Goal: Communication & Community: Answer question/provide support

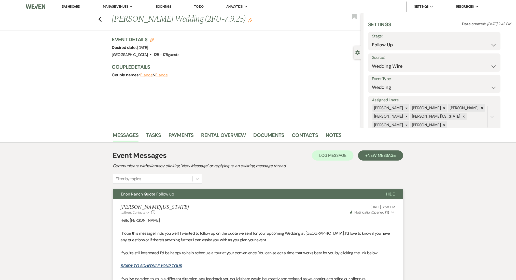
click at [231, 65] on h3 "Couple Details" at bounding box center [234, 66] width 244 height 7
click at [392, 43] on select "Inquiry Follow Up Tour Requested Tour Confirmed Toured Proposal Sent Booked Lost" at bounding box center [434, 45] width 125 height 10
click at [398, 45] on select "Inquiry Follow Up Tour Requested Tour Confirmed Toured Proposal Sent Booked Lost" at bounding box center [434, 45] width 125 height 10
click at [397, 45] on select "Inquiry Follow Up Tour Requested Tour Confirmed Toured Proposal Sent Booked Lost" at bounding box center [434, 45] width 125 height 10
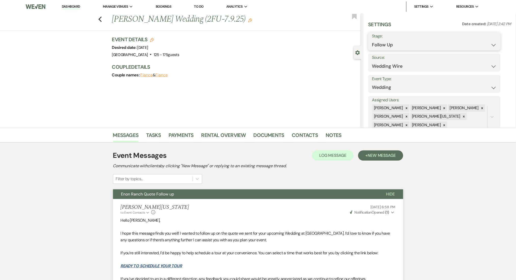
select select "1"
click at [372, 40] on select "Inquiry Follow Up Tour Requested Tour Confirmed Toured Proposal Sent Booked Lost" at bounding box center [434, 45] width 125 height 10
click at [482, 39] on button "Save" at bounding box center [486, 41] width 29 height 10
click at [91, 89] on div "Previous Chandra Antoine's Wedding (2FU-7.9.25) Edit Bookmark Gear Settings Set…" at bounding box center [180, 70] width 361 height 114
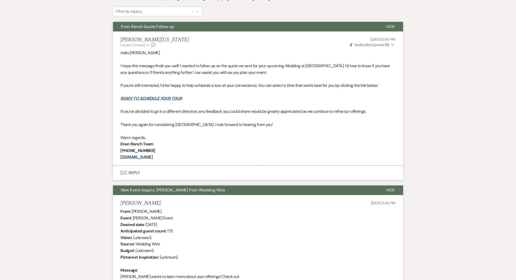
scroll to position [102, 0]
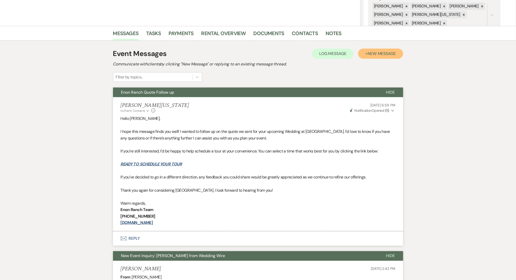
click at [368, 51] on span "New Message" at bounding box center [381, 53] width 28 height 5
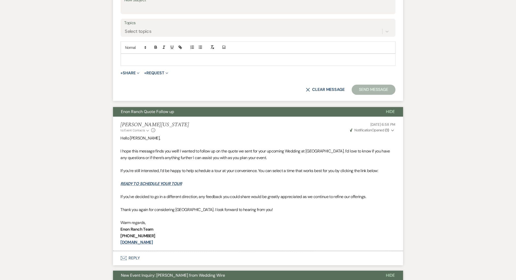
scroll to position [203, 0]
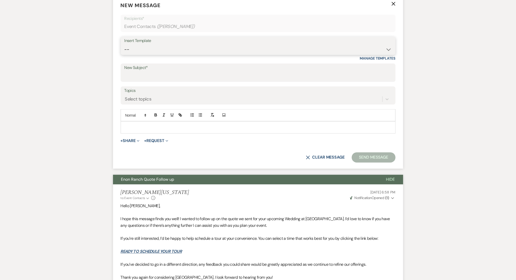
click at [147, 50] on select "-- Inquiry Follow Up Email #2 Contract Sending Template Payment Template Rental…" at bounding box center [257, 50] width 267 height 10
select select "4603"
click at [124, 45] on select "-- Inquiry Follow Up Email #2 Contract Sending Template Payment Template Rental…" at bounding box center [257, 50] width 267 height 10
type input "Checking In – Any Assistance Needed for Your Event?"
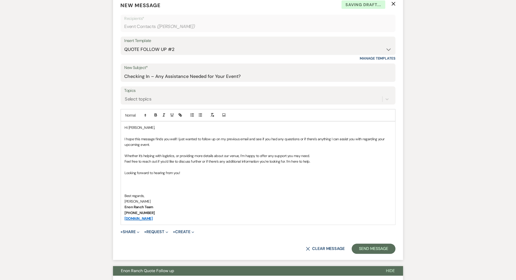
click at [181, 93] on label "Topics" at bounding box center [257, 90] width 267 height 7
click at [125, 96] on input "Topics" at bounding box center [125, 99] width 1 height 7
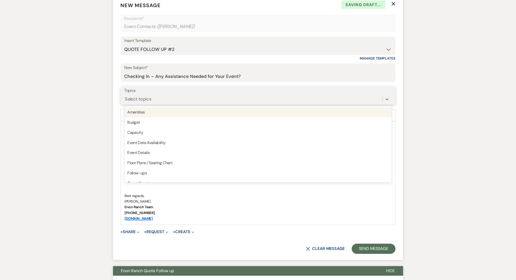
click at [173, 101] on div "Select topics" at bounding box center [253, 99] width 258 height 9
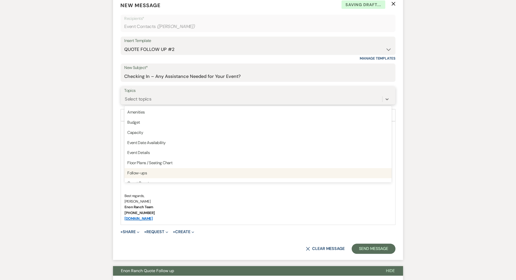
click at [158, 172] on div "Follow-ups" at bounding box center [257, 173] width 267 height 10
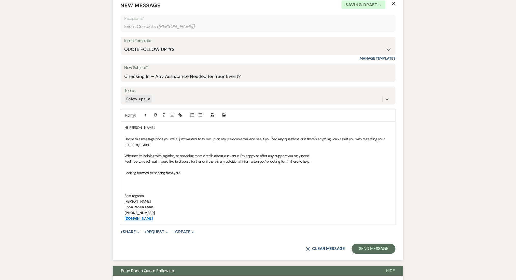
click at [369, 242] on form "New Message X Saving draft... Recipients* Event Contacts ( Chandra Antoine ) In…" at bounding box center [258, 127] width 290 height 265
click at [367, 251] on button "Send Message" at bounding box center [373, 249] width 43 height 10
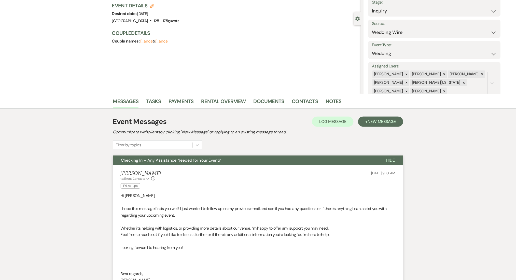
scroll to position [0, 0]
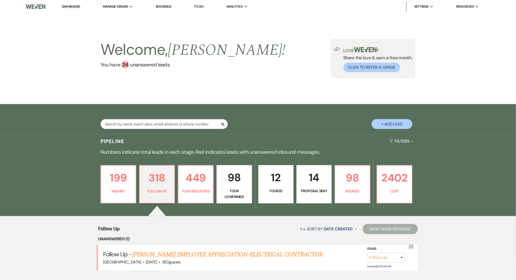
click at [76, 5] on link "Dashboard" at bounding box center [71, 6] width 18 height 5
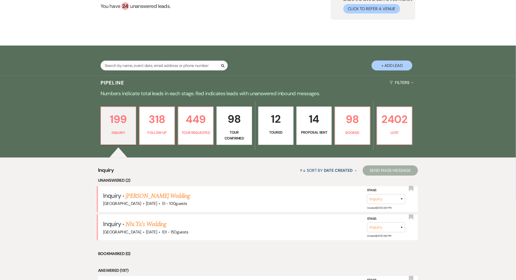
scroll to position [136, 0]
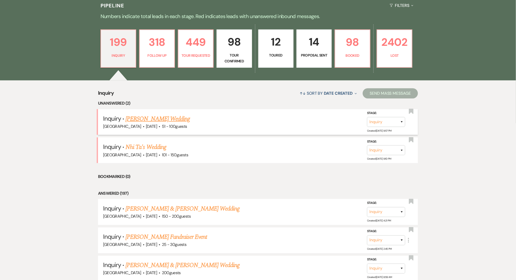
click at [160, 119] on link "Jade Davis-Cartwright's Wedding" at bounding box center [157, 118] width 64 height 9
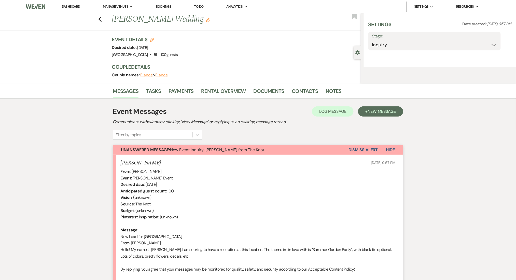
select select "2"
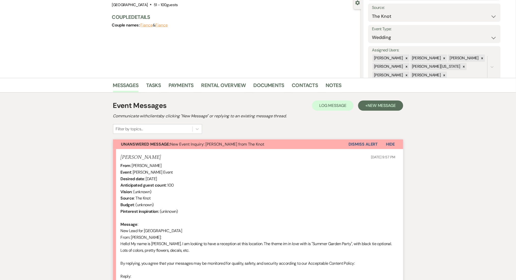
scroll to position [136, 0]
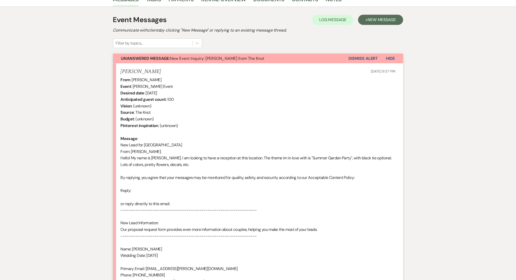
drag, startPoint x: 173, startPoint y: 71, endPoint x: 120, endPoint y: 71, distance: 53.2
click at [120, 71] on li "Jade Davis-Cartwright Sep 11, 2025, 9:57 PM From : Jade Davis-Cartwright Event …" at bounding box center [258, 186] width 290 height 247
copy h5 "Jade Davis-Cartwright"
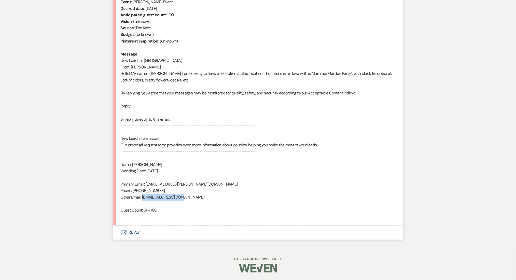
drag, startPoint x: 184, startPoint y: 196, endPoint x: 142, endPoint y: 198, distance: 41.5
click at [142, 198] on div "From : Jade Davis-Cartwright Event : Jade Davis-Cartwright's Event Desired date…" at bounding box center [258, 106] width 275 height 228
copy div "jaded2787@gmail.com"
drag, startPoint x: 168, startPoint y: 185, endPoint x: 164, endPoint y: 188, distance: 4.9
click at [164, 188] on div "From : Jade Davis-Cartwright Event : Jade Davis-Cartwright's Event Desired date…" at bounding box center [258, 106] width 275 height 228
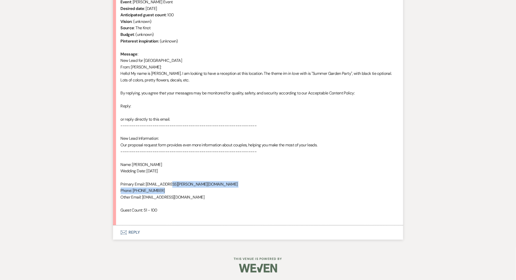
drag, startPoint x: 98, startPoint y: 188, endPoint x: 105, endPoint y: 173, distance: 16.5
click at [98, 187] on div "Messages Tasks Payments Rental Overview Documents Contacts Notes Event Messages…" at bounding box center [258, 78] width 516 height 340
click at [169, 191] on div "From : Jade Davis-Cartwright Event : Jade Davis-Cartwright's Event Desired date…" at bounding box center [258, 106] width 275 height 228
drag, startPoint x: 160, startPoint y: 189, endPoint x: 135, endPoint y: 193, distance: 25.6
click at [135, 193] on div "From : Jade Davis-Cartwright Event : Jade Davis-Cartwright's Event Desired date…" at bounding box center [258, 106] width 275 height 228
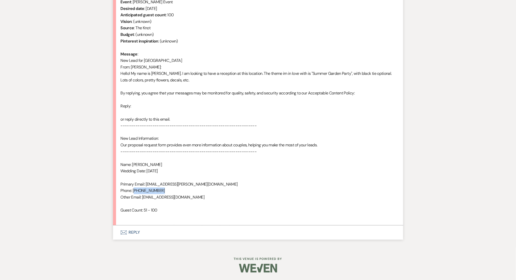
copy div "646) 986-6105"
click at [148, 228] on button "Envelope Reply" at bounding box center [258, 232] width 290 height 14
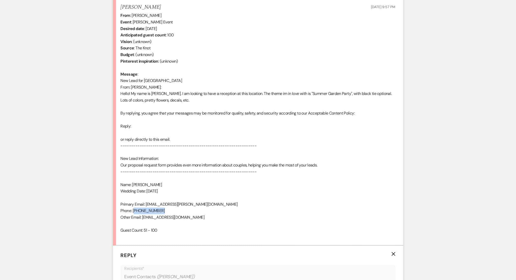
scroll to position [335, 0]
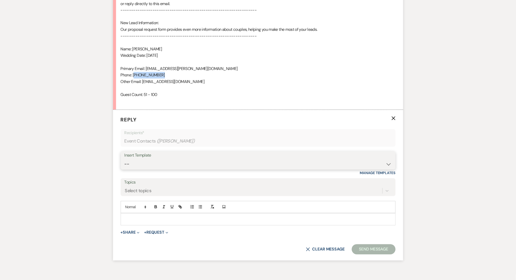
click at [143, 166] on select "-- Inquiry Follow Up Email #2 Contract Sending Template Payment Template Rental…" at bounding box center [257, 164] width 267 height 10
select select "4369"
click at [124, 159] on select "-- Inquiry Follow Up Email #2 Contract Sending Template Payment Template Rental…" at bounding box center [257, 164] width 267 height 10
click at [65, 144] on div "Messages Tasks Payments Rental Overview Documents Contacts Notes Event Messages…" at bounding box center [258, 33] width 516 height 482
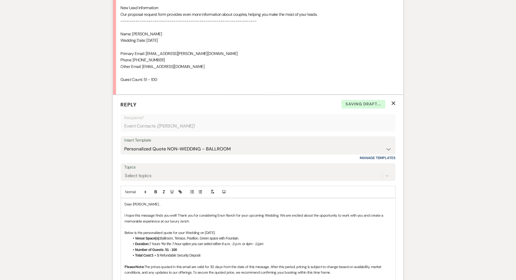
scroll to position [437, 0]
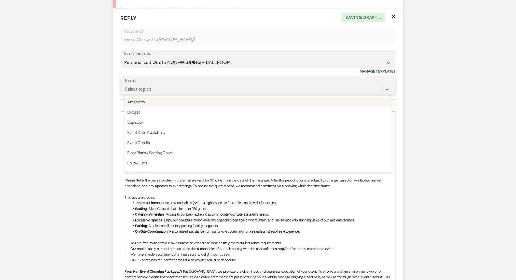
click at [137, 87] on div "Select topics" at bounding box center [138, 89] width 26 height 7
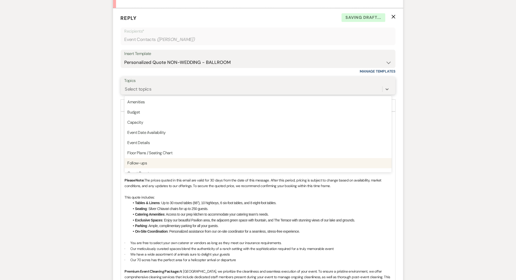
click at [141, 165] on div "Follow-ups" at bounding box center [257, 163] width 267 height 10
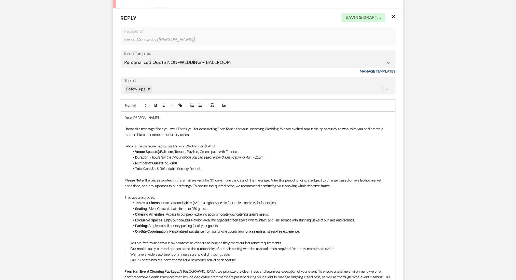
click at [74, 160] on div "Messages Tasks Payments Rental Overview Documents Contacts Notes Event Messages…" at bounding box center [258, 102] width 516 height 824
click at [154, 169] on li "Total Cost: $ + $ Refundable Security Deposit" at bounding box center [260, 169] width 261 height 6
click at [168, 168] on li "Total Cost: $7,000 + $ Refundable Security Deposit" at bounding box center [260, 169] width 261 height 6
click at [265, 179] on p "Please Note: The prices quoted in this email are valid for 30 days from the dat…" at bounding box center [258, 182] width 267 height 11
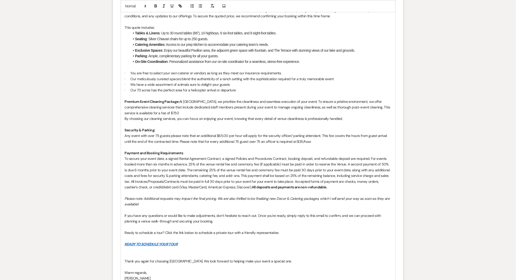
scroll to position [704, 0]
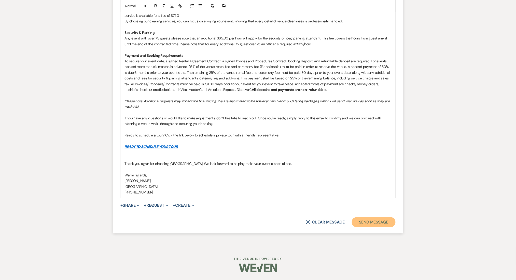
click at [384, 220] on button "Send Message" at bounding box center [373, 222] width 43 height 10
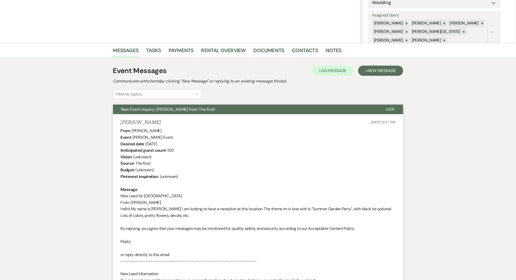
scroll to position [22, 0]
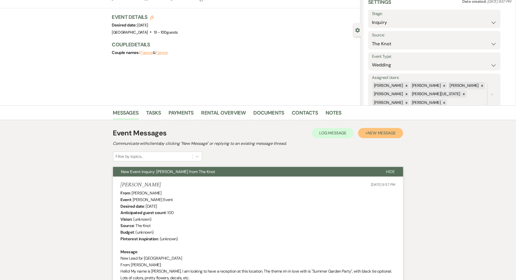
click at [377, 133] on span "New Message" at bounding box center [381, 132] width 28 height 5
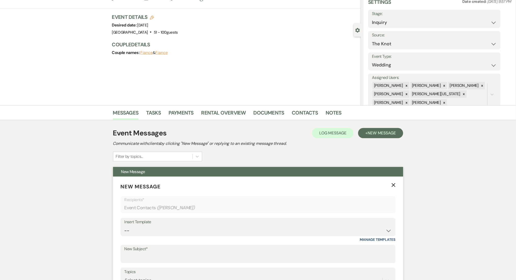
click at [393, 186] on icon "X" at bounding box center [393, 185] width 4 height 4
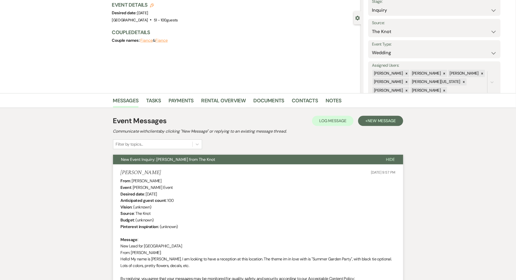
scroll to position [0, 0]
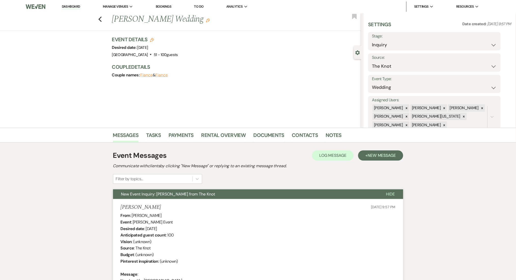
drag, startPoint x: 72, startPoint y: 6, endPoint x: 520, endPoint y: 270, distance: 520.3
click at [72, 6] on link "Dashboard" at bounding box center [71, 6] width 18 height 5
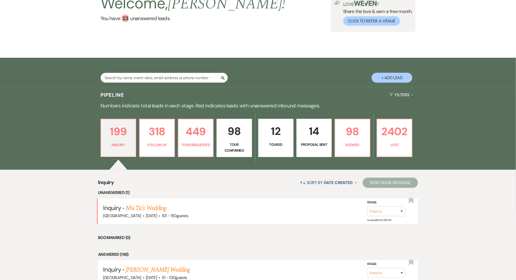
scroll to position [102, 0]
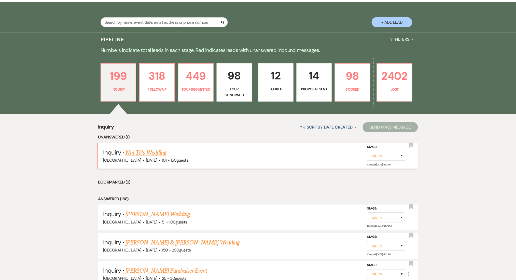
click at [150, 153] on link "Nhi Ta's Wedding" at bounding box center [145, 152] width 41 height 9
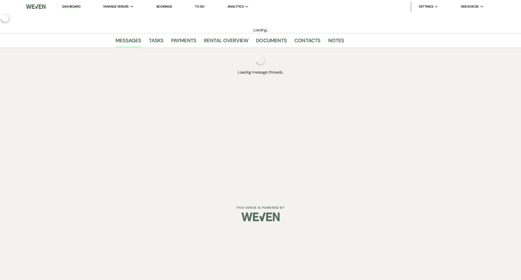
select select "2"
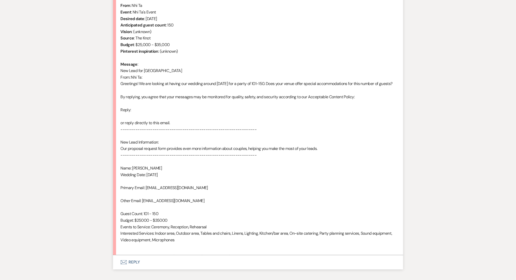
scroll to position [246, 0]
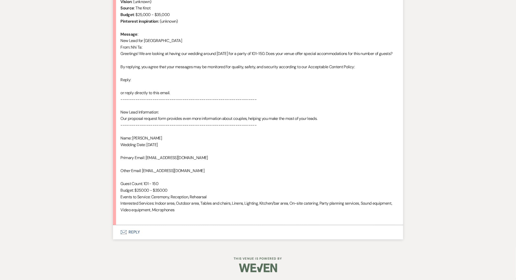
click at [238, 226] on button "Envelope Reply" at bounding box center [258, 232] width 290 height 14
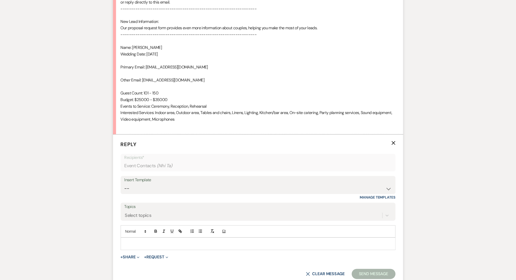
scroll to position [388, 0]
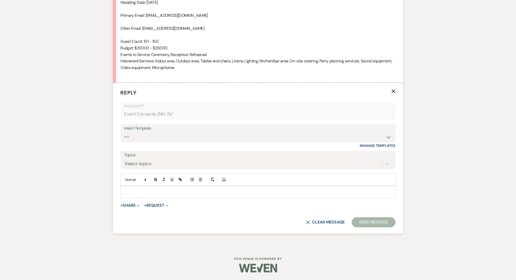
click at [150, 143] on div "Insert Template -- Inquiry Follow Up Email #2 Contract Sending Template Payment…" at bounding box center [258, 136] width 275 height 24
click at [150, 134] on select "-- Inquiry Follow Up Email #2 Contract Sending Template Payment Template Rental…" at bounding box center [257, 137] width 267 height 10
select select "4375"
click at [124, 132] on select "-- Inquiry Follow Up Email #2 Contract Sending Template Payment Template Rental…" at bounding box center [257, 137] width 267 height 10
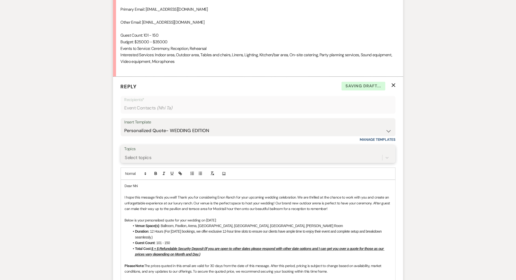
click at [143, 161] on div "Select topics" at bounding box center [138, 157] width 26 height 7
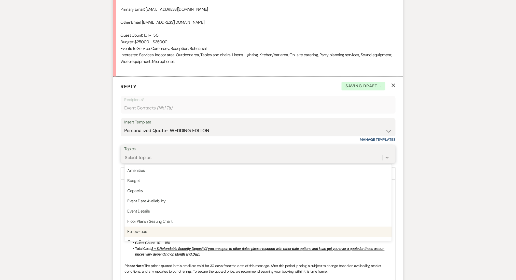
click at [146, 236] on div "Follow-ups" at bounding box center [257, 231] width 267 height 10
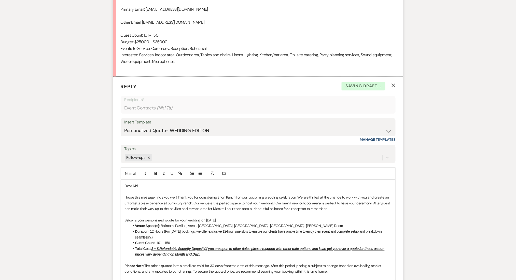
click at [102, 224] on div "Messages Tasks Payments Rental Overview Documents Contacts Notes Event Messages…" at bounding box center [258, 189] width 516 height 900
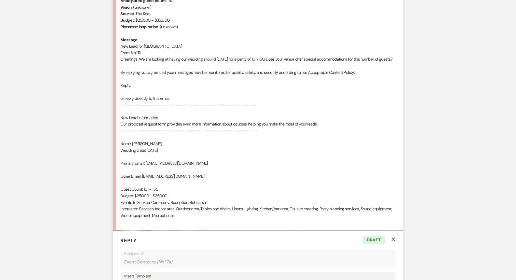
scroll to position [169, 0]
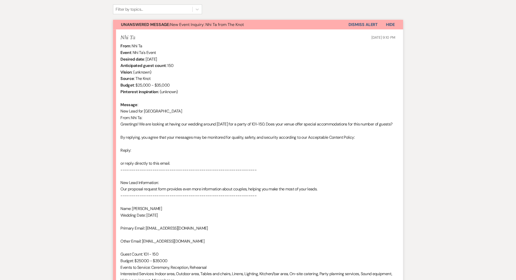
click at [162, 52] on div "From : Nhi Ta Event : Nhi Ta's Event Desired date : June 27th 2026 Anticipated …" at bounding box center [258, 166] width 275 height 247
drag, startPoint x: 144, startPoint y: 46, endPoint x: 132, endPoint y: 46, distance: 12.0
click at [132, 46] on div "From : Nhi Ta Event : Nhi Ta's Event Desired date : June 27th 2026 Anticipated …" at bounding box center [258, 166] width 275 height 247
copy div "Nhi Ta"
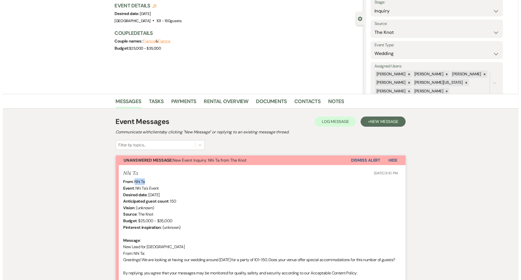
scroll to position [0, 0]
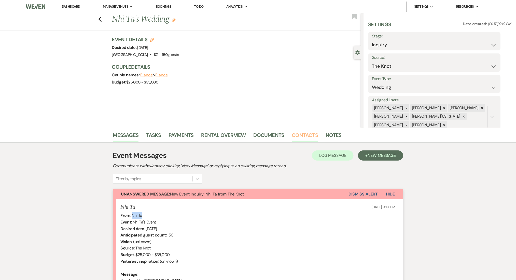
click at [302, 135] on link "Contacts" at bounding box center [305, 136] width 26 height 11
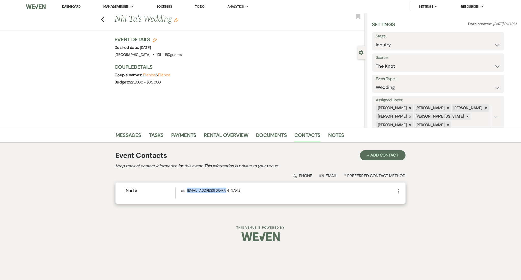
drag, startPoint x: 237, startPoint y: 189, endPoint x: 185, endPoint y: 191, distance: 51.9
click at [185, 191] on p "Envelope nhisenpai93@gmail.com" at bounding box center [288, 190] width 214 height 6
copy p "nhisenpai93@gmail.com"
click at [310, 130] on li "Contacts" at bounding box center [311, 136] width 34 height 12
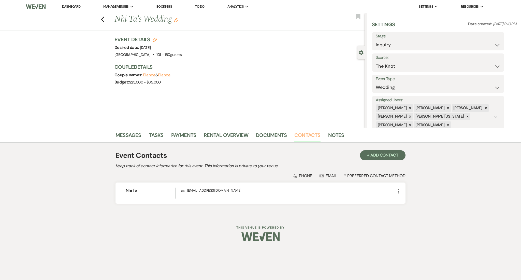
click at [307, 138] on link "Contacts" at bounding box center [307, 136] width 26 height 11
click at [125, 132] on link "Messages" at bounding box center [128, 136] width 26 height 11
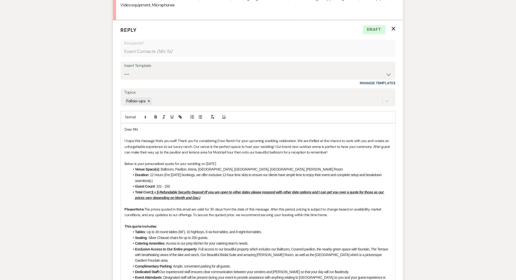
scroll to position [400, 0]
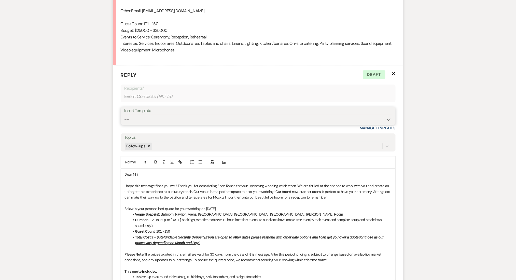
click at [160, 123] on select "-- Inquiry Follow Up Email #2 Contract Sending Template Payment Template Rental…" at bounding box center [257, 119] width 267 height 10
click at [124, 121] on select "-- Inquiry Follow Up Email #2 Contract Sending Template Payment Template Rental…" at bounding box center [257, 119] width 267 height 10
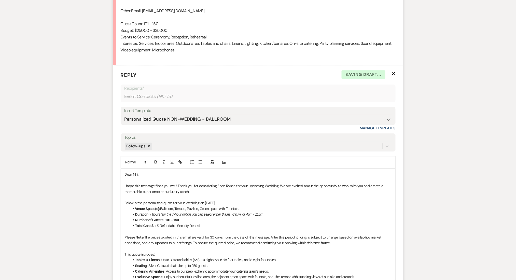
click at [37, 162] on div "Messages Tasks Payments Rental Overview Documents Contacts Notes Event Messages…" at bounding box center [258, 149] width 516 height 843
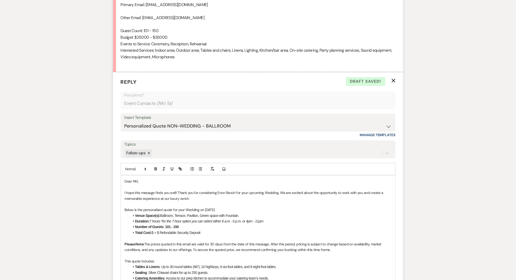
scroll to position [434, 0]
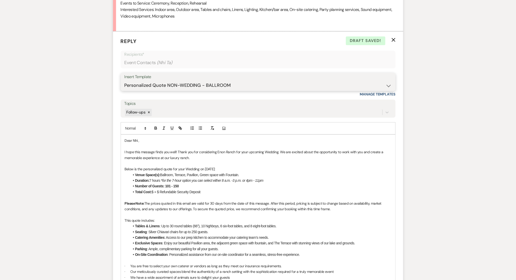
click at [172, 90] on select "-- Inquiry Follow Up Email #2 Contract Sending Template Payment Template Rental…" at bounding box center [257, 85] width 267 height 10
select select "4375"
click at [124, 87] on select "-- Inquiry Follow Up Email #2 Contract Sending Template Payment Template Rental…" at bounding box center [257, 85] width 267 height 10
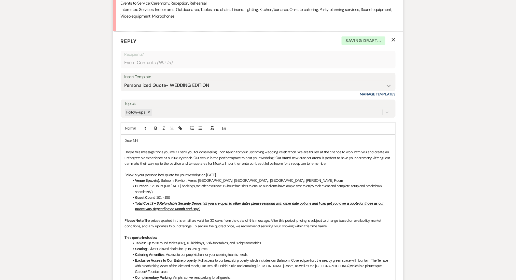
click at [100, 181] on div "Messages Tasks Payments Rental Overview Documents Contacts Notes Event Messages…" at bounding box center [258, 144] width 516 height 900
click at [154, 210] on u "$ + $ Refundable Security Deposit (If you are open to other dates please respon…" at bounding box center [259, 206] width 249 height 10
click at [168, 209] on u "$15,000 + $ Refundable Security Deposit (If you are open to other dates please …" at bounding box center [261, 206] width 253 height 10
click at [169, 209] on u "$15,000 + $ Refundable Security Deposit (If you are open to other dates please …" at bounding box center [261, 206] width 253 height 10
click at [103, 223] on div "Messages Tasks Payments Rental Overview Documents Contacts Notes Event Messages…" at bounding box center [258, 144] width 516 height 900
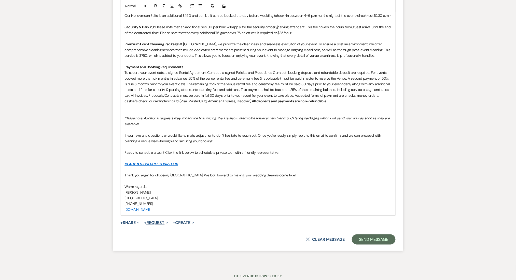
scroll to position [782, 0]
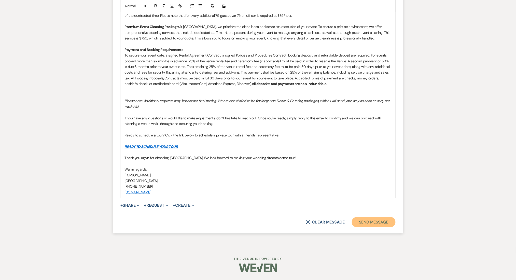
click at [368, 218] on button "Send Message" at bounding box center [373, 222] width 43 height 10
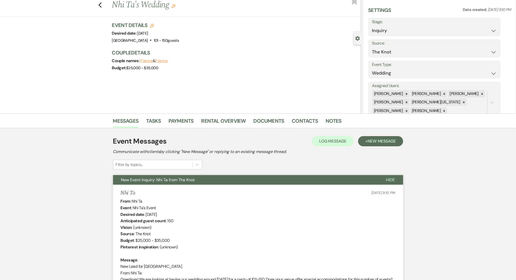
scroll to position [0, 0]
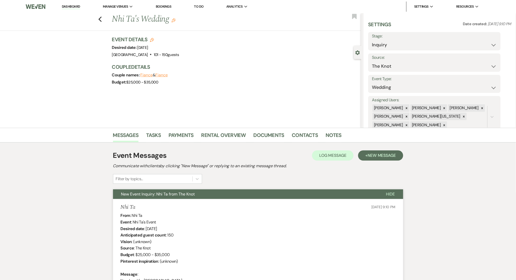
click at [72, 9] on link "Dashboard" at bounding box center [71, 6] width 18 height 5
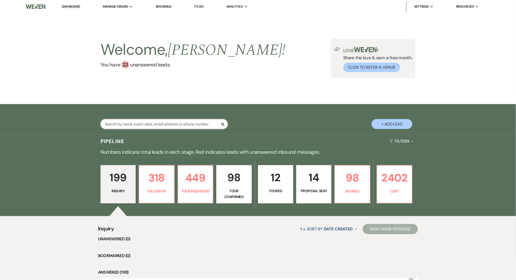
click at [154, 128] on input "text" at bounding box center [163, 124] width 127 height 10
paste input "Jaclyn Mayfield"
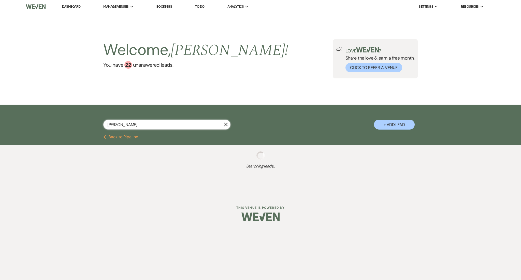
type input "Jaclyn Mayfield"
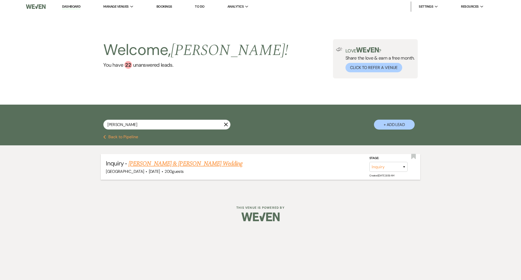
click at [199, 164] on link "Paris Mayfield & Josiah Cameron's Wedding" at bounding box center [185, 163] width 114 height 9
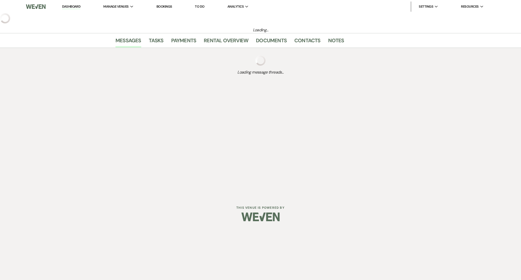
select select "5"
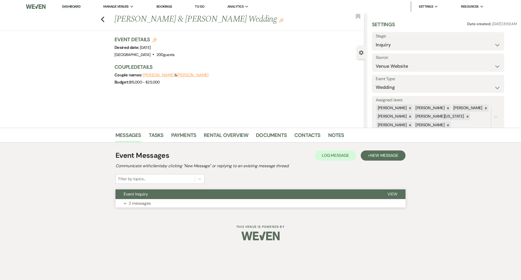
click at [140, 202] on p "2 messages" at bounding box center [140, 203] width 22 height 7
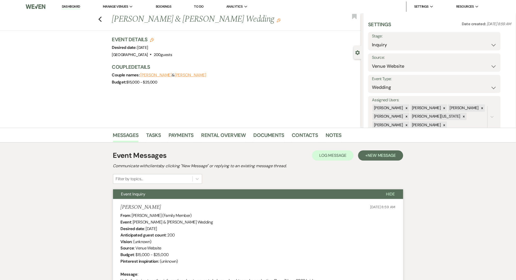
click at [77, 4] on li "Dashboard" at bounding box center [70, 7] width 23 height 10
click at [68, 4] on link "Dashboard" at bounding box center [71, 6] width 18 height 5
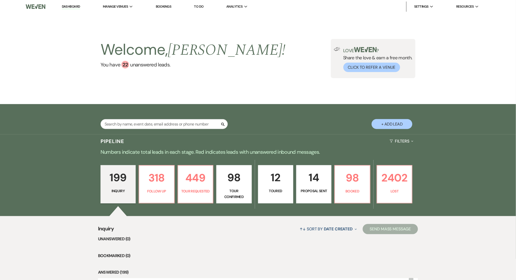
click at [72, 6] on link "Dashboard" at bounding box center [71, 6] width 18 height 5
select select "9"
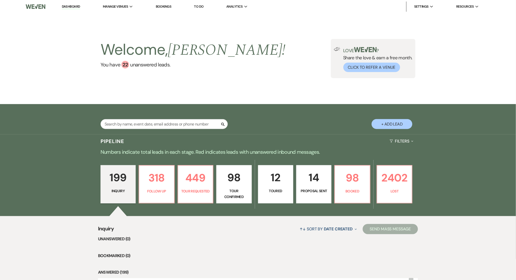
select select "9"
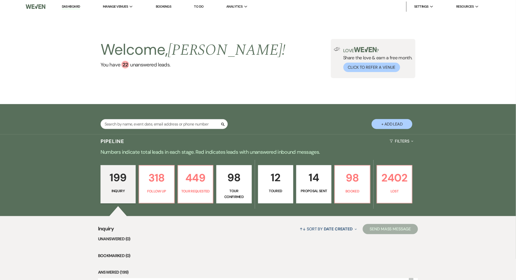
select select "9"
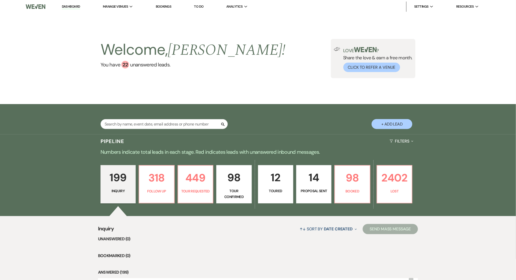
select select "9"
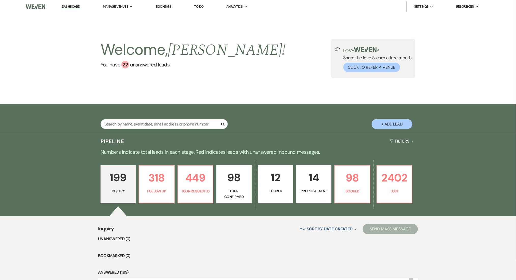
select select "9"
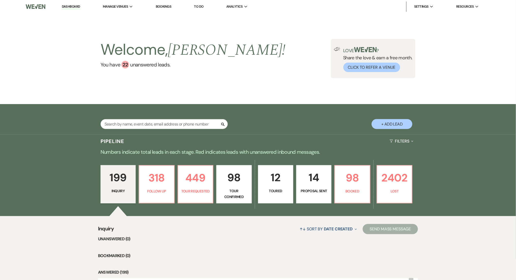
select select "9"
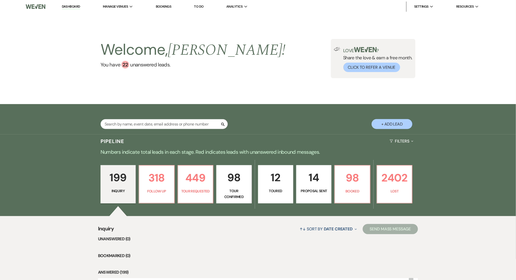
select select "9"
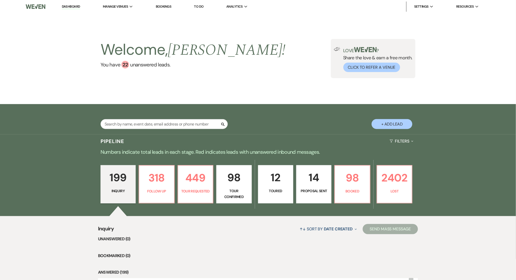
select select "9"
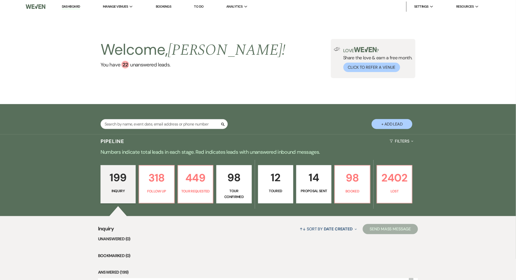
select select "9"
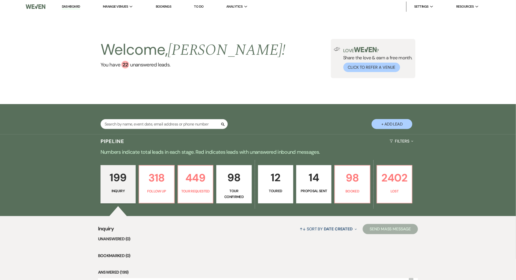
select select "9"
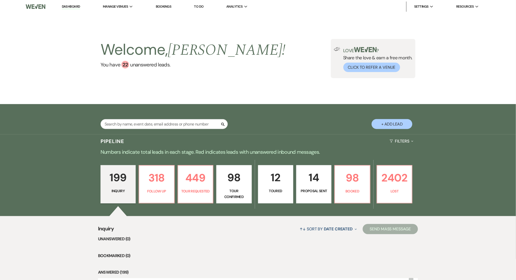
select select "9"
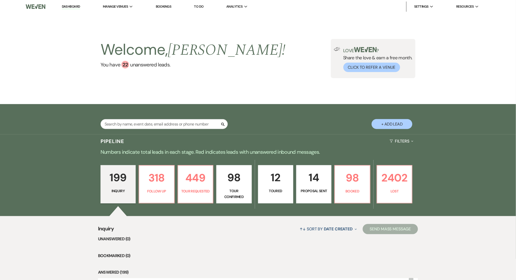
select select "9"
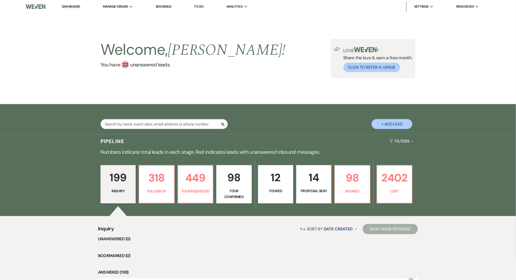
select select "9"
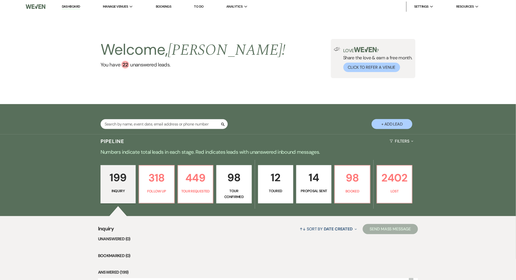
select select "9"
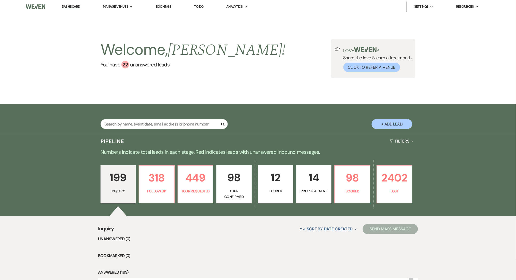
select select "9"
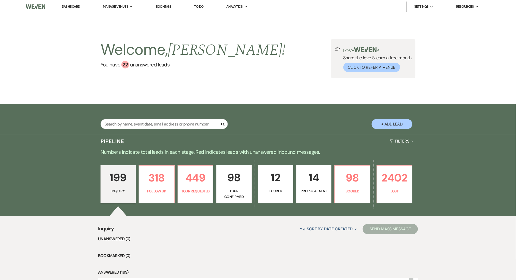
select select "9"
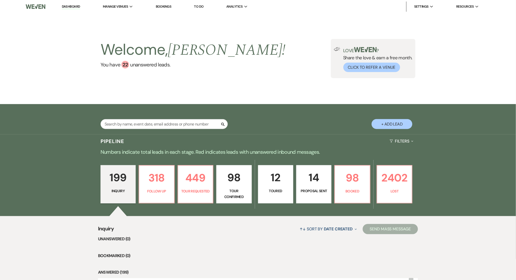
select select "9"
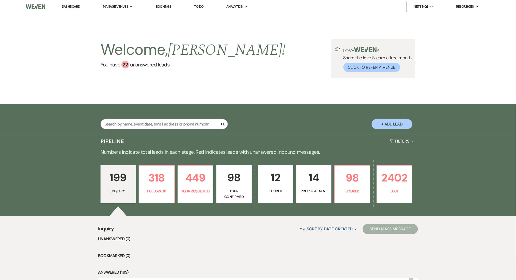
select select "9"
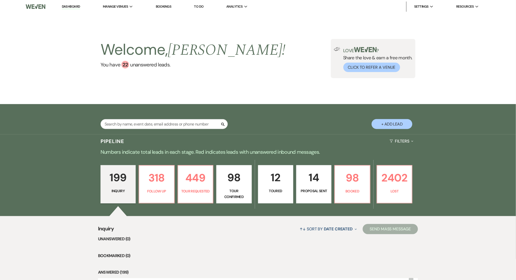
select select "9"
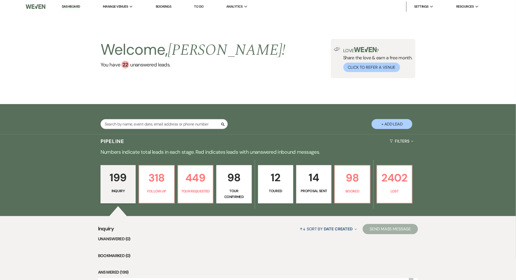
select select "9"
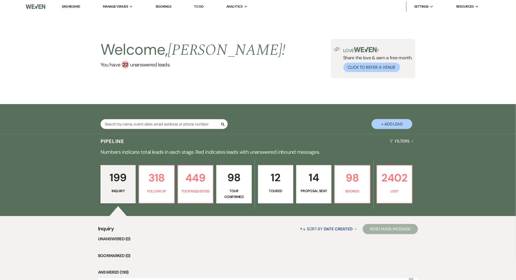
select select "9"
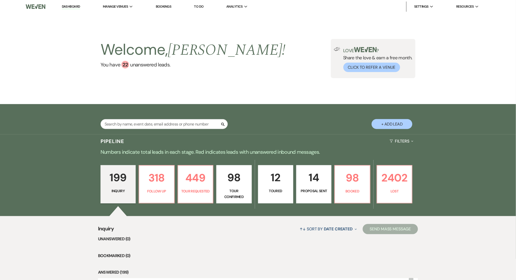
select select "9"
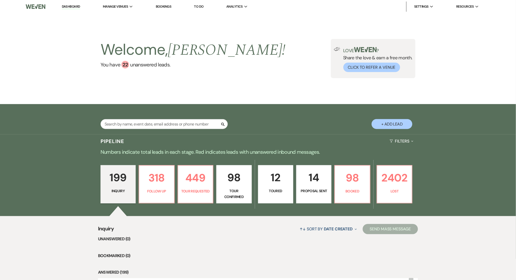
select select "9"
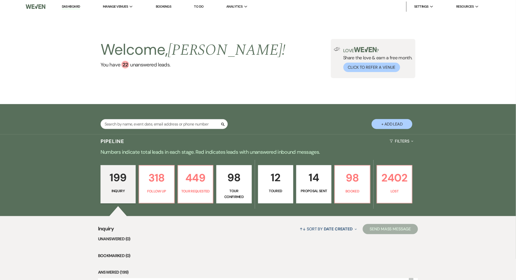
select select "9"
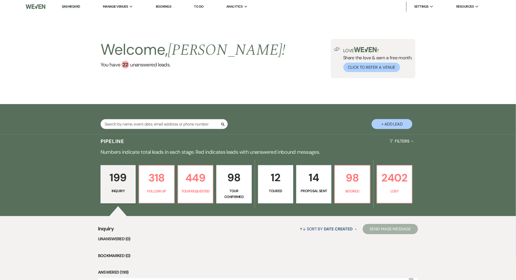
select select "9"
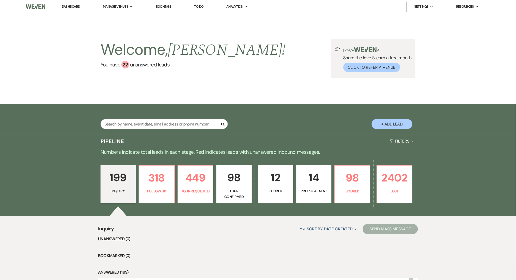
select select "9"
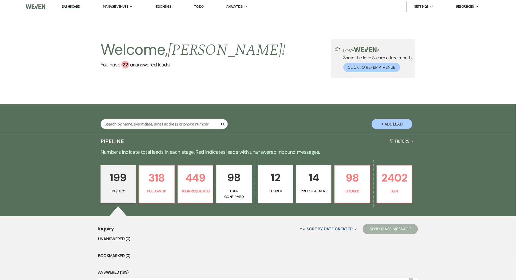
select select "9"
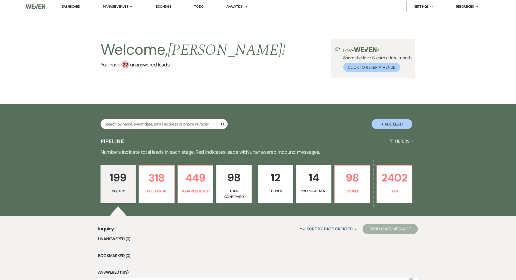
select select "9"
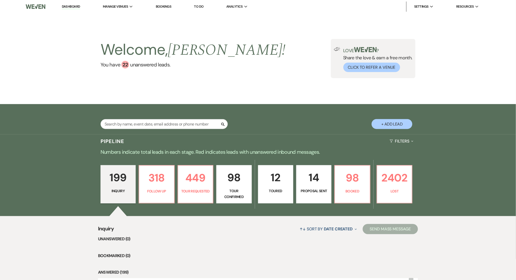
select select "9"
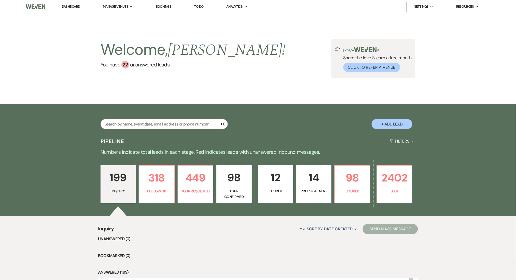
select select "9"
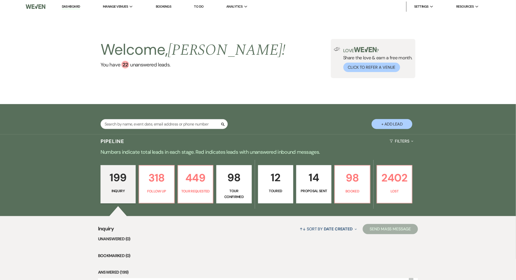
select select "9"
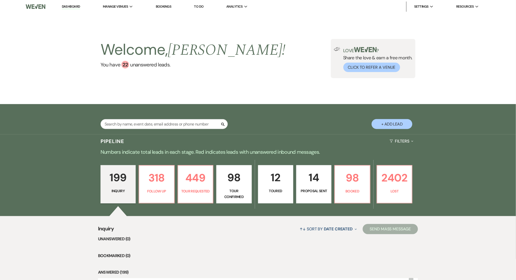
select select "9"
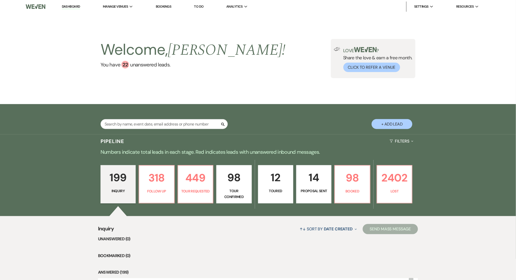
select select "9"
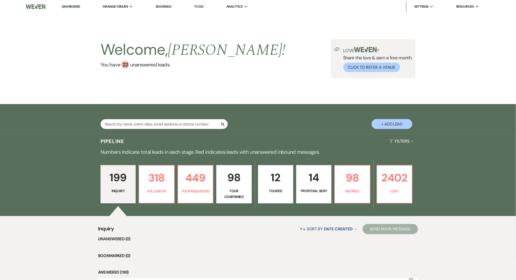
select select "9"
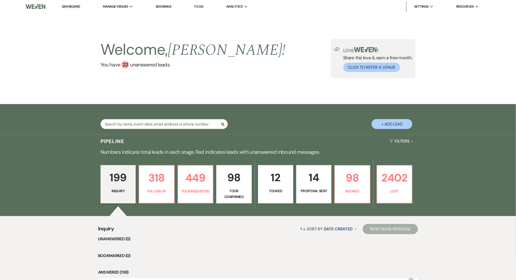
select select "9"
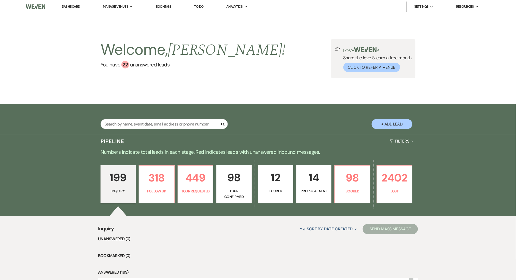
select select "9"
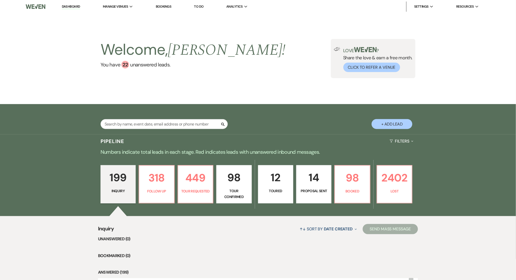
select select "9"
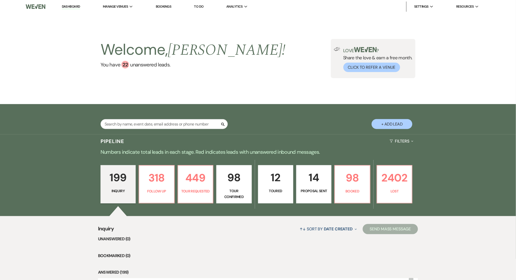
select select "9"
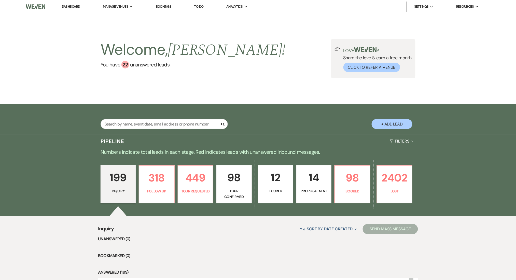
select select "9"
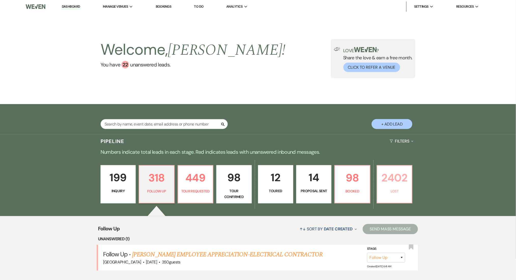
scroll to position [102, 0]
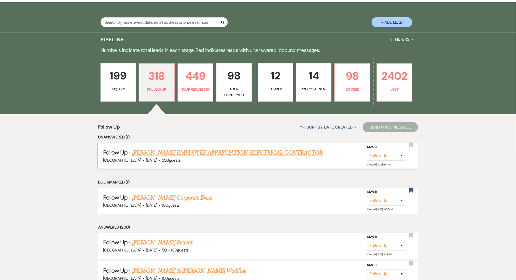
click at [250, 151] on link "KIMBERLY FERGUSON's EMPLOYEE APPRECIATION-ELECTRICAL CONTRACTOR" at bounding box center [227, 152] width 190 height 9
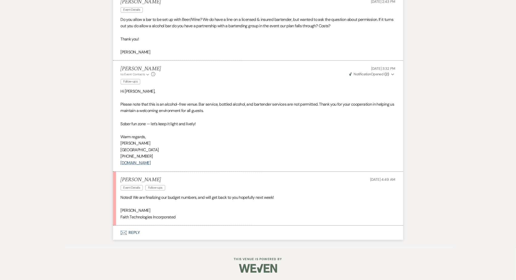
scroll to position [1040, 0]
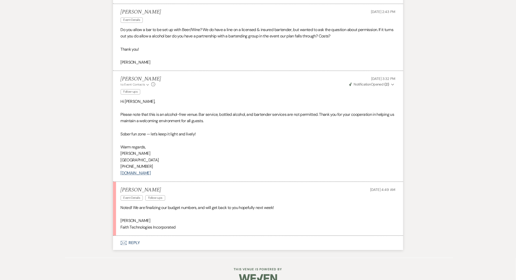
scroll to position [1074, 0]
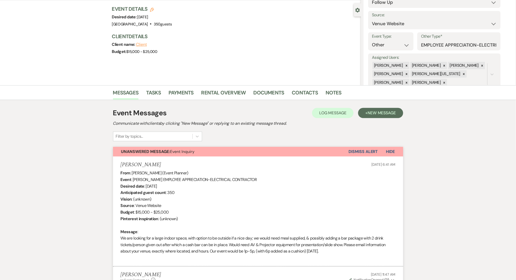
scroll to position [0, 0]
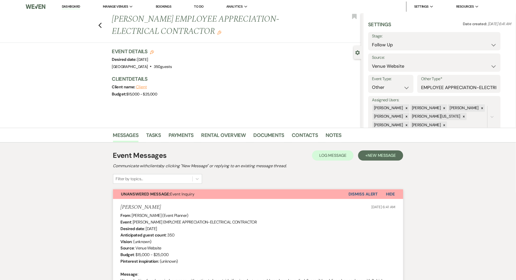
click at [71, 3] on li "Dashboard" at bounding box center [70, 7] width 23 height 10
click at [70, 5] on link "Dashboard" at bounding box center [71, 6] width 18 height 5
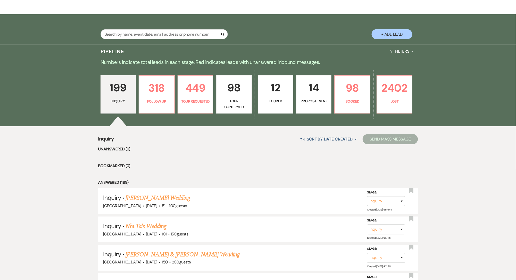
scroll to position [102, 0]
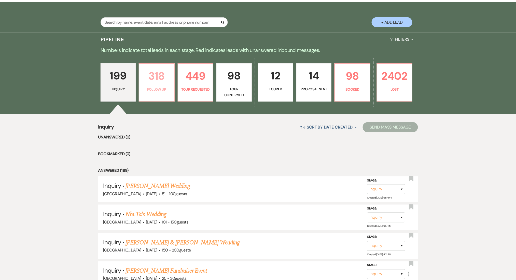
click at [160, 89] on p "Follow Up" at bounding box center [156, 89] width 28 height 6
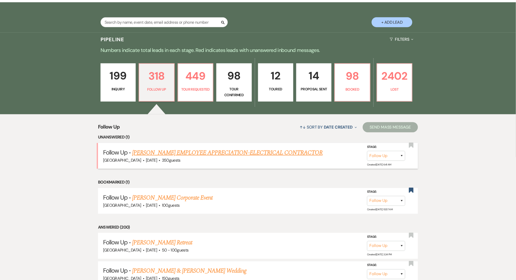
click at [238, 153] on link "KIMBERLY FERGUSON's EMPLOYEE APPRECIATION-ELECTRICAL CONTRACTOR" at bounding box center [227, 152] width 190 height 9
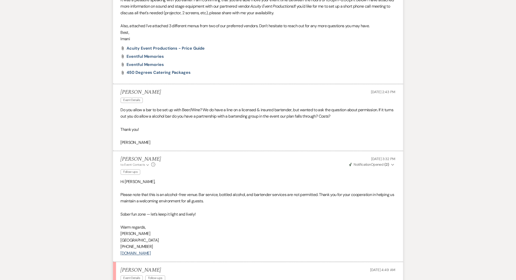
scroll to position [1074, 0]
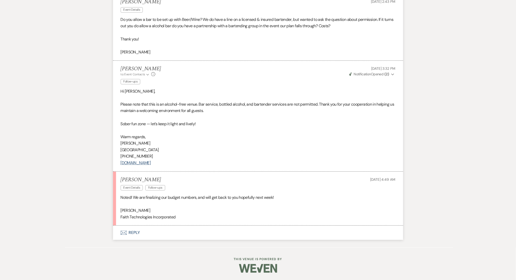
click at [147, 229] on button "Envelope Reply" at bounding box center [258, 232] width 290 height 14
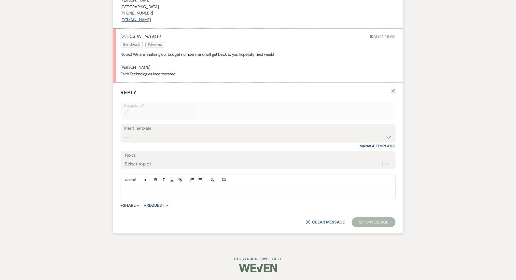
scroll to position [1216, 0]
click at [166, 138] on select "-- Inquiry Follow Up Email #2 Contract Sending Template Payment Template Rental…" at bounding box center [257, 137] width 267 height 10
click at [140, 138] on select "-- Inquiry Follow Up Email #2 Contract Sending Template Payment Template Rental…" at bounding box center [257, 137] width 267 height 10
click at [124, 132] on select "-- Inquiry Follow Up Email #2 Contract Sending Template Payment Template Rental…" at bounding box center [257, 137] width 267 height 10
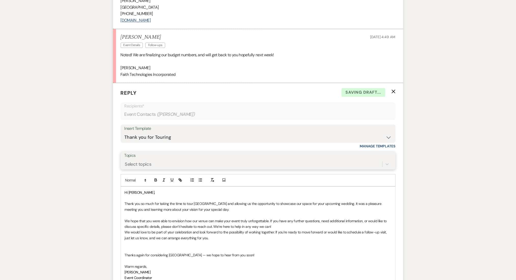
click at [186, 166] on div "Select topics" at bounding box center [253, 163] width 258 height 9
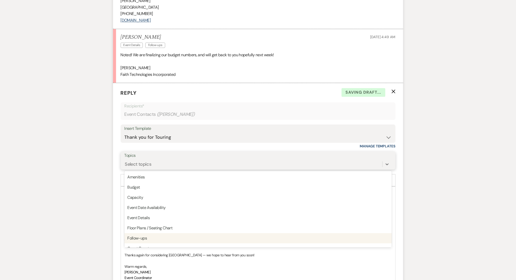
drag, startPoint x: 140, startPoint y: 235, endPoint x: 98, endPoint y: 213, distance: 47.3
click at [140, 235] on div "Follow-ups" at bounding box center [257, 238] width 267 height 10
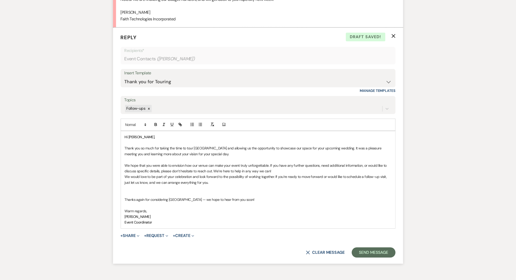
scroll to position [1284, 0]
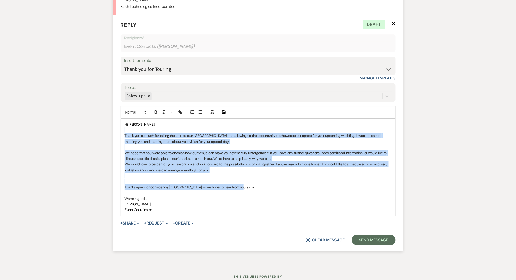
drag, startPoint x: 244, startPoint y: 187, endPoint x: 148, endPoint y: 127, distance: 112.9
click at [148, 127] on div "Hi KIMBERLY, Thank you so much for taking the time to tour Enon Ranch and allow…" at bounding box center [258, 167] width 274 height 97
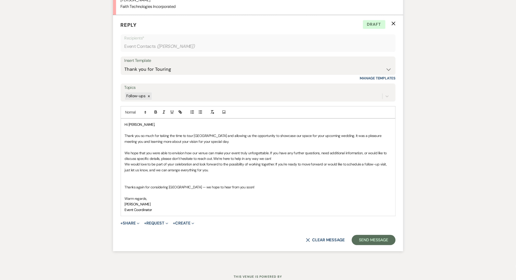
click at [127, 127] on p at bounding box center [258, 130] width 267 height 6
drag, startPoint x: 128, startPoint y: 124, endPoint x: 117, endPoint y: 122, distance: 10.5
click at [117, 122] on form "Reply X Draft Recipients* Event Contacts ( KIMBERLY FERGUSON ) Insert Template …" at bounding box center [258, 133] width 290 height 236
paste div
click at [181, 119] on div "Speak with you soon, KIMBERLY, Thank you so much for taking the time to tour En…" at bounding box center [258, 167] width 274 height 97
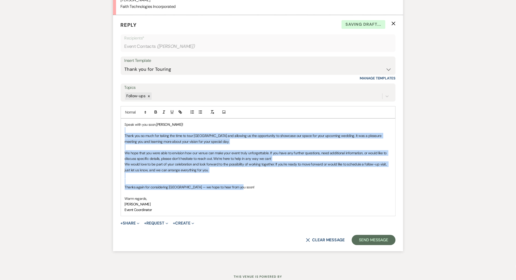
drag, startPoint x: 245, startPoint y: 187, endPoint x: 100, endPoint y: 131, distance: 155.2
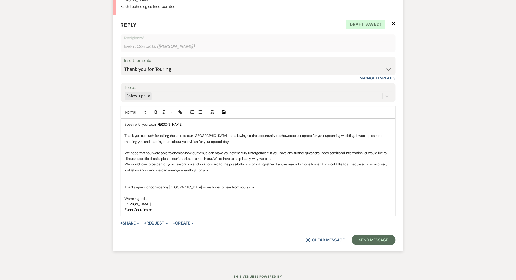
scroll to position [1245, 0]
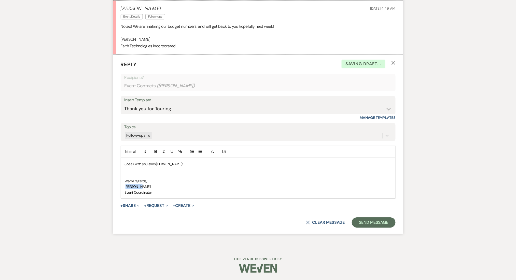
drag, startPoint x: 145, startPoint y: 187, endPoint x: 127, endPoint y: 184, distance: 18.7
click at [127, 184] on p "Zoe Jones" at bounding box center [258, 187] width 267 height 6
click at [149, 191] on span "Event Coordinator" at bounding box center [138, 192] width 27 height 5
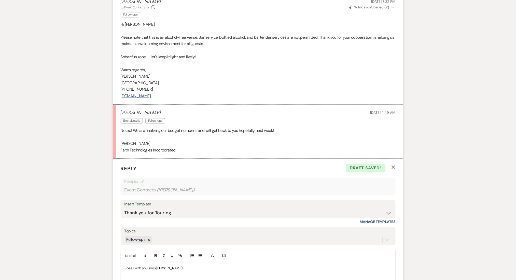
scroll to position [1075, 0]
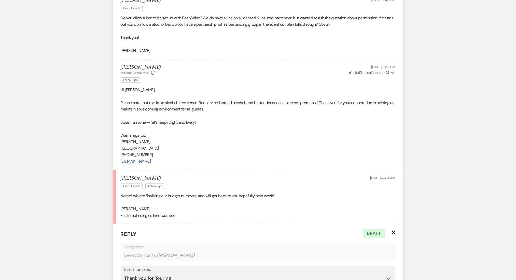
drag, startPoint x: 166, startPoint y: 159, endPoint x: 120, endPoint y: 142, distance: 49.2
click at [120, 142] on li "Marissa Alferez to: Event Contacts Expand Info Follow-ups Sep 11, 2025, 3:32 PM…" at bounding box center [258, 114] width 290 height 111
copy div "Marissa Alferez Enon Ranch (470) 908-7895 www.EnonRanch.com"
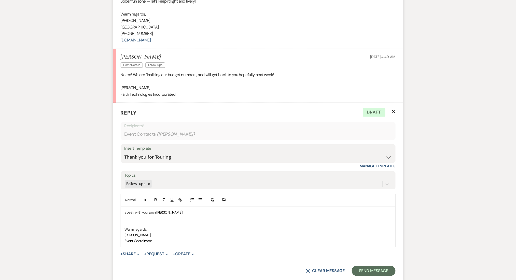
scroll to position [1245, 0]
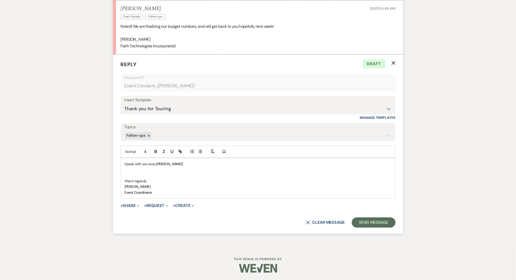
click at [151, 191] on span "Event Coordinator" at bounding box center [138, 192] width 27 height 5
click at [157, 191] on p "Event Coordinator" at bounding box center [258, 192] width 267 height 6
drag, startPoint x: 155, startPoint y: 192, endPoint x: 123, endPoint y: 186, distance: 32.2
click at [123, 186] on div "Speak with you soon, KIMBERLY! Warm regards, Zoe Jones Event Coordinator" at bounding box center [258, 178] width 274 height 40
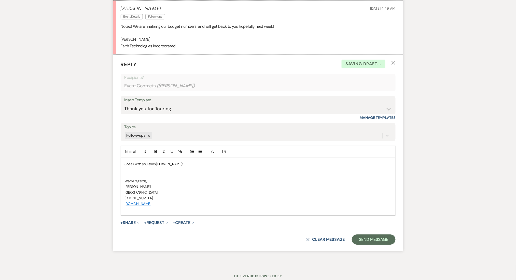
click at [187, 162] on p "Speak with you soon, KIMBERLY!" at bounding box center [258, 164] width 267 height 6
drag, startPoint x: 174, startPoint y: 164, endPoint x: 221, endPoint y: 163, distance: 47.1
click at [221, 163] on p "Speak with you soon, KIMBERLY! We’ll be all set for you!" at bounding box center [258, 164] width 267 height 6
drag, startPoint x: 156, startPoint y: 163, endPoint x: 123, endPoint y: 163, distance: 32.8
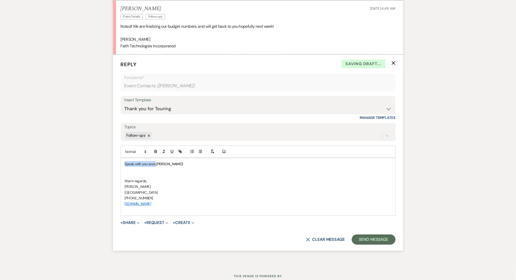
click at [123, 163] on div "Speak with you soon, KIMBERLY! Warm regards, Marissa Alferez Enon Ranch (470) 9…" at bounding box center [258, 186] width 274 height 57
click at [200, 184] on p "Marissa Alferez" at bounding box center [258, 187] width 267 height 6
click at [179, 164] on p "Everything’s set—just waiting for you!, KIMBERLY!" at bounding box center [258, 164] width 267 height 6
click at [224, 187] on p "Marissa Alferez" at bounding box center [258, 187] width 267 height 6
click at [180, 161] on p "Everything’s set—just waiting for you KIMBERLY!" at bounding box center [258, 164] width 267 height 6
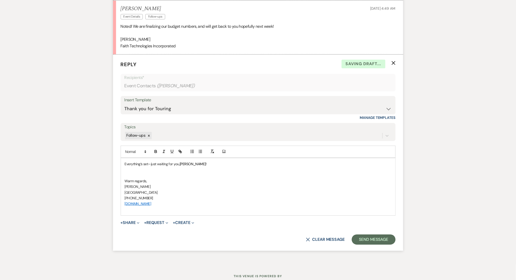
click at [206, 171] on p at bounding box center [258, 170] width 267 height 6
click at [149, 164] on p "Everything’s set—just waiting for you, KIMBERLY!" at bounding box center [258, 164] width 267 height 6
click at [190, 183] on p "Warm regards," at bounding box center [258, 181] width 267 height 6
drag, startPoint x: 221, startPoint y: 164, endPoint x: 117, endPoint y: 166, distance: 103.3
click at [117, 166] on form "Reply X Draft Recipients* Event Contacts ( KIMBERLY FERGUSON ) Insert Template …" at bounding box center [258, 152] width 290 height 196
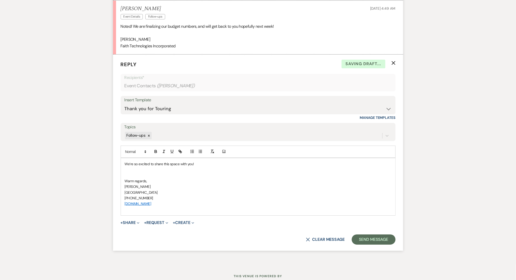
click at [157, 167] on p at bounding box center [258, 170] width 267 height 6
click at [196, 163] on p "We’re so excited to share this space with you!" at bounding box center [258, 164] width 267 height 6
drag, startPoint x: 210, startPoint y: 163, endPoint x: 100, endPoint y: 158, distance: 110.5
drag, startPoint x: 165, startPoint y: 166, endPoint x: 92, endPoint y: 156, distance: 73.9
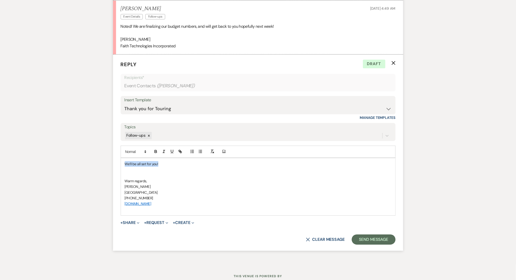
drag, startPoint x: 127, startPoint y: 163, endPoint x: 124, endPoint y: 163, distance: 2.8
click at [124, 163] on div "All set, Kimberly—just add your sparkle! Warm regards, Marissa Alferez Enon Ran…" at bounding box center [258, 186] width 274 height 57
click at [214, 164] on p "Enon is all set, Kimberly—just add your sparkle!" at bounding box center [258, 164] width 267 height 6
click at [266, 171] on p at bounding box center [258, 170] width 267 height 6
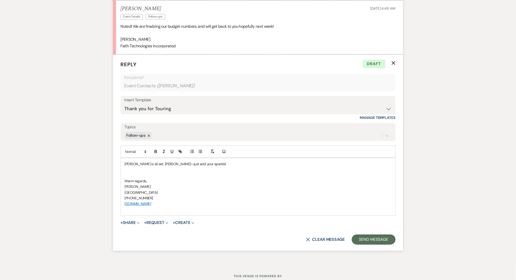
click at [147, 164] on p "Enon is all set, Kimberly—just add your sparkle!" at bounding box center [258, 164] width 267 height 6
click at [200, 173] on p at bounding box center [258, 175] width 267 height 6
click at [226, 163] on p "Enon is all set for you Kimberly—just add your sparkle!" at bounding box center [258, 164] width 267 height 6
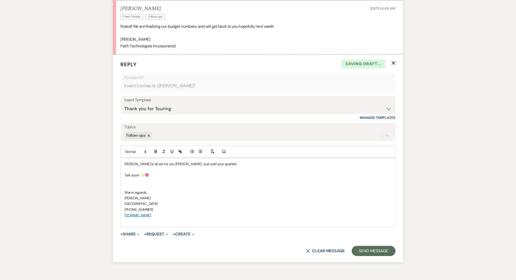
click at [178, 182] on p at bounding box center [258, 181] width 267 height 6
click at [177, 181] on p at bounding box center [258, 181] width 267 height 6
click at [365, 249] on button "Send Message" at bounding box center [373, 251] width 43 height 10
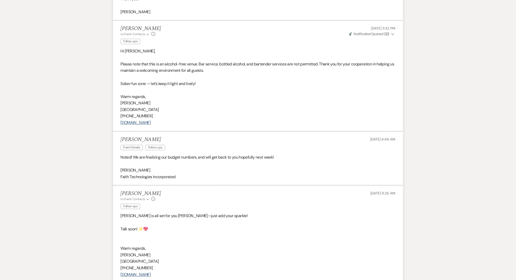
scroll to position [1116, 0]
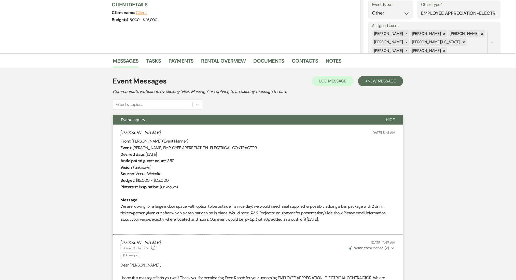
scroll to position [0, 0]
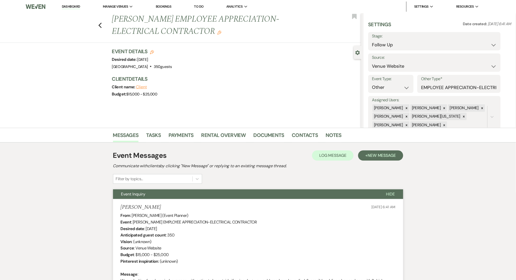
drag, startPoint x: 70, startPoint y: 9, endPoint x: 74, endPoint y: 0, distance: 9.5
click at [70, 9] on link "Dashboard" at bounding box center [71, 6] width 18 height 5
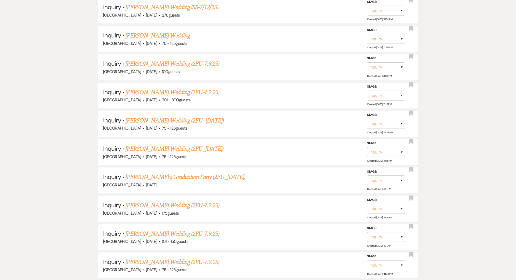
scroll to position [5618, 0]
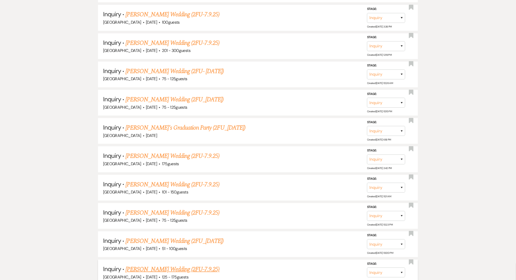
click at [187, 265] on link "[PERSON_NAME] Wedding (2FU-7.9.25)" at bounding box center [172, 269] width 94 height 9
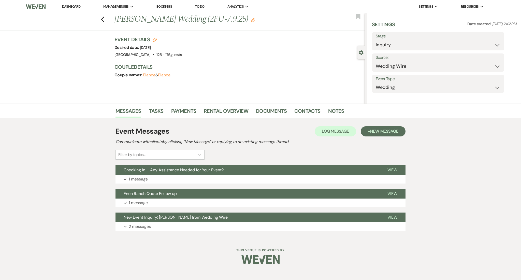
click at [72, 4] on link "Dashboard" at bounding box center [71, 6] width 18 height 5
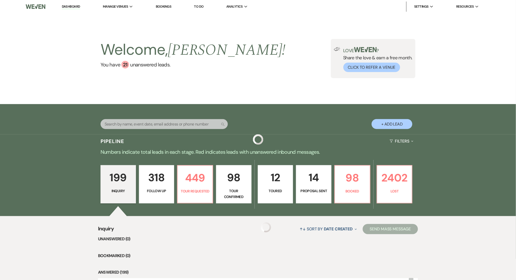
click at [166, 186] on link "318 Follow Up" at bounding box center [156, 184] width 35 height 38
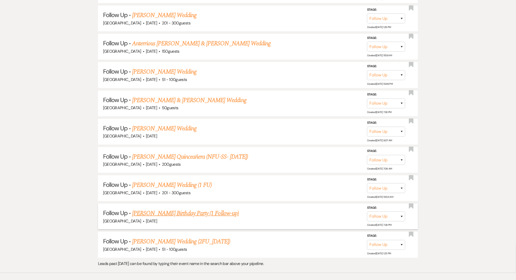
scroll to position [5681, 0]
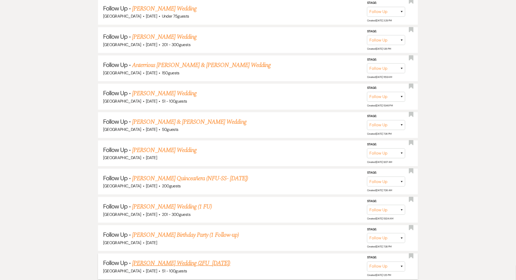
drag, startPoint x: 214, startPoint y: 184, endPoint x: 157, endPoint y: 217, distance: 65.4
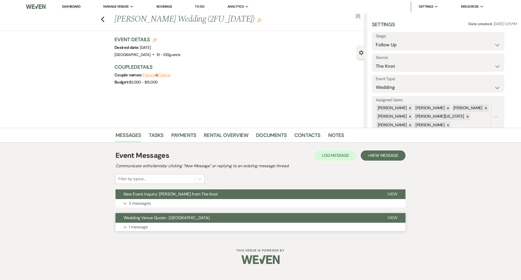
drag, startPoint x: 171, startPoint y: 234, endPoint x: 174, endPoint y: 230, distance: 5.2
click at [171, 234] on div "Event Messages Log Log Message + New Message Communicate with clients by clicki…" at bounding box center [260, 190] width 290 height 96
click at [177, 226] on button "Expand 1 message" at bounding box center [260, 227] width 290 height 9
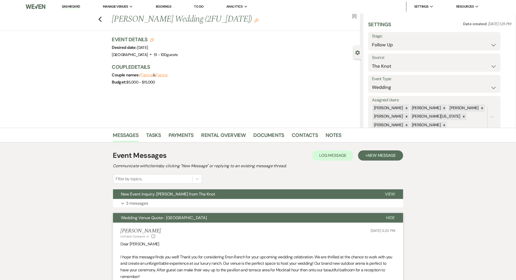
scroll to position [136, 0]
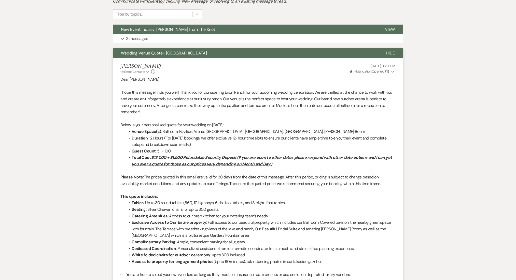
scroll to position [63, 0]
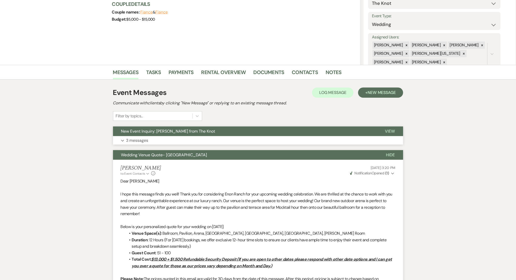
click at [201, 135] on button "New Event Inquiry: Amanda Graham from The Knot" at bounding box center [245, 131] width 264 height 10
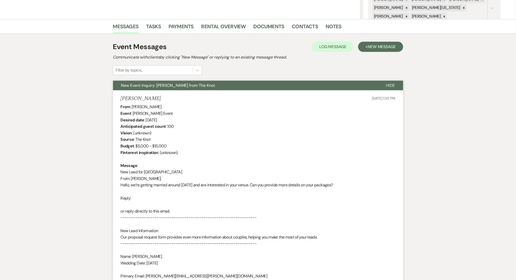
scroll to position [0, 0]
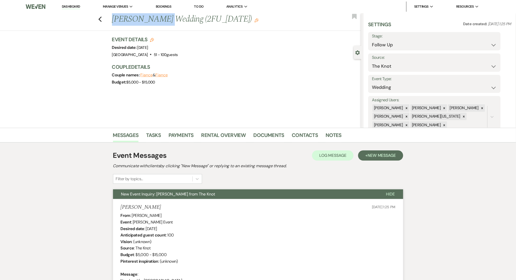
drag, startPoint x: 171, startPoint y: 19, endPoint x: 113, endPoint y: 21, distance: 58.6
click at [113, 21] on div "Previous Amanda Graham's Wedding (2FU_7.9.25) Edit" at bounding box center [235, 19] width 252 height 12
copy h1 "Amanda Graham'"
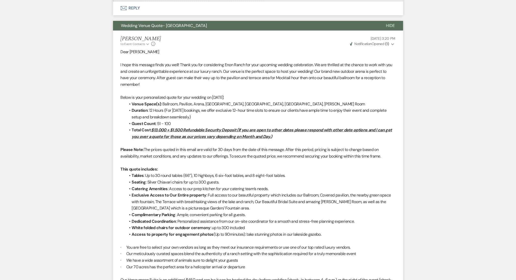
scroll to position [821, 0]
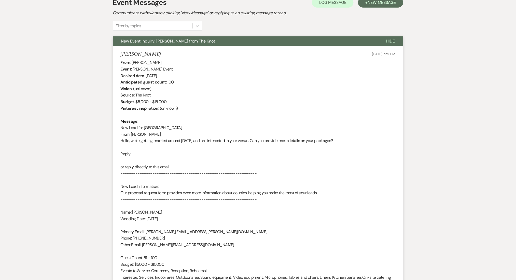
scroll to position [75, 0]
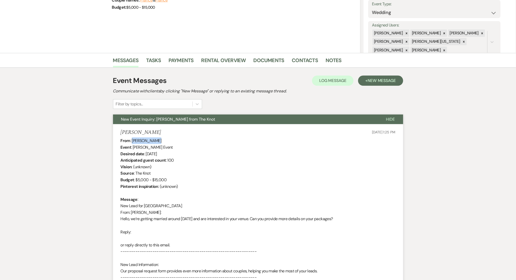
drag, startPoint x: 167, startPoint y: 139, endPoint x: 133, endPoint y: 141, distance: 34.4
click at [133, 141] on div "From : Amanda Graham Event : Amanda Graham's Event Desired date : October 25th …" at bounding box center [258, 254] width 275 height 234
copy div "Amanda Graham"
click at [209, 181] on div "From : Amanda Graham Event : Amanda Graham's Event Desired date : October 25th …" at bounding box center [258, 254] width 275 height 234
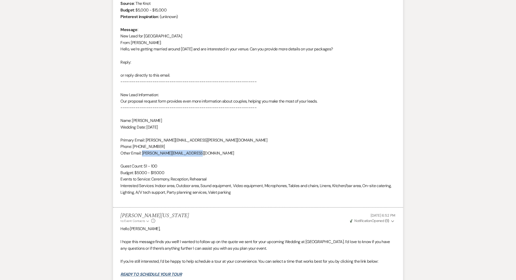
drag, startPoint x: 209, startPoint y: 154, endPoint x: 143, endPoint y: 153, distance: 66.1
click at [143, 153] on div "From : Amanda Graham Event : Amanda Graham's Event Desired date : October 25th …" at bounding box center [258, 85] width 275 height 234
copy div "amanda.m.graham24@gmail.com"
drag, startPoint x: 160, startPoint y: 146, endPoint x: 133, endPoint y: 146, distance: 26.7
click at [133, 146] on div "From : Amanda Graham Event : Amanda Graham's Event Desired date : October 25th …" at bounding box center [258, 85] width 275 height 234
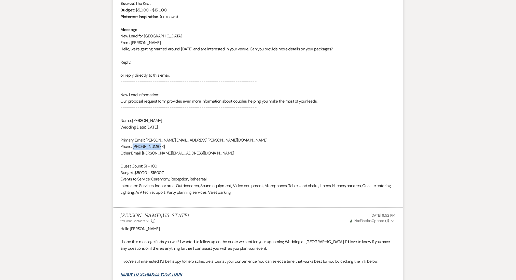
copy div "404-693-4727"
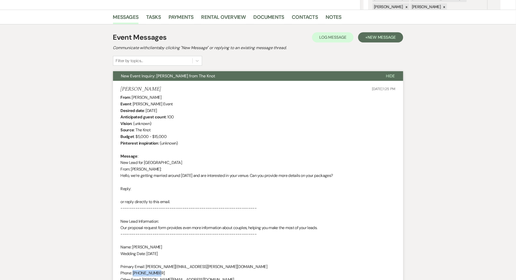
scroll to position [0, 0]
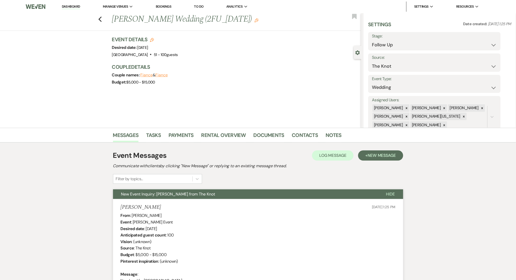
click at [387, 153] on span "New Message" at bounding box center [381, 155] width 28 height 5
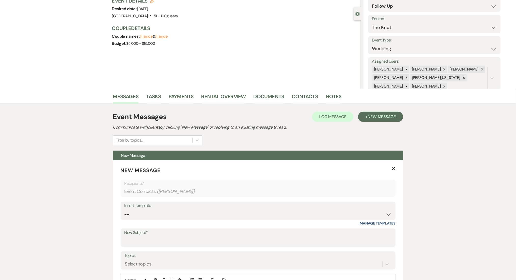
scroll to position [102, 0]
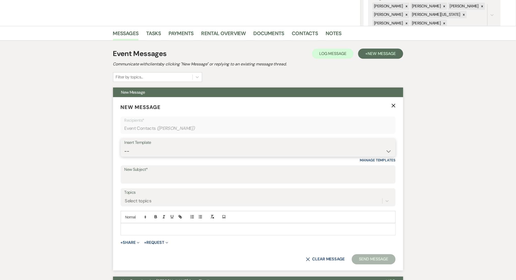
click at [157, 146] on select "-- Inquiry Follow Up Email #2 Contract Sending Template Payment Template Rental…" at bounding box center [257, 151] width 267 height 10
select select "5221"
click at [124, 146] on select "-- Inquiry Follow Up Email #2 Contract Sending Template Payment Template Rental…" at bounding box center [257, 151] width 267 height 10
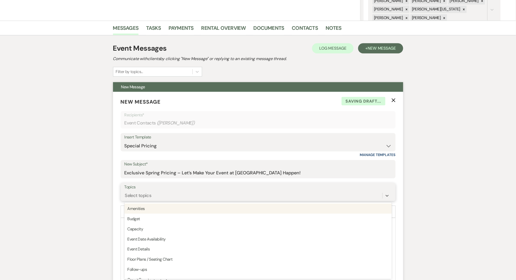
click at [166, 200] on div "option Amenities focused, 1 of 20. 20 results available. Use Up and Down to cho…" at bounding box center [257, 196] width 267 height 10
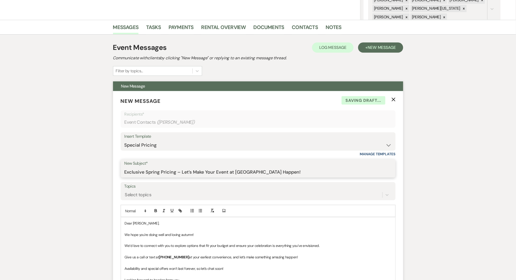
click at [150, 171] on input "Exclusive Spring Pricing – Let’s Make Your Event at Enon Ranch Happen!" at bounding box center [257, 172] width 267 height 10
type input "Exclusive Autumn Pricing – Let’s Make Your Event at Enon Ranch Happen!"
click at [119, 178] on form "New Message X Saving draft... Recipients* Event Contacts ( Amanda Graham ) Inse…" at bounding box center [258, 220] width 290 height 259
click at [133, 192] on div "Select topics" at bounding box center [138, 194] width 26 height 7
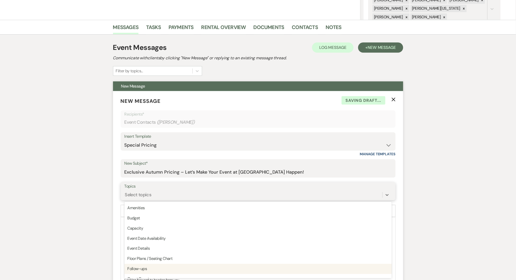
click at [148, 269] on div "Follow-ups" at bounding box center [257, 269] width 267 height 10
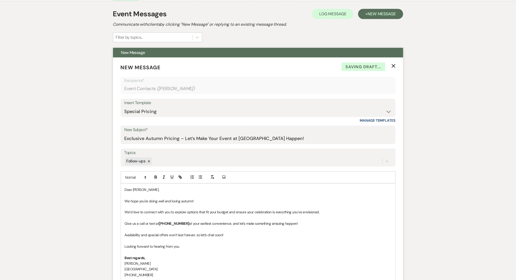
scroll to position [210, 0]
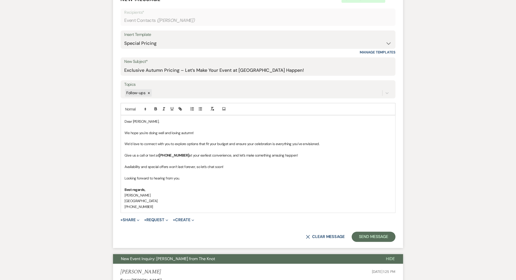
click at [156, 159] on p at bounding box center [258, 161] width 267 height 6
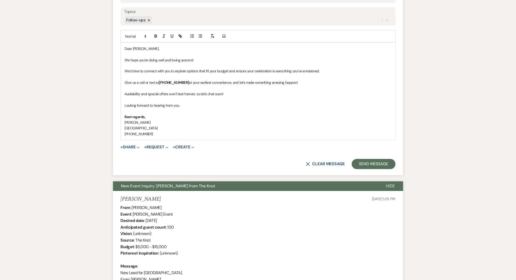
scroll to position [277, 0]
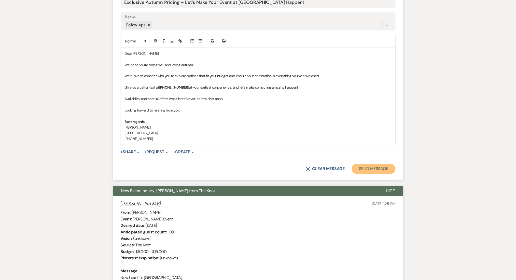
click at [369, 167] on button "Send Message" at bounding box center [373, 169] width 43 height 10
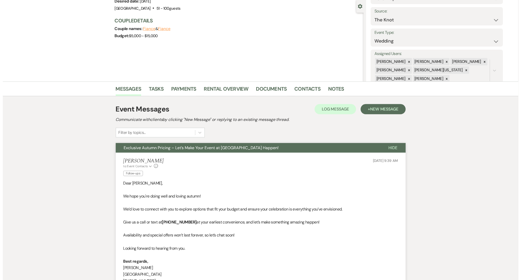
scroll to position [0, 0]
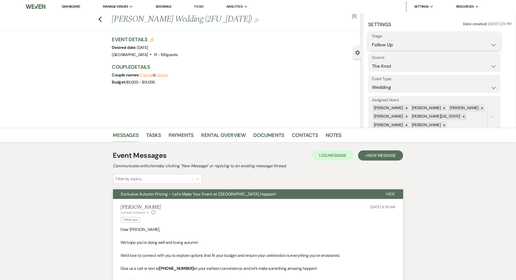
click at [404, 42] on select "Inquiry Follow Up Tour Requested Tour Confirmed Toured Proposal Sent Booked Lost" at bounding box center [434, 45] width 125 height 10
select select "1"
click at [372, 40] on select "Inquiry Follow Up Tour Requested Tour Confirmed Toured Proposal Sent Booked Lost" at bounding box center [434, 45] width 125 height 10
click at [478, 39] on button "Save" at bounding box center [486, 41] width 29 height 10
click at [71, 5] on link "Dashboard" at bounding box center [71, 6] width 18 height 5
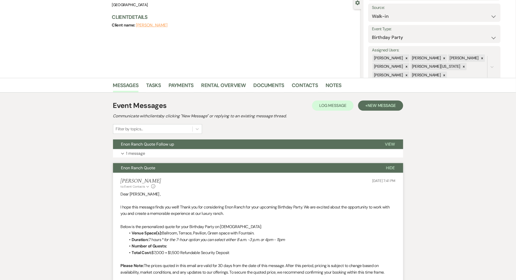
scroll to position [136, 0]
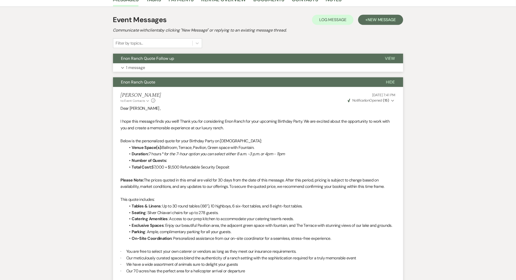
click at [184, 57] on button "Enon Ranch Quote Follow up" at bounding box center [245, 59] width 264 height 10
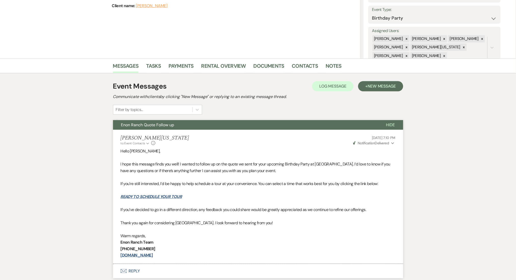
scroll to position [2, 0]
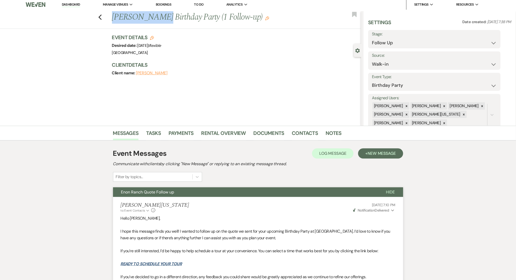
drag, startPoint x: 116, startPoint y: 17, endPoint x: 157, endPoint y: 15, distance: 41.0
click at [157, 15] on h1 "[PERSON_NAME] Birthday Party (1 Follow-up) Edit" at bounding box center [210, 17] width 197 height 12
copy h1 "[PERSON_NAME]"
click at [195, 58] on div "Event Details Edit Desired date: [DATE] | flexible Venue: [GEOGRAPHIC_DATA] Ven…" at bounding box center [236, 58] width 249 height 48
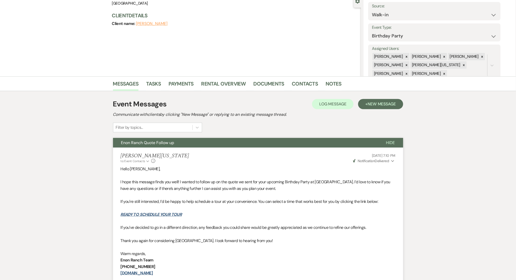
scroll to position [0, 0]
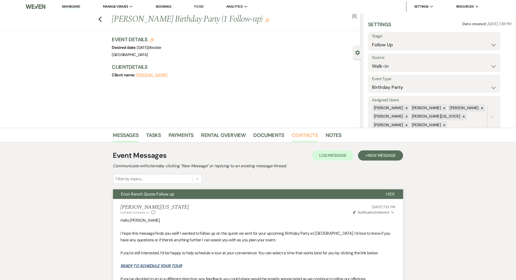
click at [300, 132] on link "Contacts" at bounding box center [305, 136] width 26 height 11
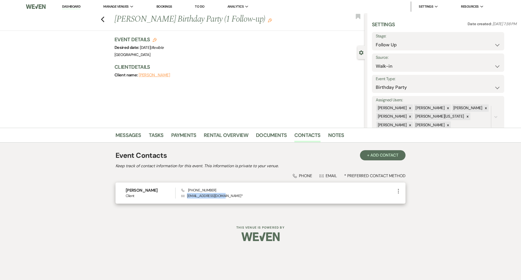
drag, startPoint x: 224, startPoint y: 195, endPoint x: 187, endPoint y: 195, distance: 37.1
click at [187, 195] on p "Envelope [EMAIL_ADDRESS][DOMAIN_NAME] *" at bounding box center [288, 196] width 214 height 6
copy p "[EMAIL_ADDRESS][DOMAIN_NAME]"
click at [212, 189] on div "Phone (770) 896-3216 Envelope rvazquez53@yahoo.com *" at bounding box center [288, 192] width 214 height 11
drag, startPoint x: 212, startPoint y: 189, endPoint x: 189, endPoint y: 191, distance: 23.0
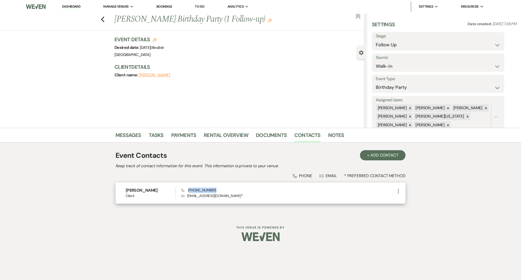
click at [189, 191] on div "Phone (770) 896-3216 Envelope rvazquez53@yahoo.com *" at bounding box center [288, 192] width 214 height 11
copy span "770) 896-3216"
click at [127, 134] on link "Messages" at bounding box center [128, 136] width 26 height 11
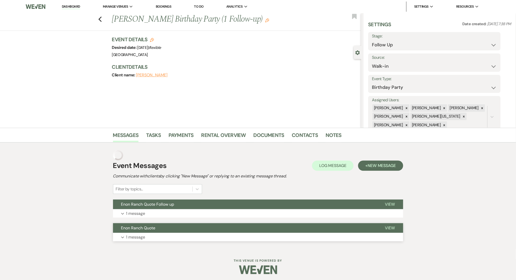
click at [229, 239] on button "Expand 1 message" at bounding box center [258, 237] width 290 height 9
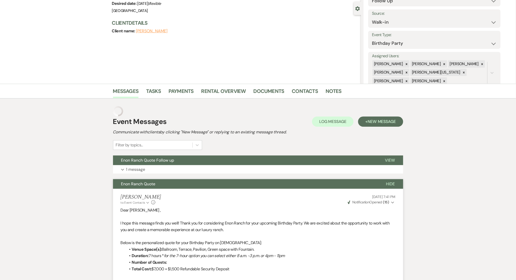
scroll to position [136, 0]
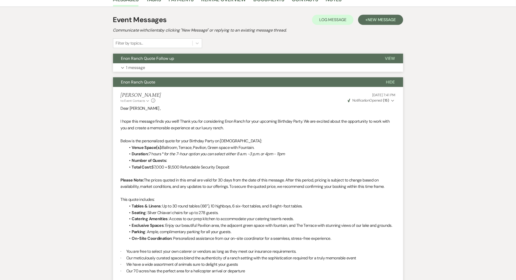
click at [151, 68] on button "Expand 1 message" at bounding box center [258, 67] width 290 height 9
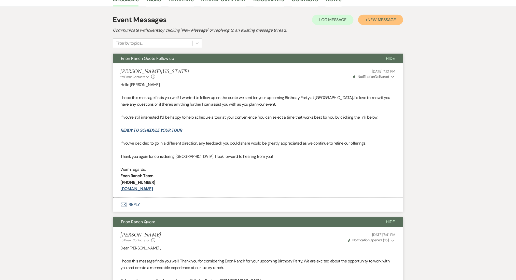
click at [367, 19] on button "+ New Message" at bounding box center [380, 20] width 45 height 10
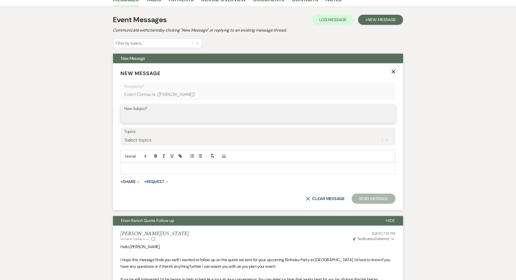
click at [159, 116] on input "New Subject*" at bounding box center [257, 117] width 267 height 10
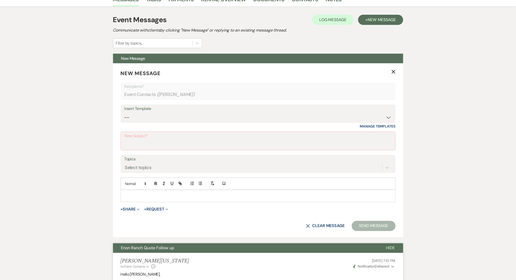
click at [181, 121] on select "--" at bounding box center [257, 117] width 267 height 10
click at [177, 115] on select "--" at bounding box center [257, 117] width 267 height 10
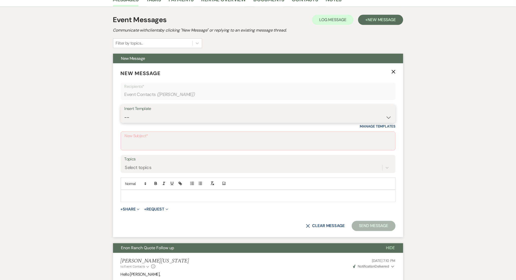
click at [139, 116] on select "-- Inquiry Follow Up Email #2 Contract Sending Template Payment Template Rental…" at bounding box center [257, 117] width 267 height 10
select select "4603"
click at [124, 112] on select "-- Inquiry Follow Up Email #2 Contract Sending Template Payment Template Rental…" at bounding box center [257, 117] width 267 height 10
click at [139, 142] on input "New Subject*" at bounding box center [258, 145] width 267 height 10
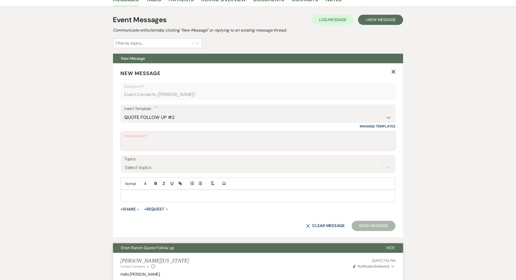
type input "Checking In – Any Assistance Needed for Your Event?"
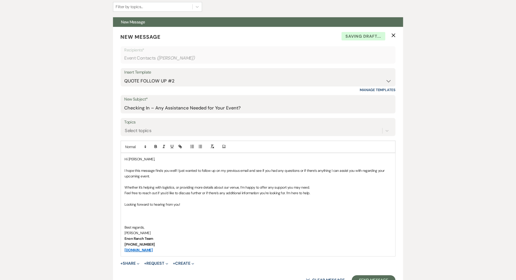
scroll to position [203, 0]
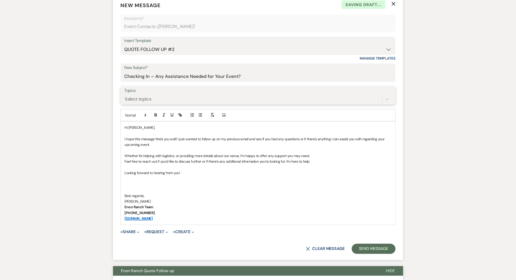
click at [146, 103] on div "Select topics" at bounding box center [253, 99] width 258 height 9
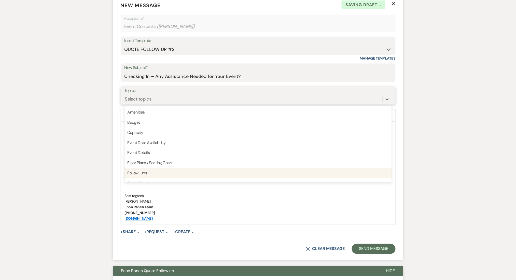
click at [137, 172] on div "Follow-ups" at bounding box center [257, 173] width 267 height 10
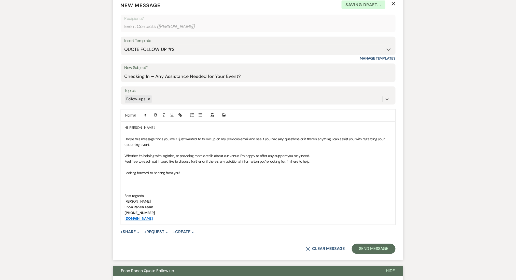
click at [356, 255] on form "New Message X Saving draft... Recipients* Event Contacts ( Rosa Baotista ) Inse…" at bounding box center [258, 127] width 290 height 265
click at [365, 245] on button "Send Message" at bounding box center [373, 249] width 43 height 10
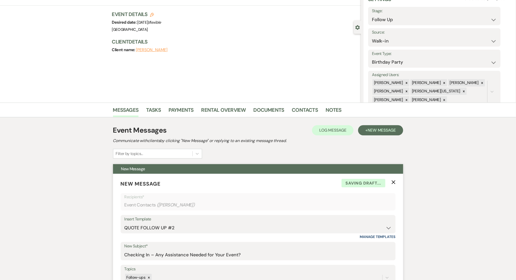
scroll to position [0, 0]
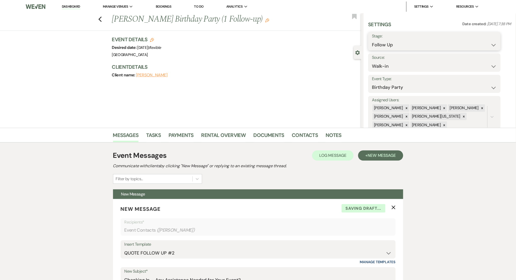
drag, startPoint x: 407, startPoint y: 46, endPoint x: 404, endPoint y: 46, distance: 3.1
click at [407, 46] on select "Inquiry Follow Up Tour Requested Tour Confirmed Toured Proposal Sent Booked Lost" at bounding box center [434, 45] width 125 height 10
select select "1"
click at [372, 40] on select "Inquiry Follow Up Tour Requested Tour Confirmed Toured Proposal Sent Booked Lost" at bounding box center [434, 45] width 125 height 10
click at [495, 42] on button "Save" at bounding box center [486, 41] width 29 height 10
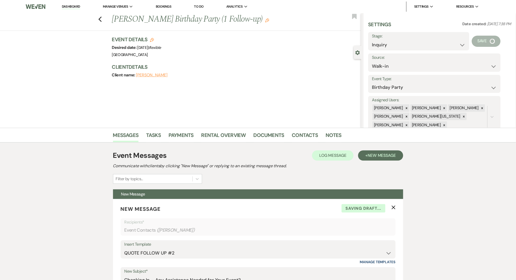
click at [75, 6] on link "Dashboard" at bounding box center [71, 6] width 18 height 5
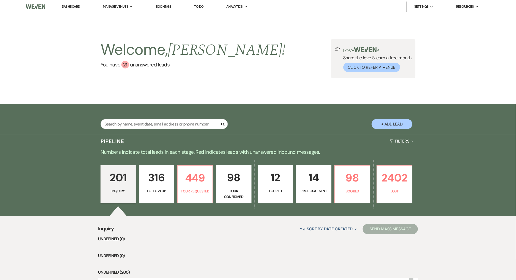
scroll to position [136, 0]
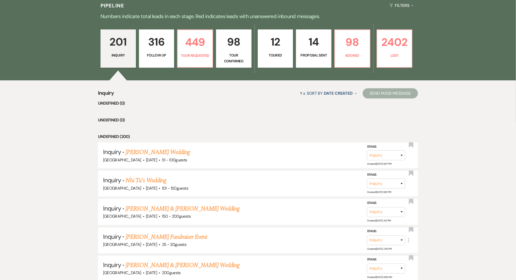
click at [155, 46] on p "316" at bounding box center [156, 41] width 29 height 17
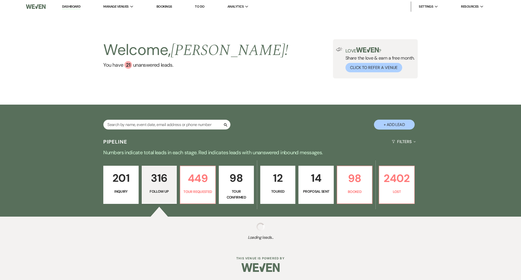
select select "9"
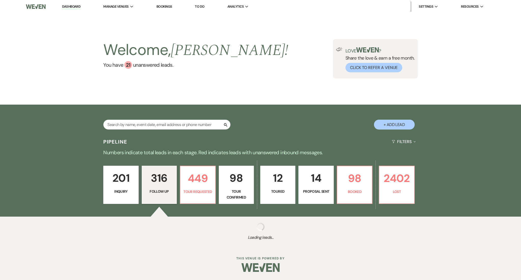
select select "9"
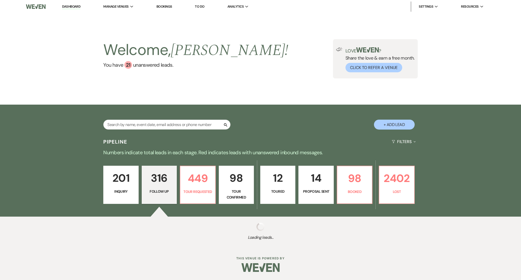
select select "9"
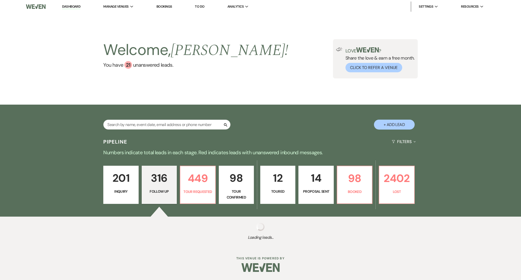
select select "9"
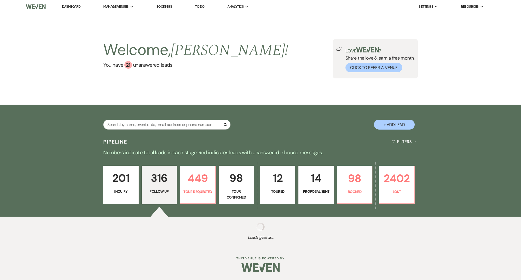
select select "9"
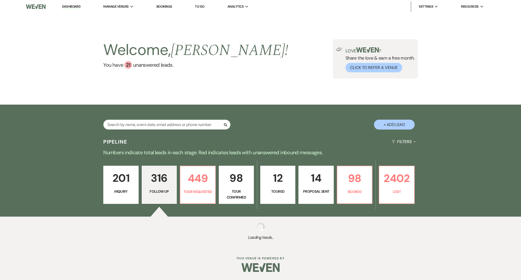
select select "9"
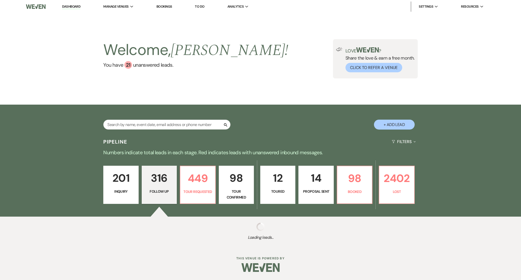
select select "9"
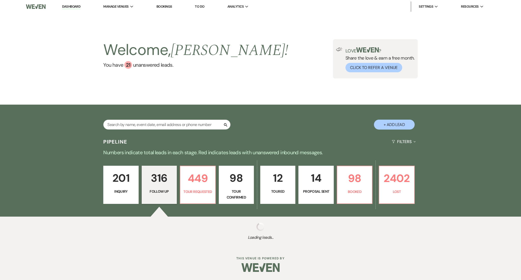
select select "9"
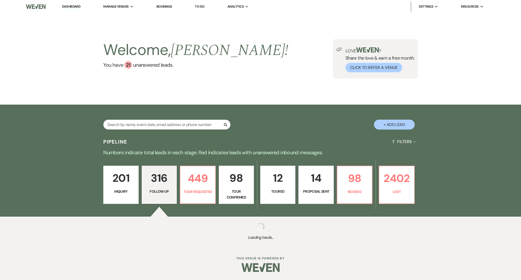
select select "9"
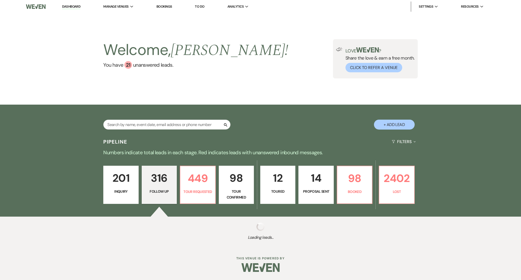
select select "9"
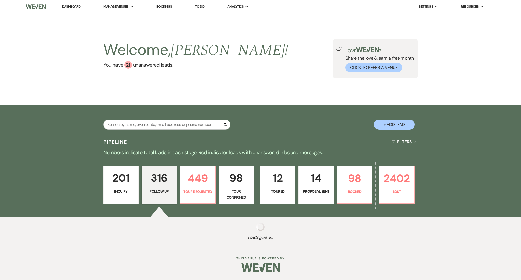
select select "9"
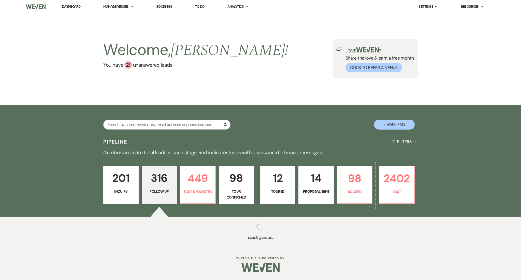
select select "9"
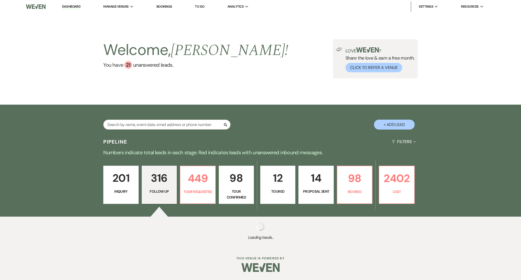
select select "9"
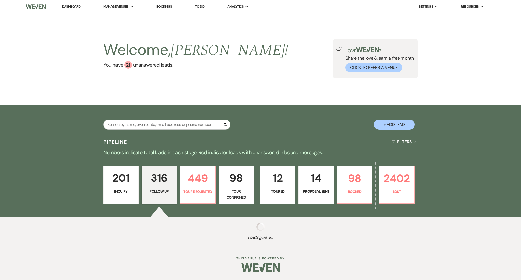
select select "9"
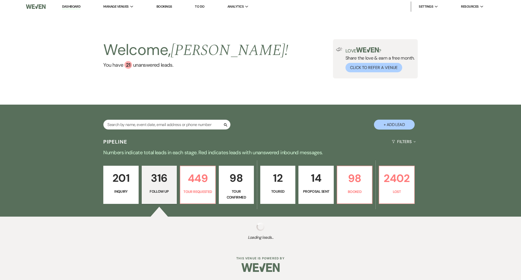
select select "9"
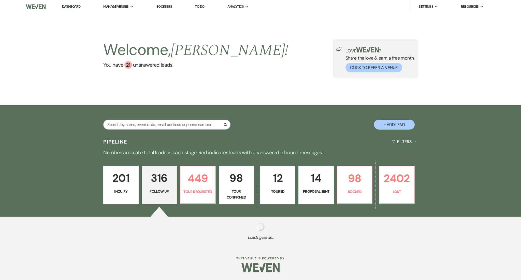
select select "9"
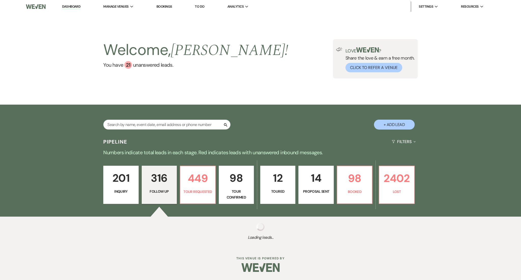
select select "9"
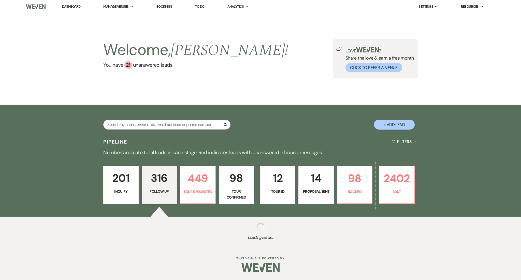
select select "9"
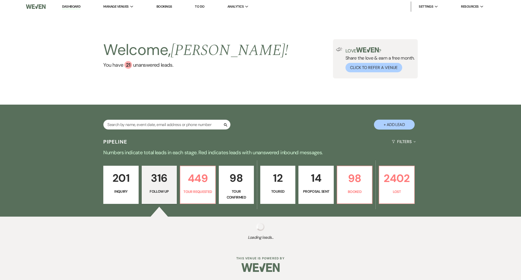
select select "9"
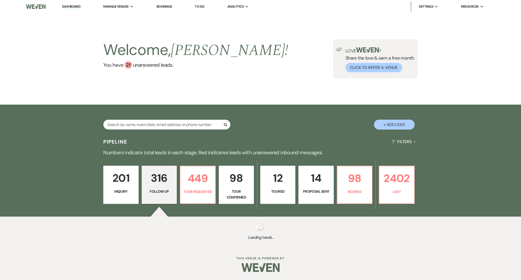
select select "9"
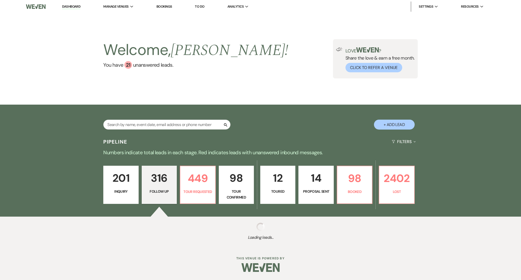
select select "9"
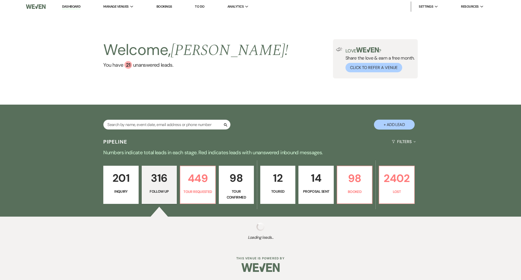
select select "9"
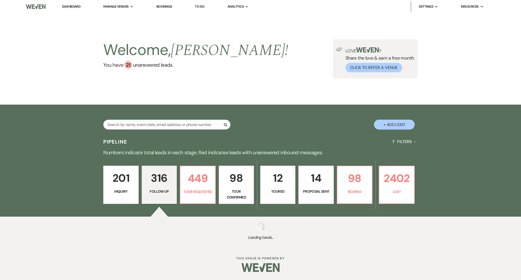
select select "9"
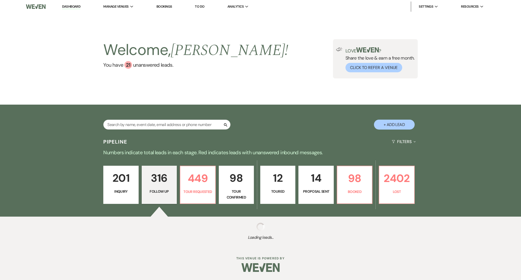
select select "9"
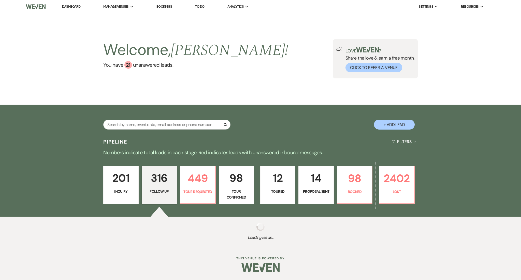
select select "9"
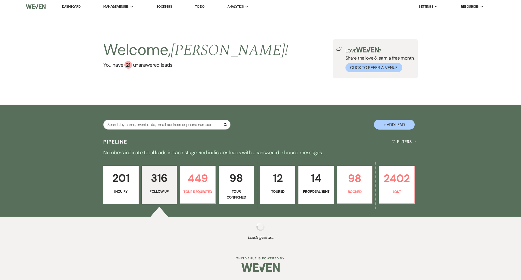
select select "9"
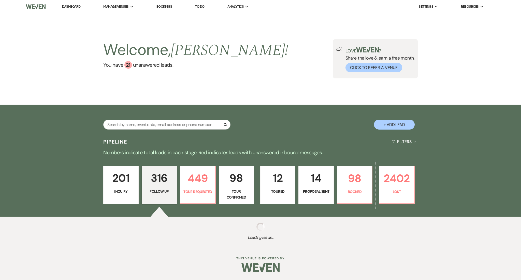
select select "9"
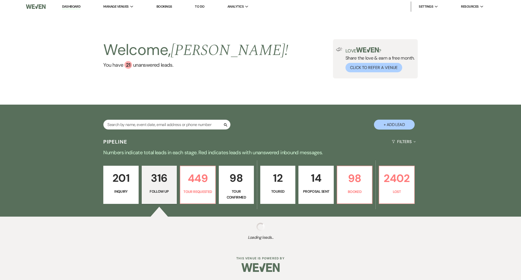
select select "9"
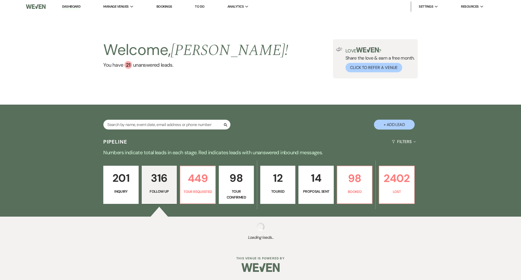
select select "9"
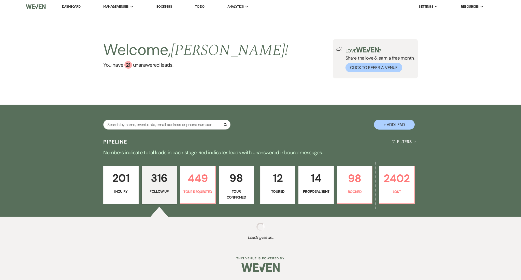
select select "9"
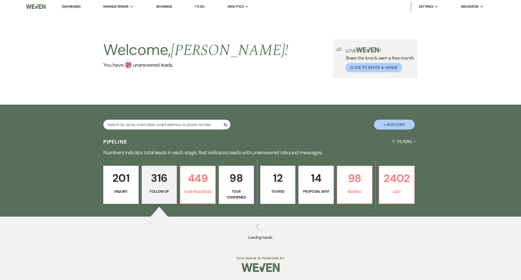
select select "9"
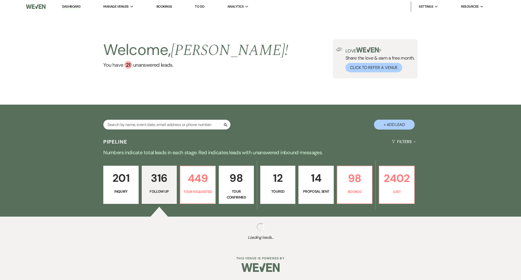
select select "9"
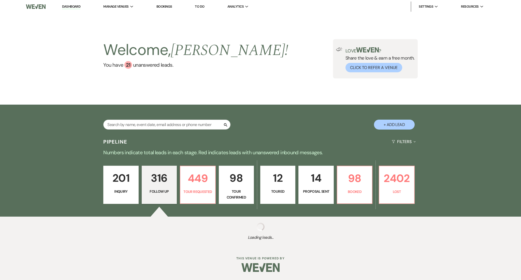
select select "9"
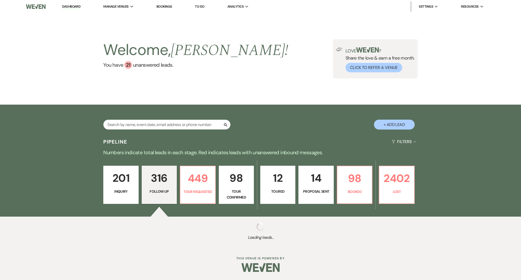
select select "9"
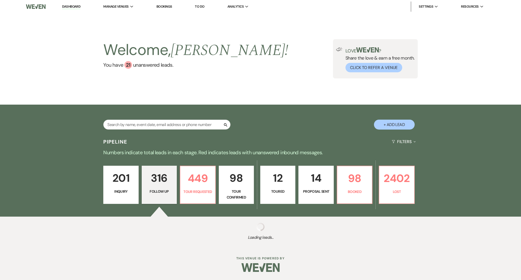
select select "9"
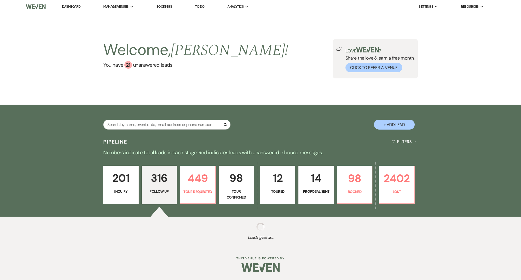
select select "9"
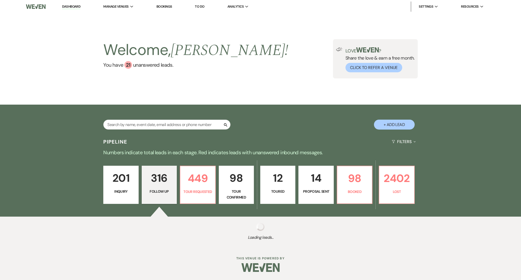
select select "9"
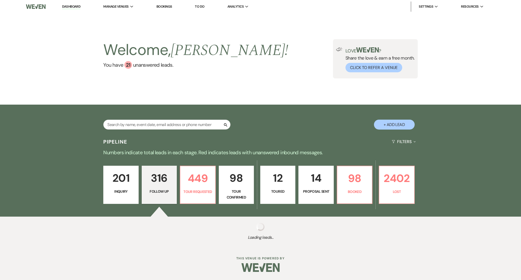
select select "9"
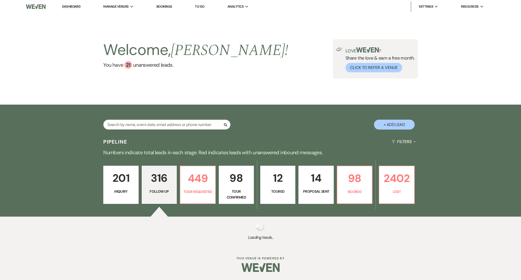
select select "9"
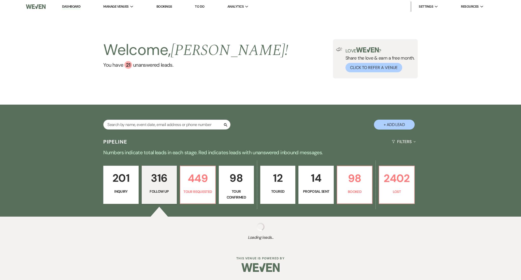
select select "9"
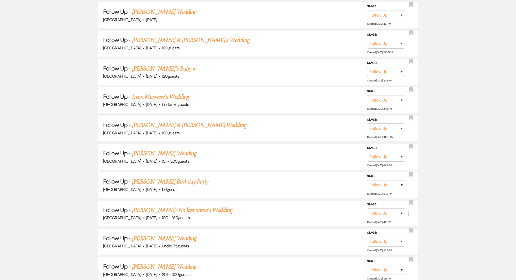
scroll to position [5681, 0]
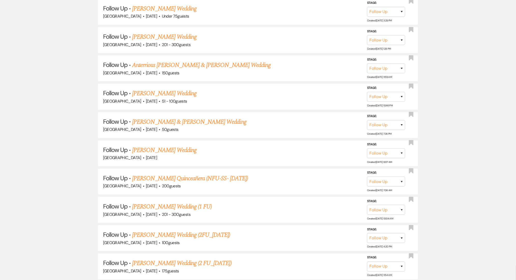
drag, startPoint x: 164, startPoint y: 185, endPoint x: 35, endPoint y: 70, distance: 173.0
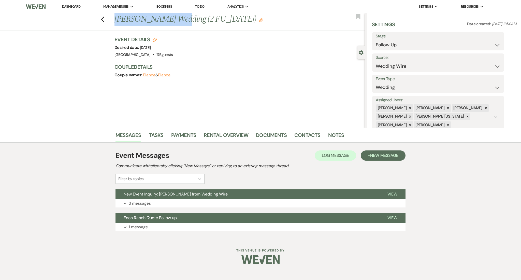
drag, startPoint x: 168, startPoint y: 17, endPoint x: 111, endPoint y: 14, distance: 56.8
click at [111, 14] on div "Previous Sherrie Williams's Wedding (2 FU_7.9.25) Edit Bookmark" at bounding box center [180, 22] width 367 height 18
click at [170, 228] on button "Expand 1 message" at bounding box center [260, 227] width 290 height 9
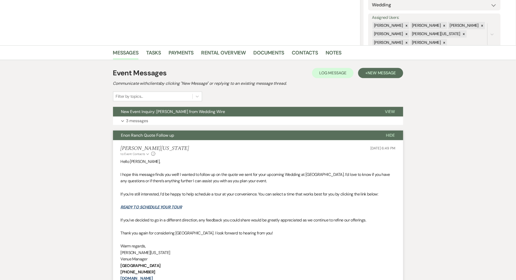
scroll to position [144, 0]
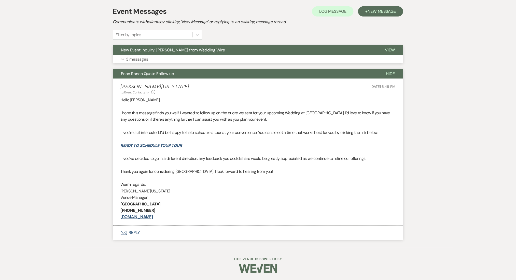
click at [145, 62] on button "Expand 3 messages" at bounding box center [258, 59] width 290 height 9
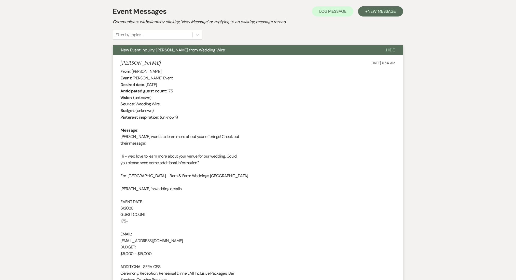
click at [251, 135] on div "From : Sherrie Williams Event : Sherrie Williams's Event Desired date : June 1s…" at bounding box center [258, 178] width 275 height 221
click at [214, 115] on div "From : Sherrie Williams Event : Sherrie Williams's Event Desired date : June 1s…" at bounding box center [258, 178] width 275 height 221
drag, startPoint x: 186, startPoint y: 238, endPoint x: 115, endPoint y: 240, distance: 71.0
click at [115, 240] on li "Sherrie Williams May 31, 2025, 11:54 AM From : Sherrie Williams Event : Sherrie…" at bounding box center [258, 175] width 290 height 240
copy div "makeilariggins54@gmail.com"
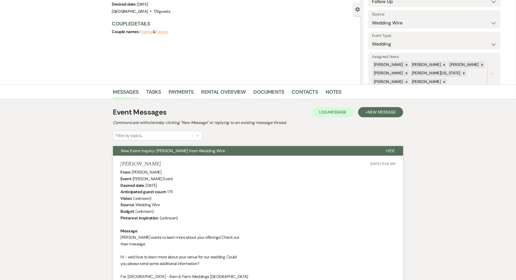
scroll to position [42, 0]
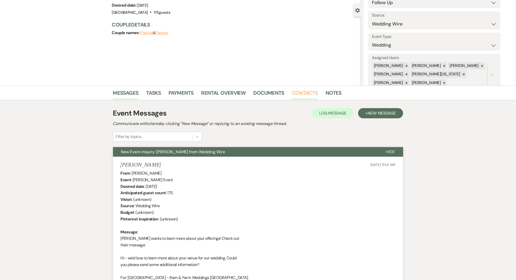
click at [309, 94] on link "Contacts" at bounding box center [305, 94] width 26 height 11
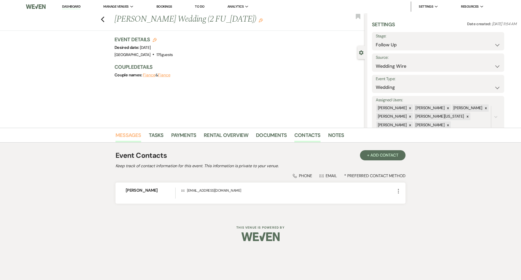
click at [123, 132] on link "Messages" at bounding box center [128, 136] width 26 height 11
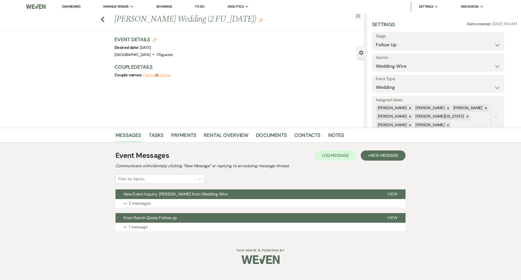
click at [144, 208] on div "Event Messages Log Log Message + New Message Communicate with clients by clicki…" at bounding box center [260, 191] width 290 height 86
click at [159, 232] on div "Event Messages Log Log Message + New Message Communicate with clients by clicki…" at bounding box center [260, 191] width 290 height 86
click at [156, 228] on button "Expand 1 message" at bounding box center [260, 227] width 290 height 9
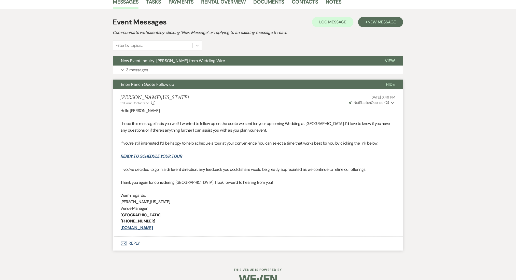
scroll to position [144, 0]
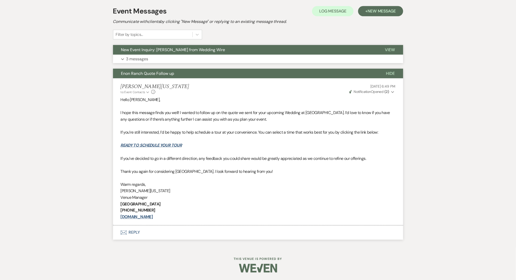
click at [150, 61] on button "Expand 3 messages" at bounding box center [258, 59] width 290 height 9
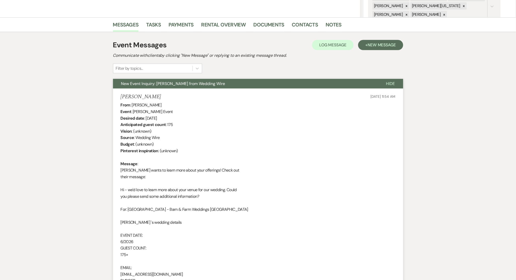
scroll to position [0, 0]
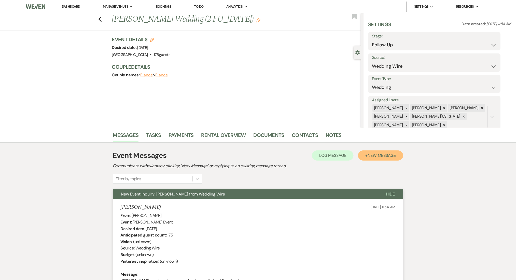
click at [375, 159] on button "+ New Message" at bounding box center [380, 155] width 45 height 10
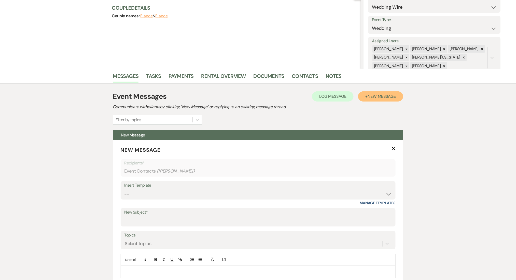
scroll to position [203, 0]
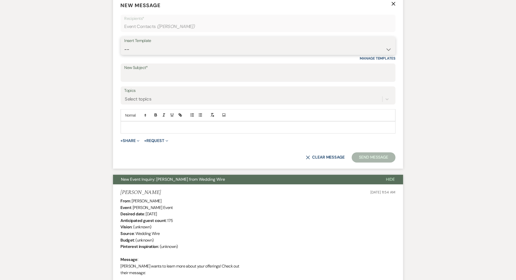
click at [149, 49] on select "-- Inquiry Follow Up Email #2 Contract Sending Template Payment Template Rental…" at bounding box center [257, 50] width 267 height 10
select select "4603"
click at [124, 45] on select "-- Inquiry Follow Up Email #2 Contract Sending Template Payment Template Rental…" at bounding box center [257, 50] width 267 height 10
type input "Checking In – Any Assistance Needed for Your Event?"
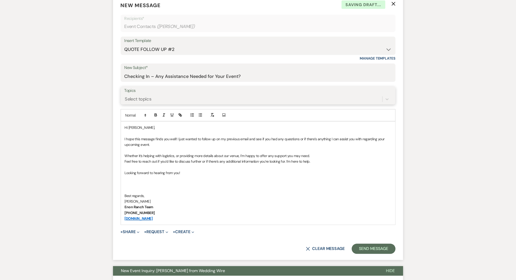
click at [176, 97] on div "Select topics" at bounding box center [253, 99] width 258 height 9
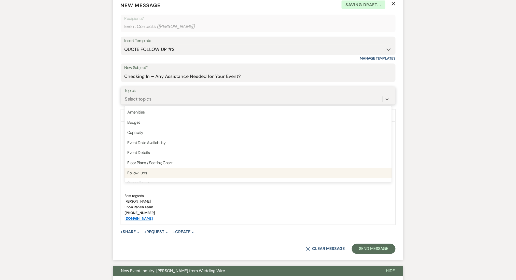
click at [148, 174] on div "Follow-ups" at bounding box center [257, 173] width 267 height 10
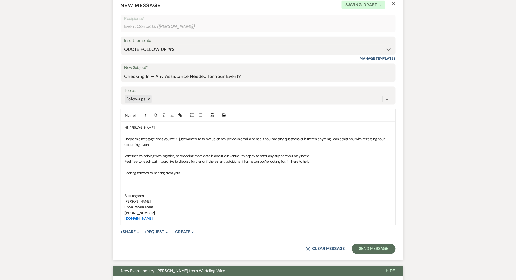
click at [374, 251] on button "Send Message" at bounding box center [373, 249] width 43 height 10
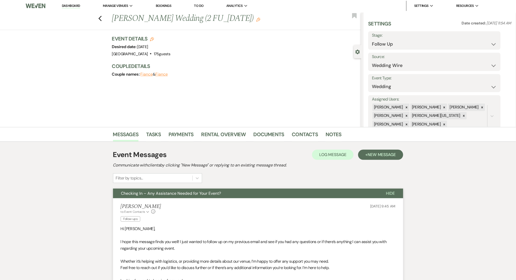
scroll to position [0, 0]
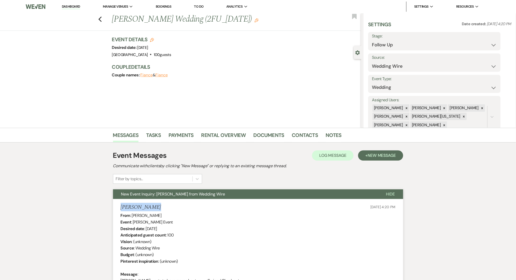
drag, startPoint x: 152, startPoint y: 207, endPoint x: 113, endPoint y: 205, distance: 39.3
copy h5 "[PERSON_NAME]"
click at [298, 133] on link "Contacts" at bounding box center [305, 136] width 26 height 11
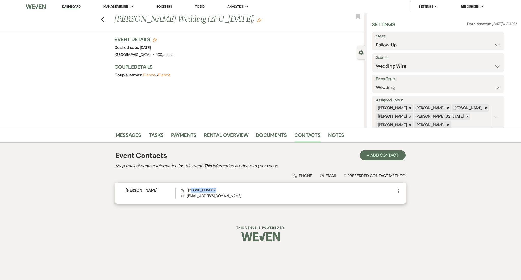
drag, startPoint x: 233, startPoint y: 192, endPoint x: 190, endPoint y: 191, distance: 43.5
click at [190, 191] on div "Phone [PHONE_NUMBER] Envelope [EMAIL_ADDRESS][DOMAIN_NAME]" at bounding box center [288, 192] width 214 height 11
click at [219, 195] on p "Envelope [EMAIL_ADDRESS][DOMAIN_NAME]" at bounding box center [288, 196] width 214 height 6
drag, startPoint x: 229, startPoint y: 196, endPoint x: 189, endPoint y: 190, distance: 40.4
click at [189, 190] on div "Phone [PHONE_NUMBER] Envelope [EMAIL_ADDRESS][DOMAIN_NAME]" at bounding box center [288, 192] width 214 height 11
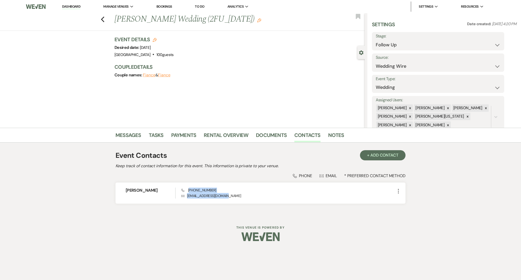
copy div "770) 891-2917 Envelope [EMAIL_ADDRESS][DOMAIN_NAME]"
click at [127, 132] on link "Messages" at bounding box center [128, 136] width 26 height 11
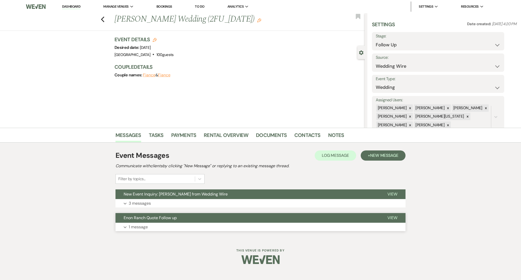
click at [148, 222] on button "Enon Ranch Quote Follow up" at bounding box center [247, 218] width 264 height 10
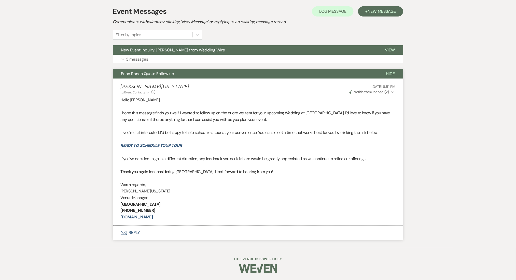
scroll to position [144, 0]
click at [183, 59] on button "Expand 3 messages" at bounding box center [258, 59] width 290 height 9
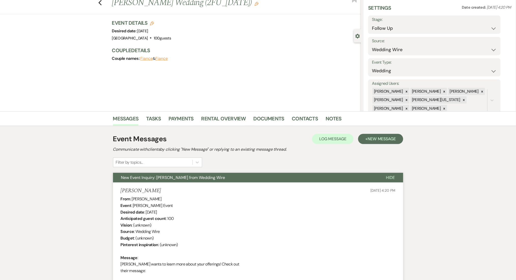
scroll to position [9, 0]
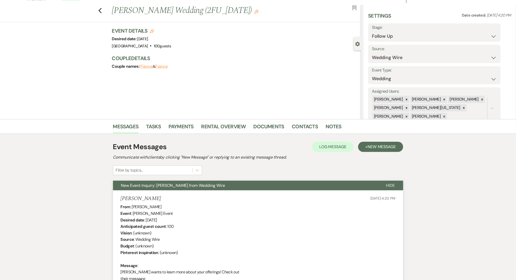
click at [365, 144] on button "+ New Message" at bounding box center [380, 147] width 45 height 10
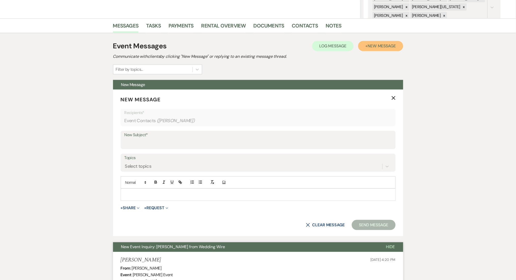
scroll to position [110, 0]
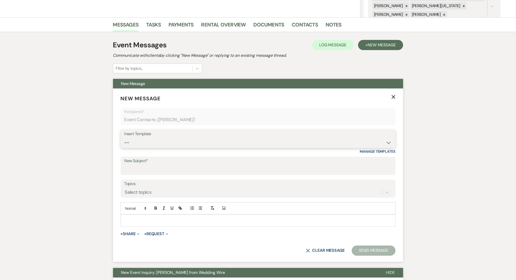
click at [159, 144] on select "-- Inquiry Follow Up Email #2 Contract Sending Template Payment Template Rental…" at bounding box center [257, 143] width 267 height 10
select select "4603"
click at [124, 138] on select "-- Inquiry Follow Up Email #2 Contract Sending Template Payment Template Rental…" at bounding box center [257, 143] width 267 height 10
type input "Checking In – Any Assistance Needed for Your Event?"
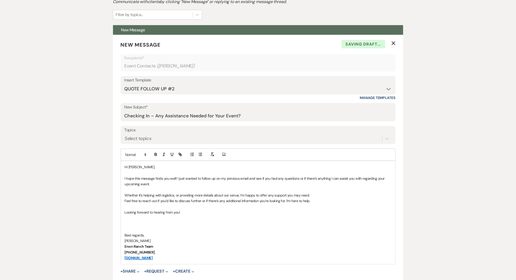
scroll to position [178, 0]
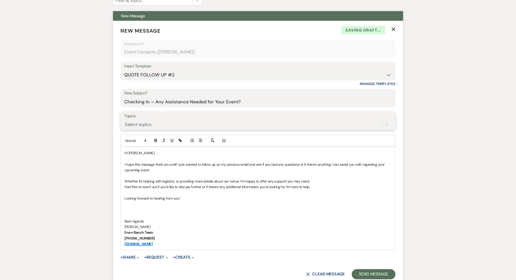
click at [153, 123] on div "Select topics" at bounding box center [253, 124] width 258 height 9
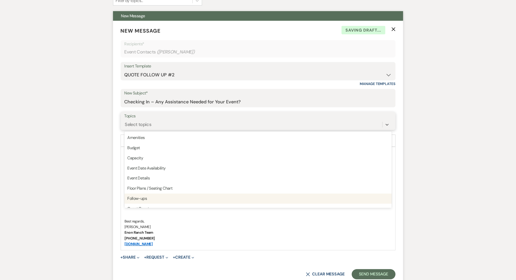
click at [141, 198] on div "Follow-ups" at bounding box center [257, 199] width 267 height 10
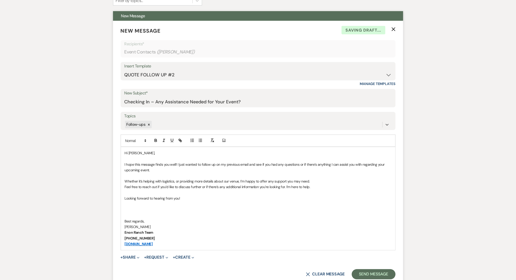
click at [353, 271] on button "Send Message" at bounding box center [373, 274] width 43 height 10
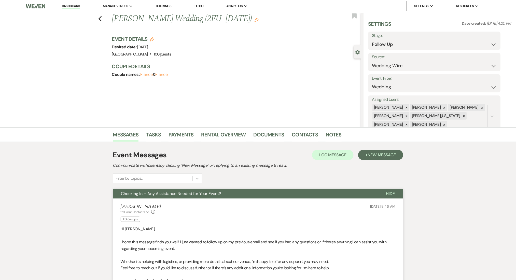
scroll to position [0, 0]
click at [399, 44] on select "Inquiry Follow Up Tour Requested Tour Confirmed Toured Proposal Sent Booked Lost" at bounding box center [434, 45] width 125 height 10
click at [399, 49] on select "Inquiry Follow Up Tour Requested Tour Confirmed Toured Proposal Sent Booked Lost" at bounding box center [434, 45] width 125 height 10
click at [394, 45] on select "Inquiry Follow Up Tour Requested Tour Confirmed Toured Proposal Sent Booked Lost" at bounding box center [434, 45] width 125 height 10
select select "1"
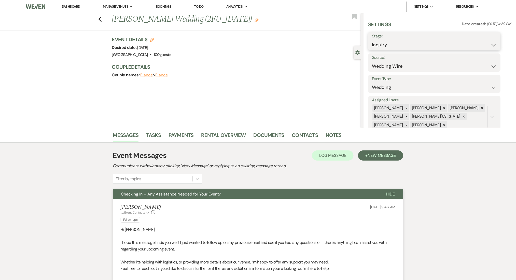
click at [372, 40] on select "Inquiry Follow Up Tour Requested Tour Confirmed Toured Proposal Sent Booked Lost" at bounding box center [434, 45] width 125 height 10
click at [492, 39] on button "Save" at bounding box center [486, 41] width 29 height 10
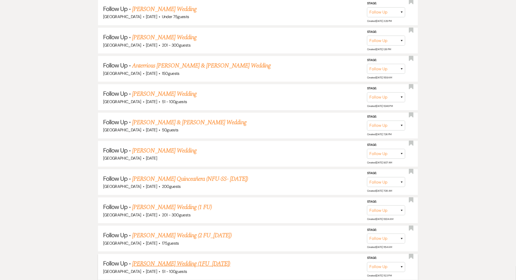
scroll to position [5680, 0]
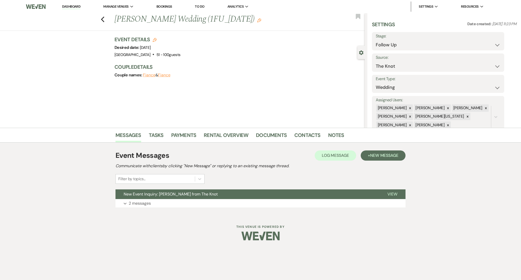
click at [149, 199] on button "Expand 2 messages" at bounding box center [260, 203] width 290 height 9
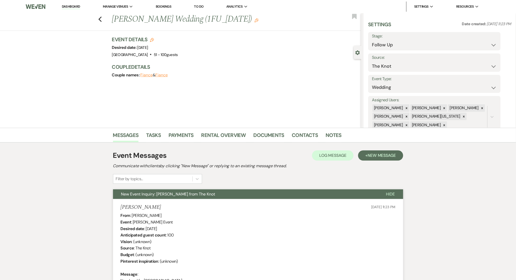
drag, startPoint x: 155, startPoint y: 203, endPoint x: 112, endPoint y: 204, distance: 42.7
copy h5 "Kelsey Hatlestad"
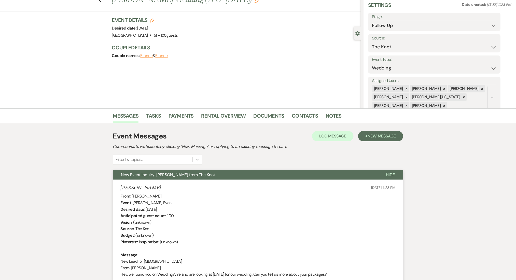
scroll to position [102, 0]
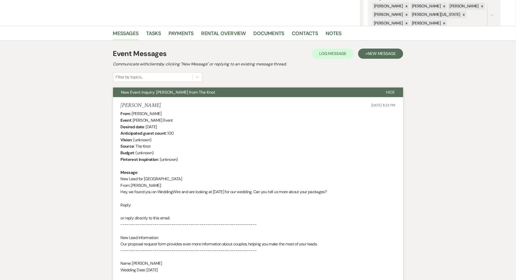
copy h5 "Kelsey Hatlestad"
click at [174, 143] on div "From : Kelsey Hatlestad Event : Kelsey Hatlestad's Event Desired date : Februar…" at bounding box center [258, 224] width 275 height 228
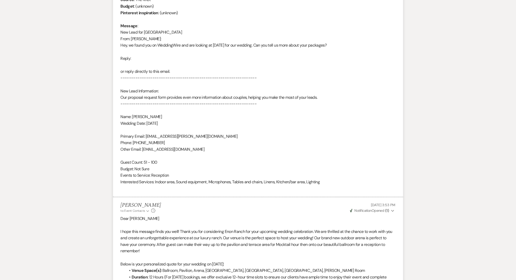
scroll to position [271, 0]
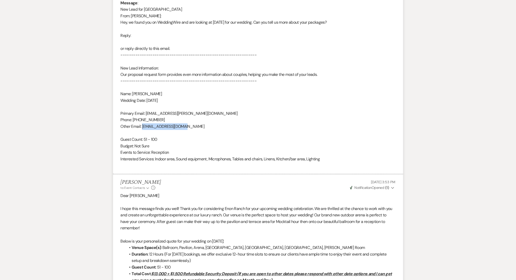
drag, startPoint x: 187, startPoint y: 126, endPoint x: 143, endPoint y: 126, distance: 44.3
click at [143, 126] on div "From : Kelsey Hatlestad Event : Kelsey Hatlestad's Event Desired date : Februar…" at bounding box center [258, 55] width 275 height 228
copy div "kelseyj1216@gmail.com"
drag, startPoint x: 160, startPoint y: 118, endPoint x: 134, endPoint y: 119, distance: 26.2
click at [134, 119] on div "From : Kelsey Hatlestad Event : Kelsey Hatlestad's Event Desired date : Februar…" at bounding box center [258, 55] width 275 height 228
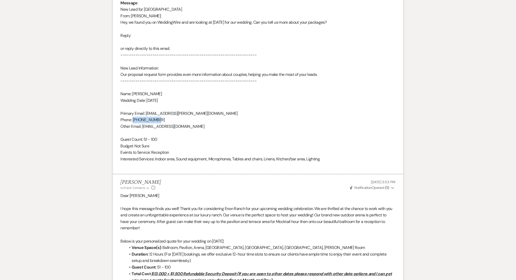
copy div "484-505-9686"
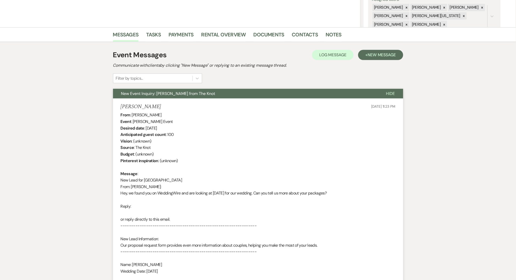
scroll to position [48, 0]
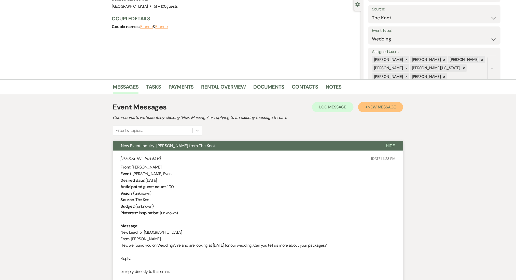
click at [375, 106] on span "New Message" at bounding box center [381, 106] width 28 height 5
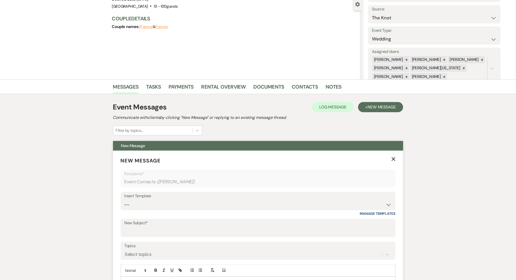
drag, startPoint x: 160, startPoint y: 211, endPoint x: 161, endPoint y: 200, distance: 11.2
click at [160, 204] on div "Insert Template -- Inquiry Follow Up Email #2 Contract Sending Template Payment…" at bounding box center [258, 204] width 275 height 24
click at [161, 199] on div "Insert Template" at bounding box center [257, 195] width 267 height 7
click at [159, 207] on select "-- Inquiry Follow Up Email #2 Contract Sending Template Payment Template Rental…" at bounding box center [257, 205] width 267 height 10
select select "4434"
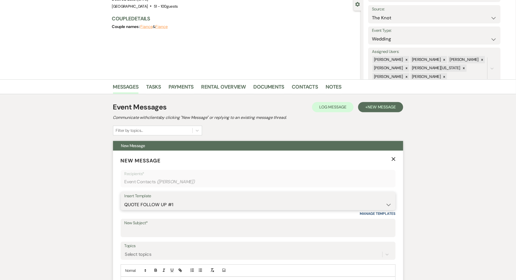
click at [124, 200] on select "-- Inquiry Follow Up Email #2 Contract Sending Template Payment Template Rental…" at bounding box center [257, 205] width 267 height 10
type input "Enon Ranch Quote Follow up"
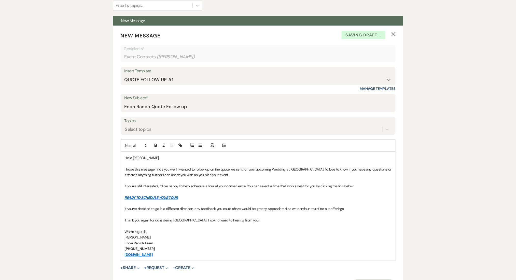
scroll to position [184, 0]
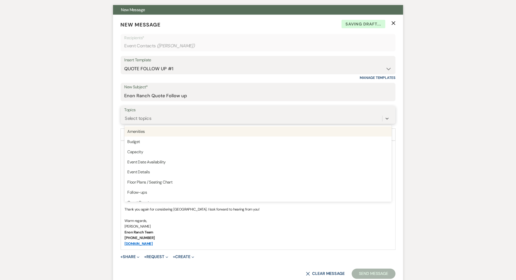
click at [128, 118] on div "Select topics" at bounding box center [138, 118] width 26 height 7
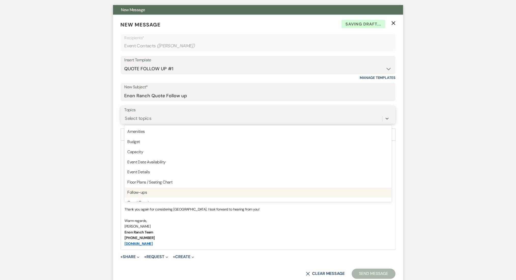
click at [136, 192] on div "Follow-ups" at bounding box center [257, 192] width 267 height 10
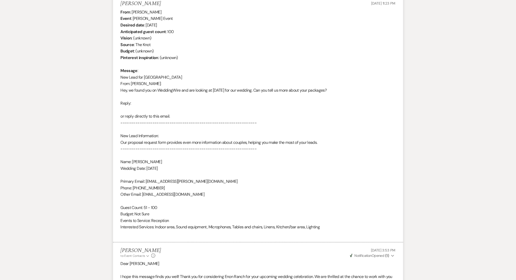
scroll to position [320, 0]
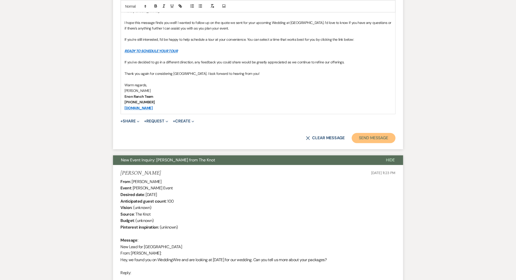
click at [371, 135] on button "Send Message" at bounding box center [373, 138] width 43 height 10
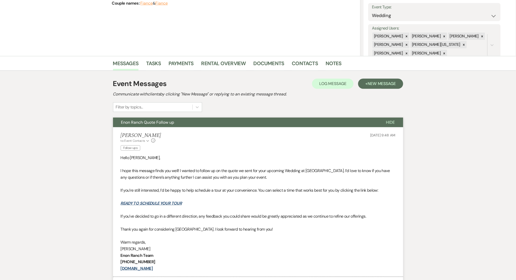
scroll to position [0, 0]
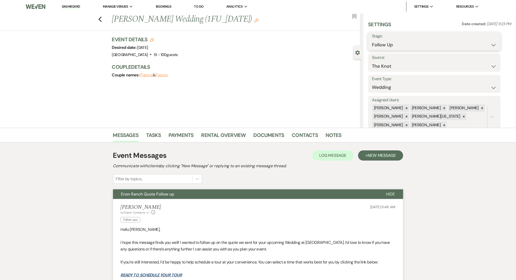
click at [393, 46] on select "Inquiry Follow Up Tour Requested Tour Confirmed Toured Proposal Sent Booked Lost" at bounding box center [434, 45] width 125 height 10
select select "1"
click at [372, 40] on select "Inquiry Follow Up Tour Requested Tour Confirmed Toured Proposal Sent Booked Lost" at bounding box center [434, 45] width 125 height 10
click at [488, 43] on button "Save" at bounding box center [486, 41] width 29 height 10
click at [74, 6] on link "Dashboard" at bounding box center [71, 6] width 18 height 5
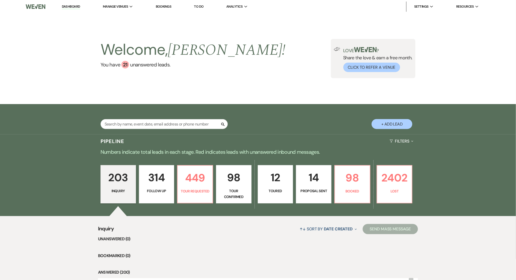
scroll to position [102, 0]
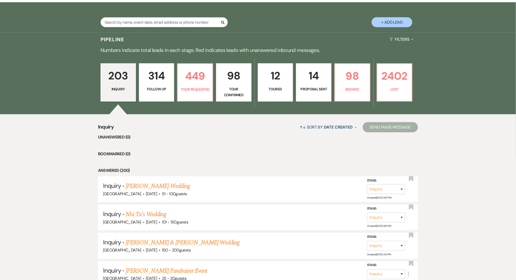
click at [167, 77] on p "314" at bounding box center [156, 75] width 29 height 17
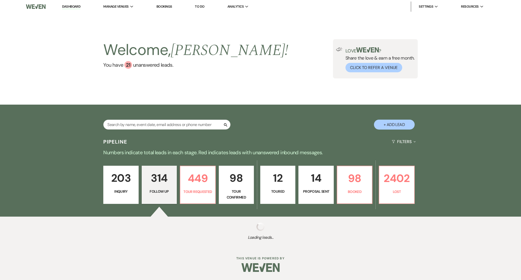
select select "9"
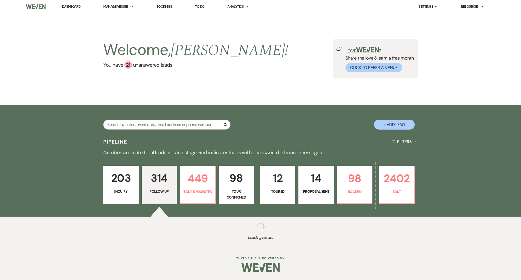
select select "9"
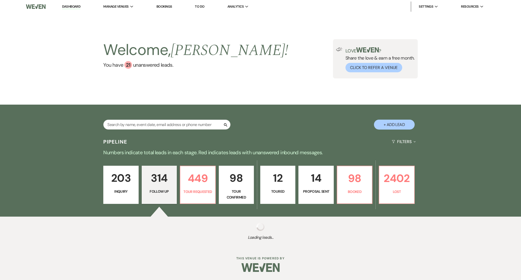
select select "9"
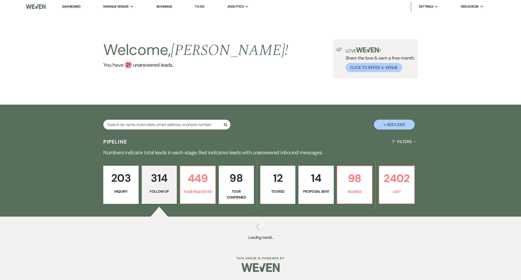
select select "9"
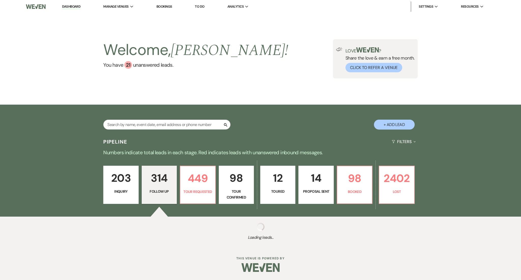
select select "9"
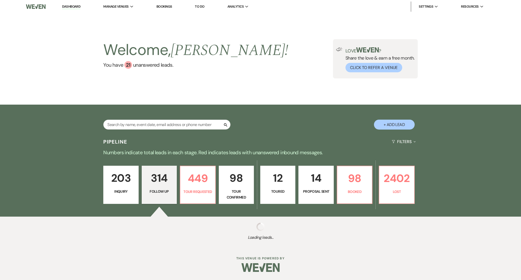
select select "9"
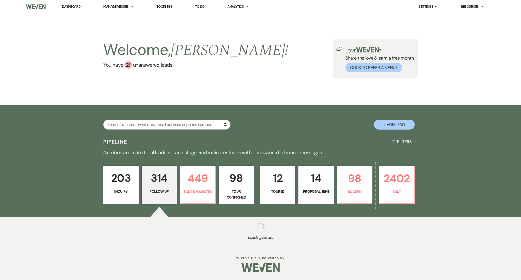
select select "9"
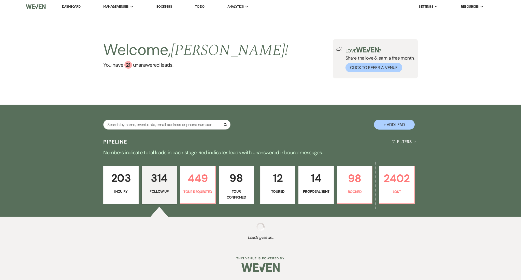
select select "9"
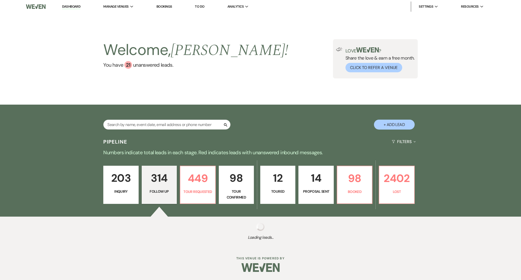
select select "9"
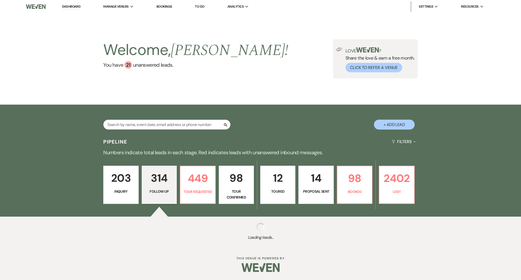
select select "9"
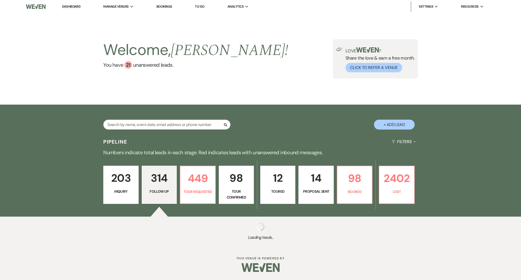
select select "9"
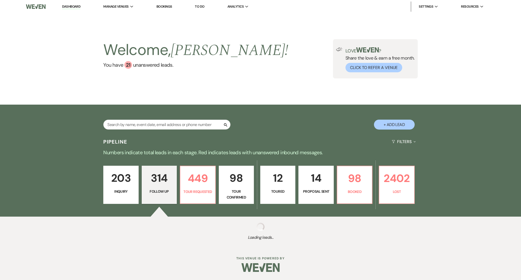
select select "9"
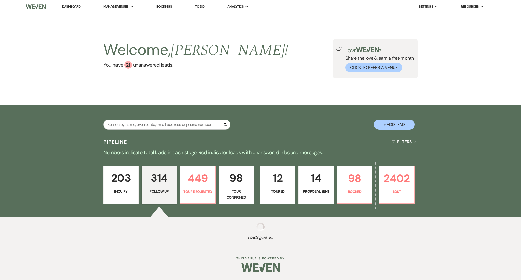
select select "9"
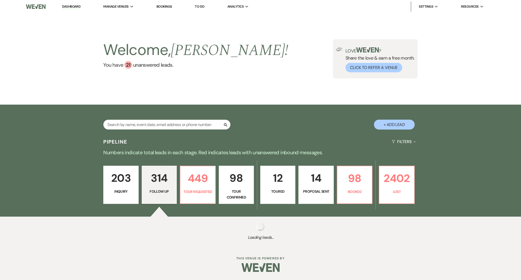
select select "9"
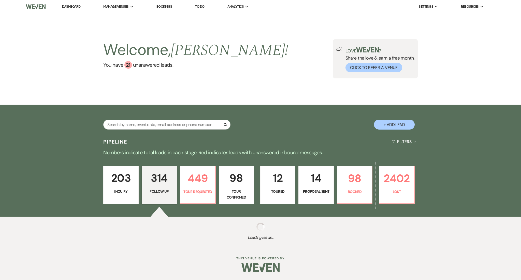
select select "9"
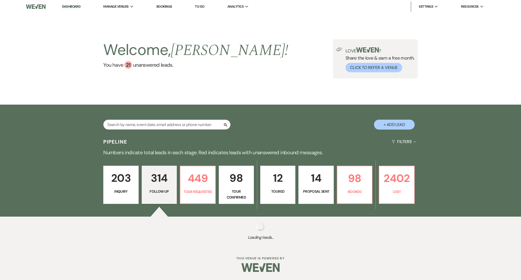
select select "9"
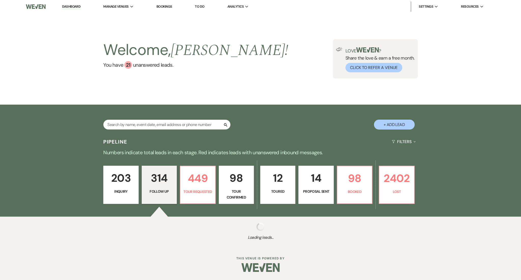
select select "9"
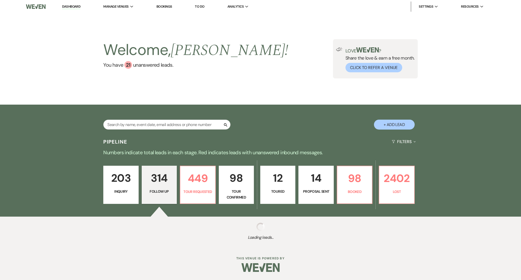
select select "9"
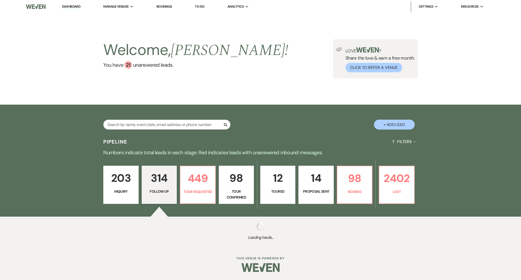
select select "9"
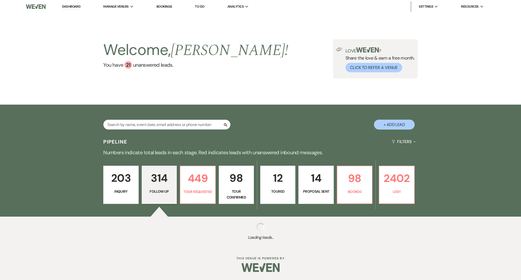
select select "9"
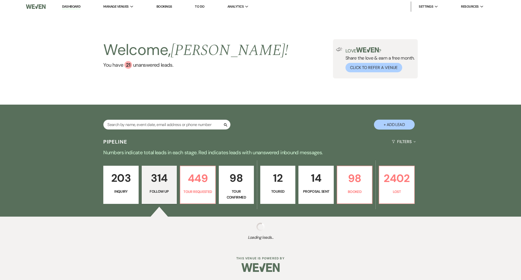
select select "9"
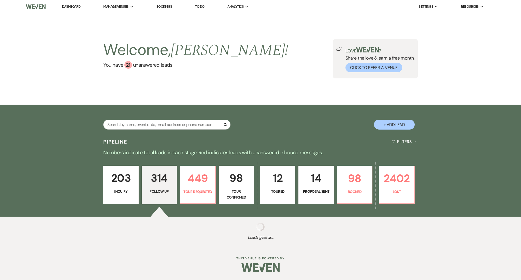
select select "9"
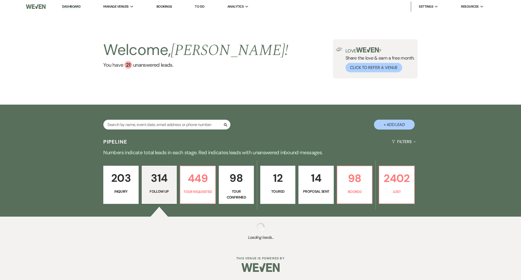
select select "9"
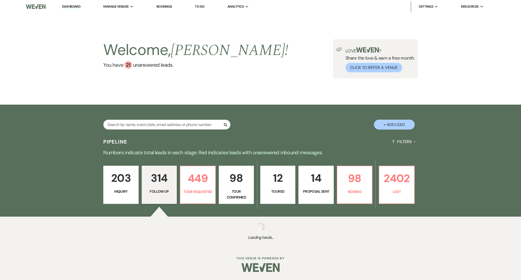
select select "9"
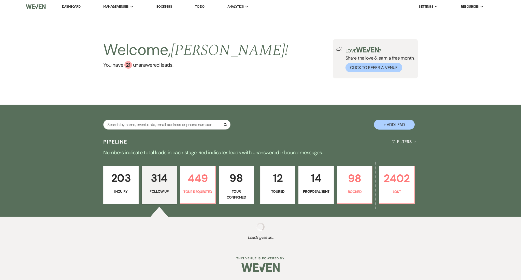
select select "9"
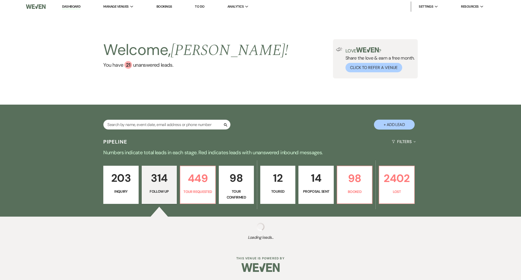
select select "9"
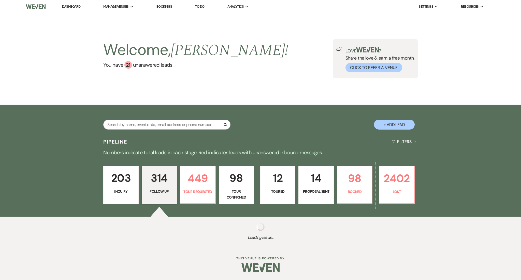
select select "9"
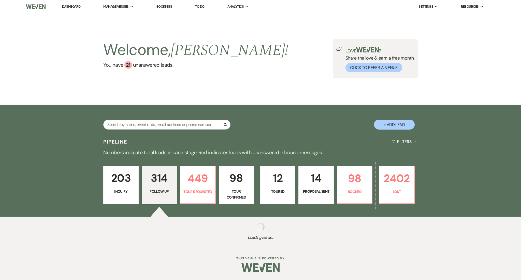
select select "9"
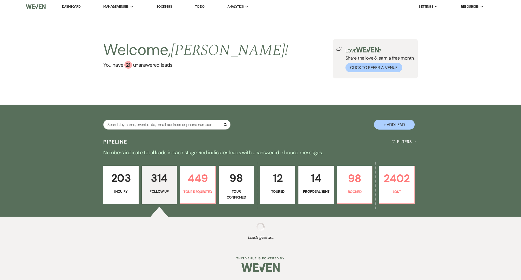
select select "9"
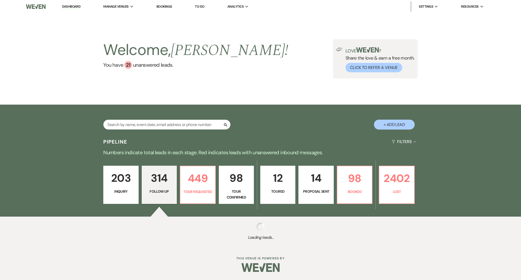
select select "9"
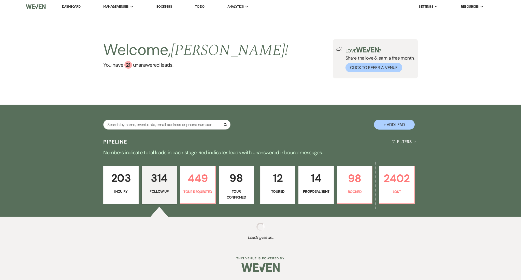
select select "9"
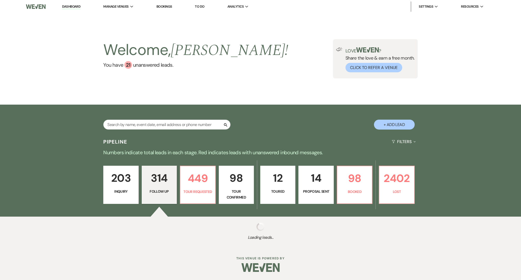
select select "9"
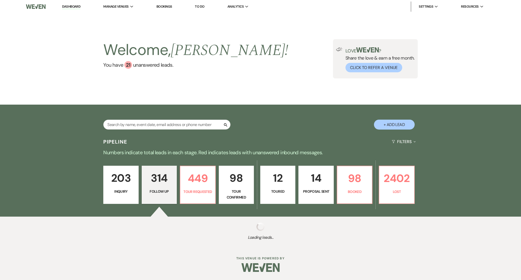
select select "9"
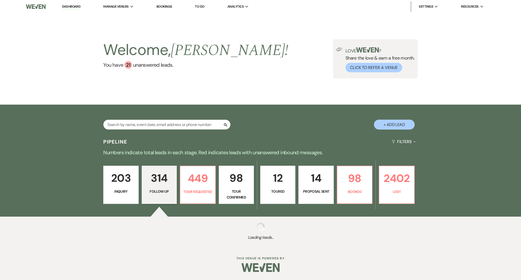
select select "9"
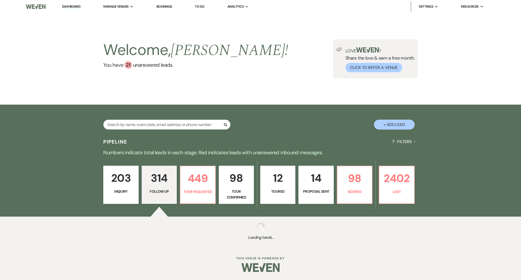
select select "9"
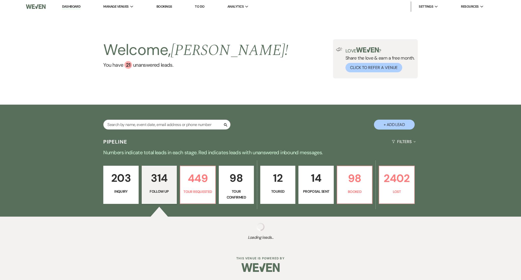
select select "9"
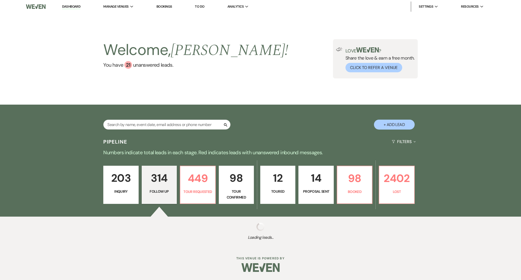
select select "9"
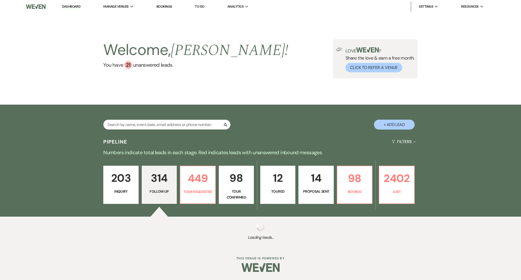
select select "9"
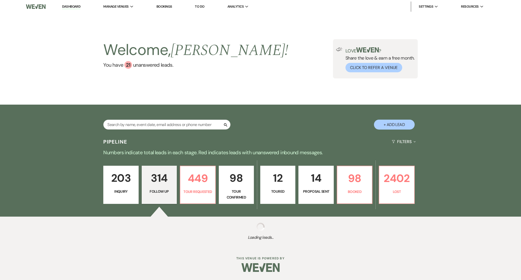
select select "9"
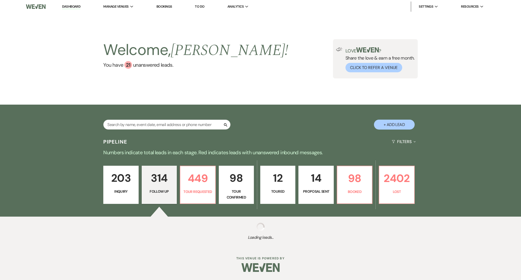
select select "9"
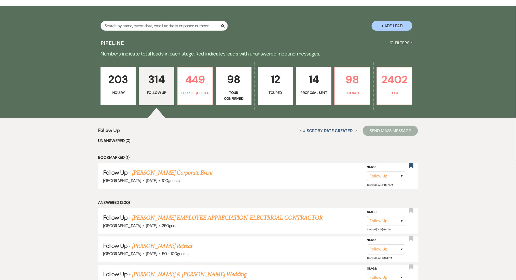
scroll to position [88, 0]
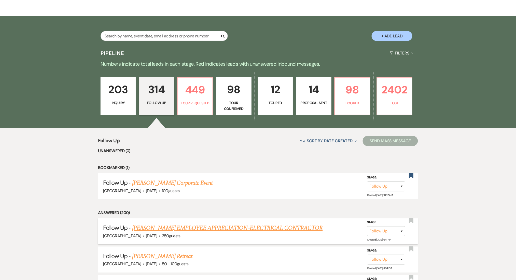
click at [194, 231] on link "KIMBERLY FERGUSON's EMPLOYEE APPRECIATION-ELECTRICAL CONTRACTOR" at bounding box center [227, 227] width 190 height 9
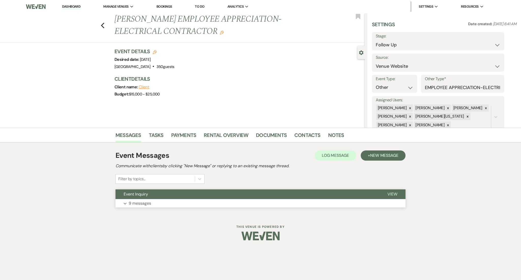
click at [153, 205] on button "Expand 9 messages" at bounding box center [260, 203] width 290 height 9
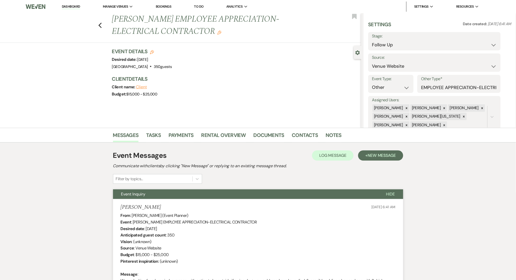
click at [76, 8] on link "Dashboard" at bounding box center [71, 6] width 18 height 5
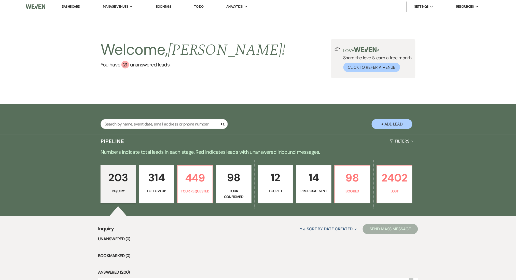
click at [163, 177] on p "314" at bounding box center [156, 177] width 29 height 17
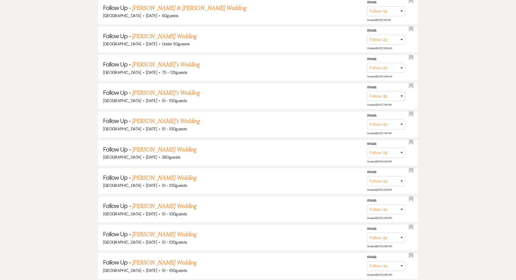
scroll to position [5681, 0]
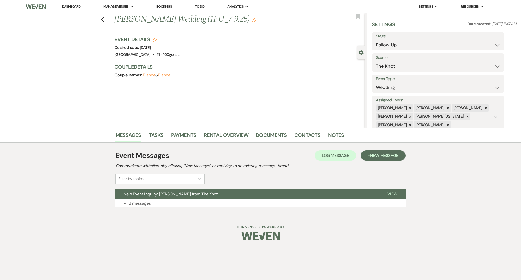
click at [218, 207] on div "Event Messages Log Log Message + New Message Communicate with clients by clicki…" at bounding box center [260, 179] width 290 height 62
click at [167, 208] on div "Event Messages Log Log Message + New Message Communicate with clients by clicki…" at bounding box center [260, 179] width 290 height 62
click at [167, 203] on button "Expand 3 messages" at bounding box center [260, 203] width 290 height 9
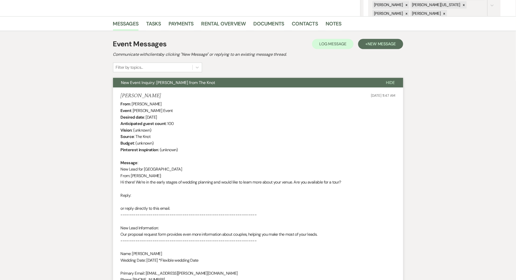
scroll to position [102, 0]
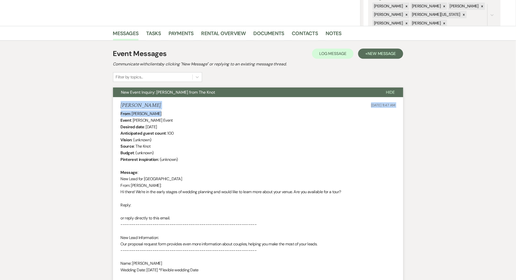
drag, startPoint x: 153, startPoint y: 109, endPoint x: 123, endPoint y: 105, distance: 30.0
click at [123, 105] on h5 "[PERSON_NAME]" at bounding box center [141, 105] width 40 height 6
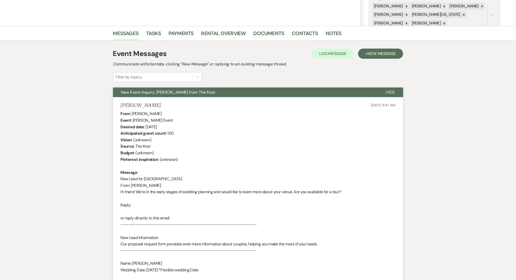
click at [234, 156] on div "From : [PERSON_NAME] Event : [PERSON_NAME] Event Desired date : [DATE] Anticipa…" at bounding box center [258, 214] width 275 height 208
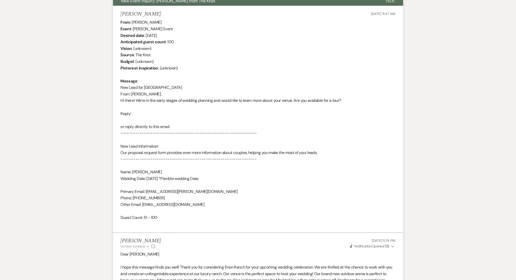
scroll to position [237, 0]
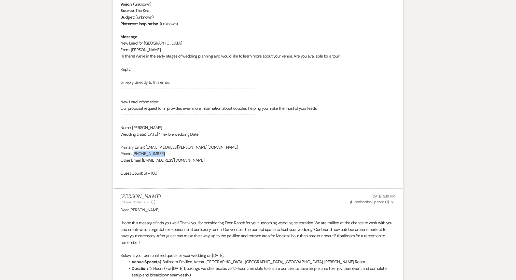
drag, startPoint x: 166, startPoint y: 152, endPoint x: 135, endPoint y: 152, distance: 30.5
click at [135, 152] on div "From : [PERSON_NAME] Event : [PERSON_NAME] Event Desired date : [DATE] Anticipa…" at bounding box center [258, 79] width 275 height 208
copy div "503) 358-2146"
drag, startPoint x: 192, startPoint y: 161, endPoint x: 143, endPoint y: 159, distance: 48.6
click at [143, 159] on div "From : [PERSON_NAME] Event : [PERSON_NAME] Event Desired date : [DATE] Anticipa…" at bounding box center [258, 79] width 275 height 208
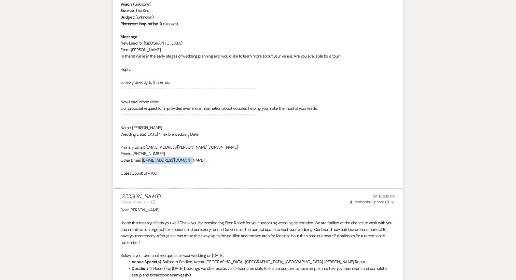
copy div "[EMAIL_ADDRESS][DOMAIN_NAME]"
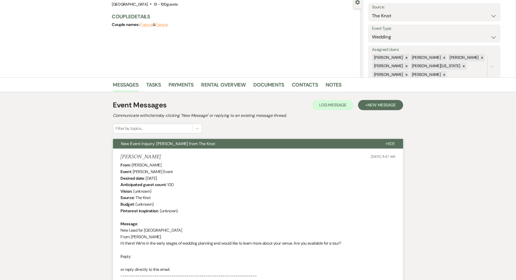
scroll to position [38, 0]
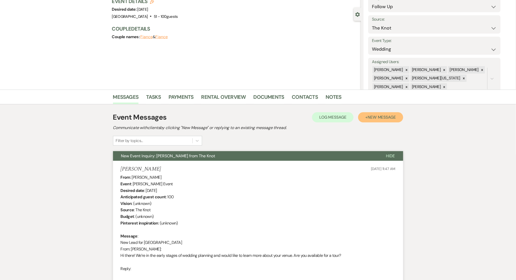
click at [383, 115] on span "New Message" at bounding box center [381, 116] width 28 height 5
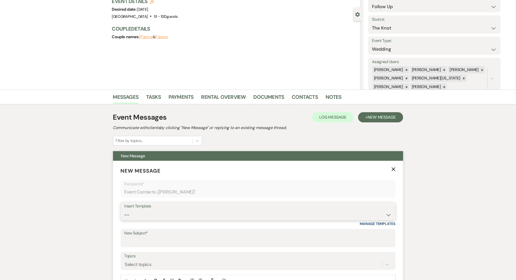
click at [151, 217] on select "--" at bounding box center [257, 215] width 267 height 10
select select "4603"
click at [124, 210] on select "-- Inquiry Follow Up Email #2 Contract Sending Template Payment Template Rental…" at bounding box center [257, 215] width 267 height 10
type input "Checking In – Any Assistance Needed for Your Event?"
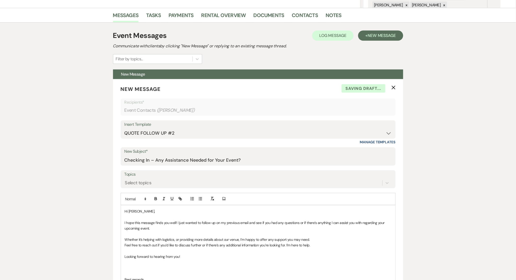
scroll to position [140, 0]
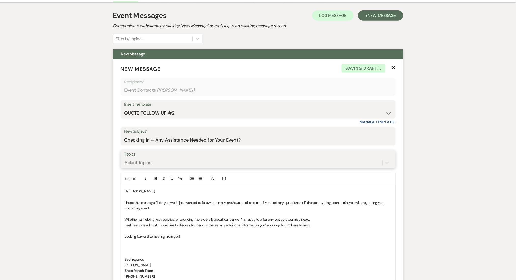
click at [142, 160] on div "Select topics" at bounding box center [138, 162] width 26 height 7
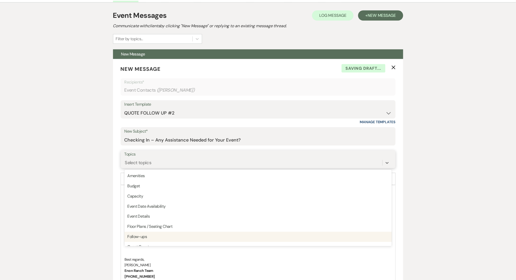
drag, startPoint x: 136, startPoint y: 235, endPoint x: 78, endPoint y: 207, distance: 64.3
click at [136, 235] on div "Follow-ups" at bounding box center [257, 237] width 267 height 10
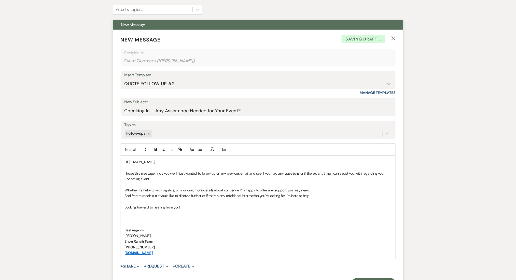
scroll to position [242, 0]
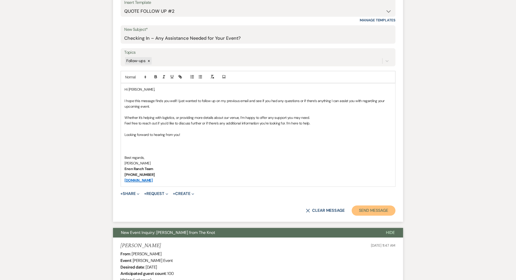
click at [365, 206] on button "Send Message" at bounding box center [373, 211] width 43 height 10
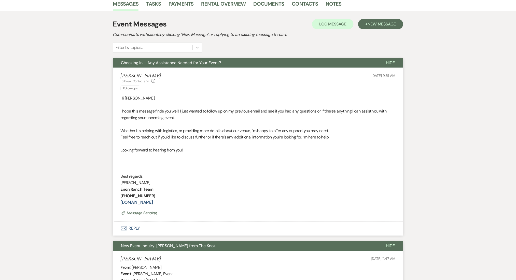
scroll to position [0, 0]
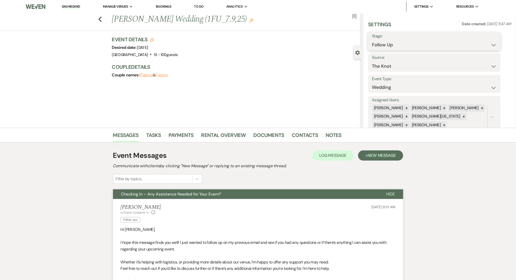
drag, startPoint x: 417, startPoint y: 43, endPoint x: 410, endPoint y: 47, distance: 8.0
click at [415, 44] on select "Inquiry Follow Up Tour Requested Tour Confirmed Toured Proposal Sent Booked Lost" at bounding box center [434, 45] width 125 height 10
select select "1"
click at [372, 40] on select "Inquiry Follow Up Tour Requested Tour Confirmed Toured Proposal Sent Booked Lost" at bounding box center [434, 45] width 125 height 10
click at [489, 41] on button "Save" at bounding box center [486, 41] width 29 height 10
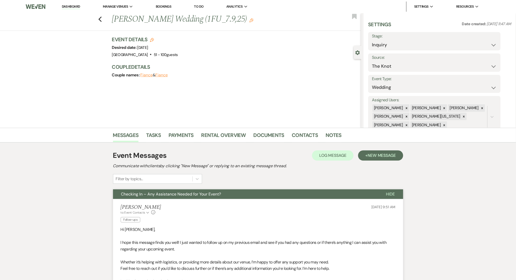
click at [73, 5] on link "Dashboard" at bounding box center [71, 6] width 18 height 5
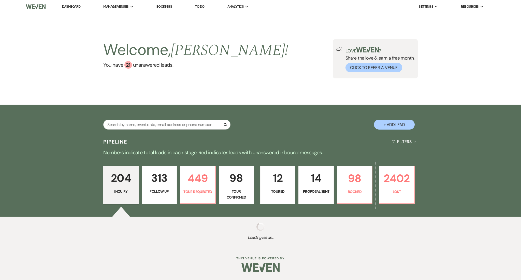
click at [153, 188] on p "Follow Up" at bounding box center [159, 191] width 28 height 6
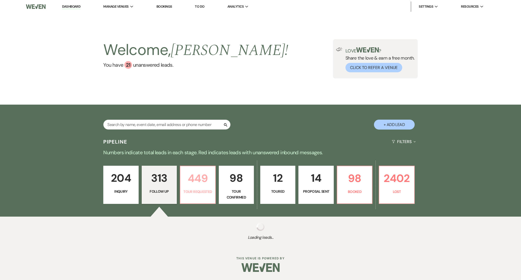
select select "9"
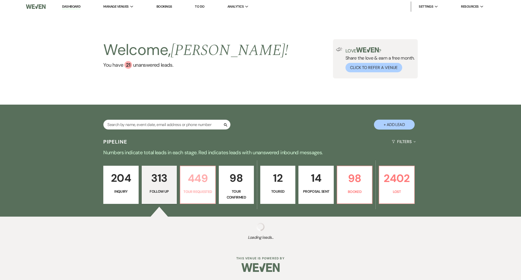
select select "9"
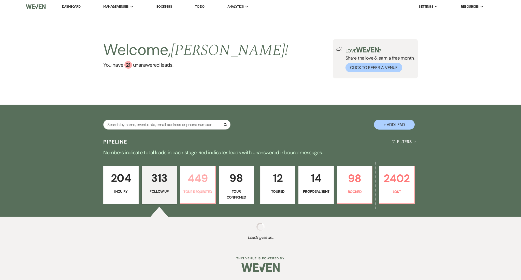
select select "9"
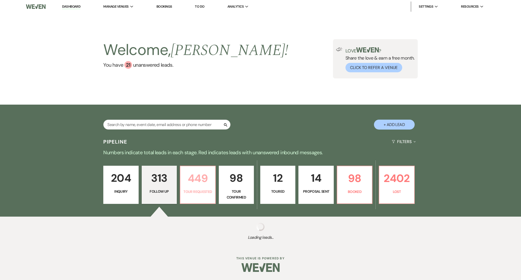
select select "9"
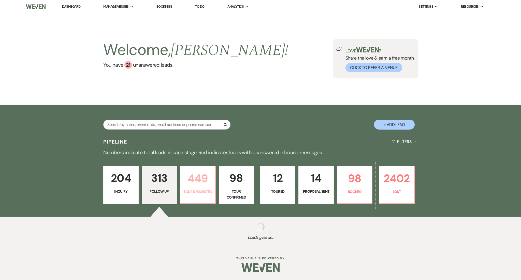
select select "9"
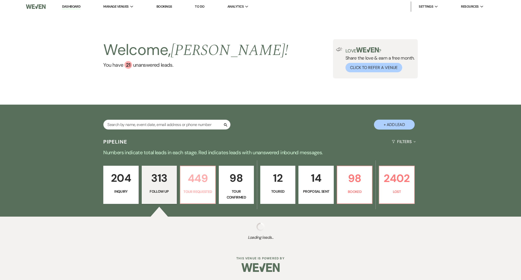
select select "9"
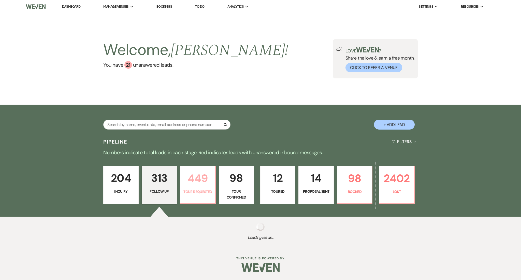
select select "9"
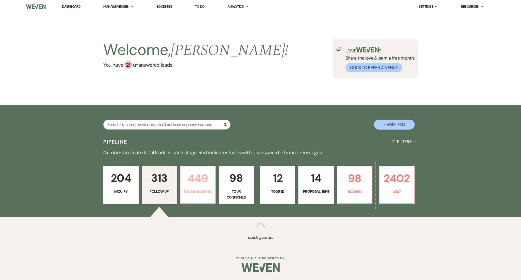
select select "9"
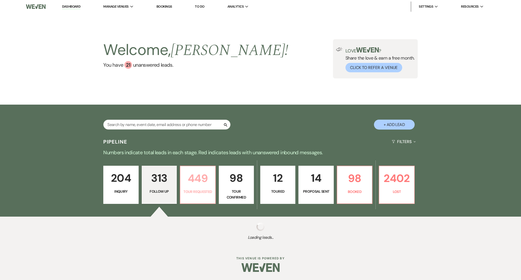
select select "9"
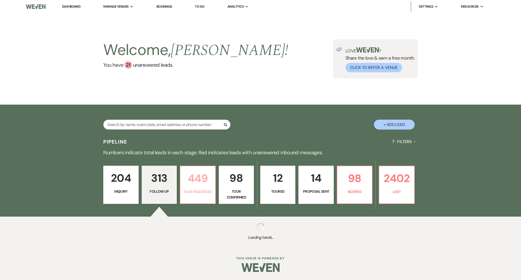
select select "9"
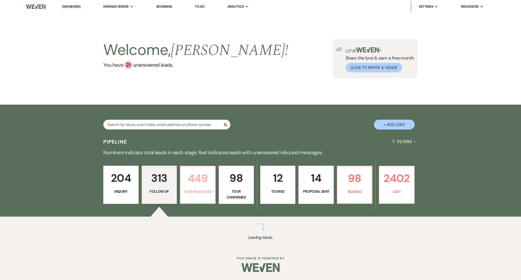
select select "9"
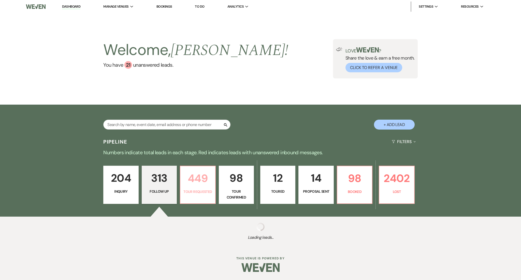
select select "9"
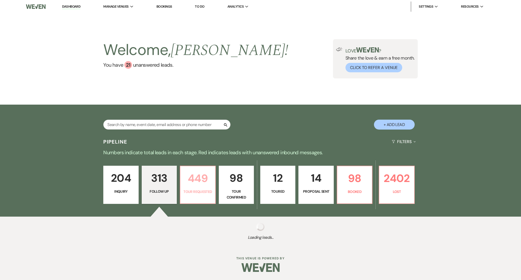
select select "9"
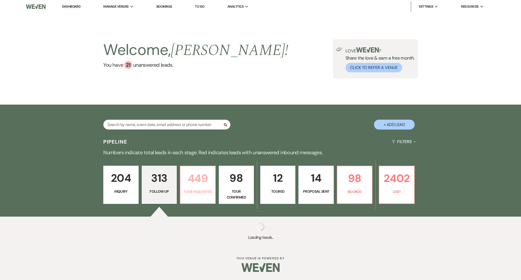
select select "9"
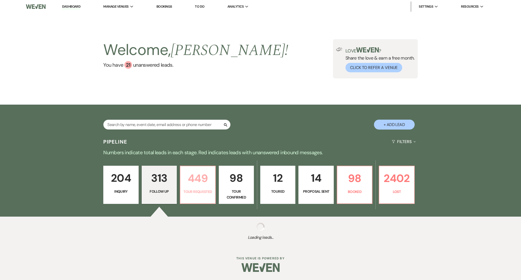
select select "9"
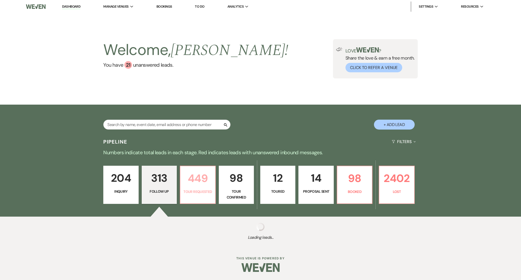
select select "9"
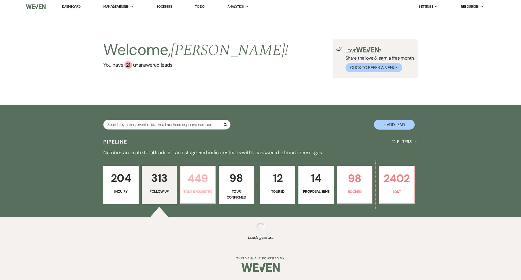
select select "9"
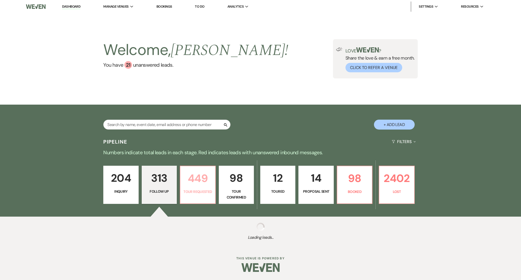
select select "9"
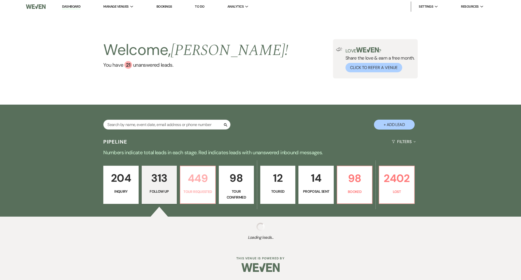
select select "9"
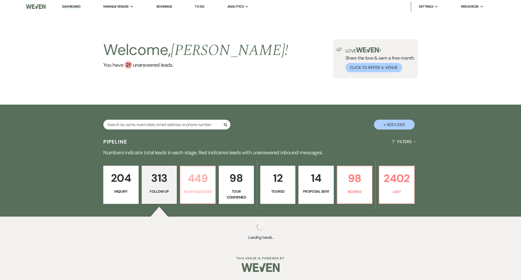
select select "9"
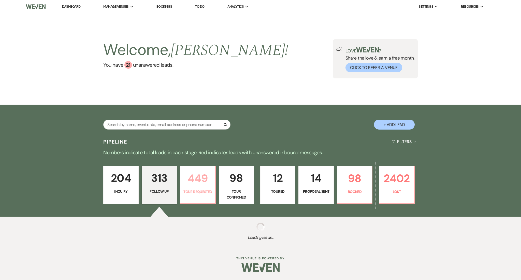
select select "9"
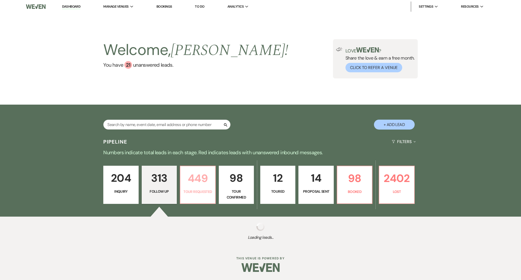
select select "9"
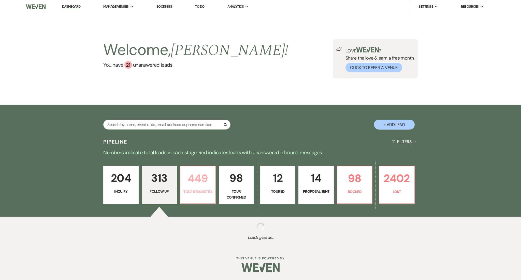
select select "9"
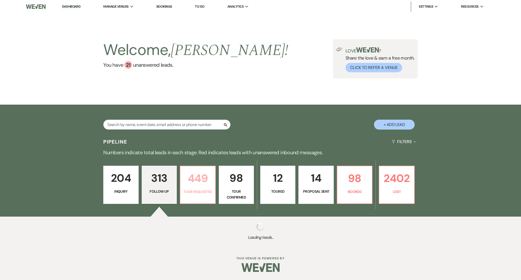
select select "9"
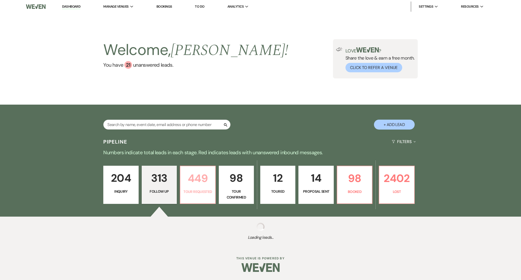
select select "9"
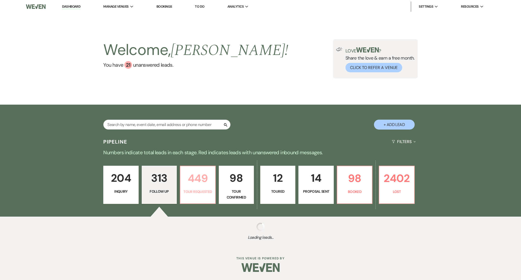
select select "9"
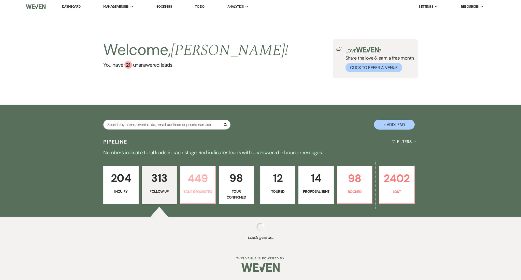
select select "9"
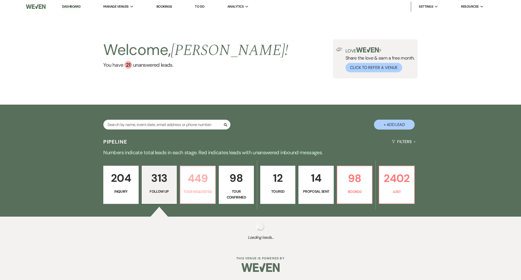
select select "9"
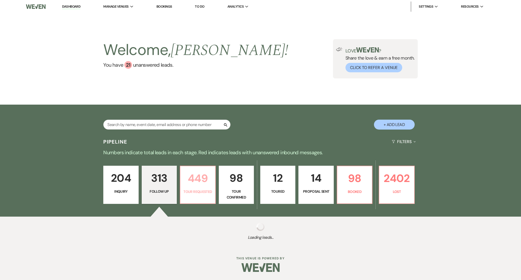
select select "9"
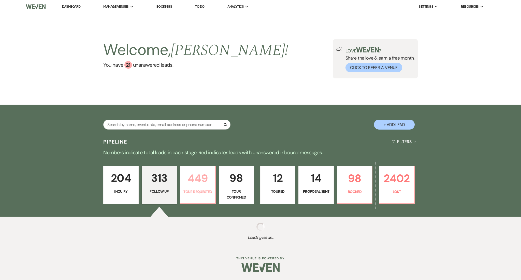
select select "9"
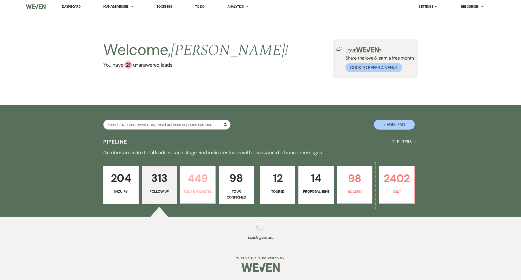
select select "9"
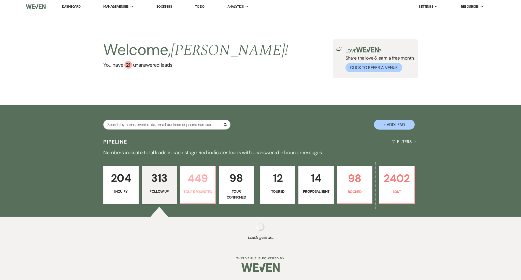
select select "9"
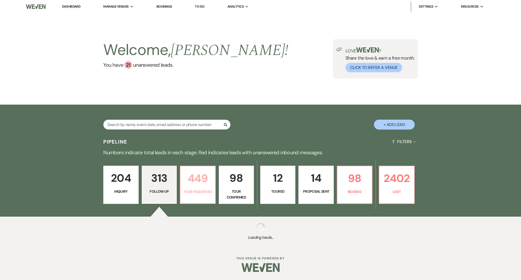
select select "9"
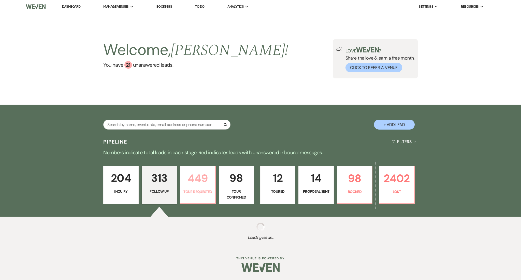
select select "9"
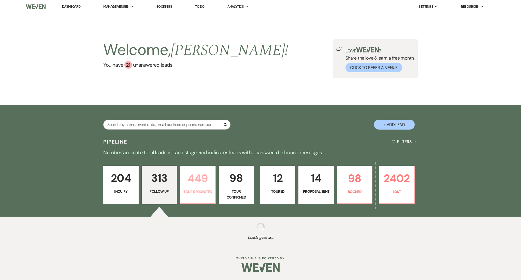
select select "9"
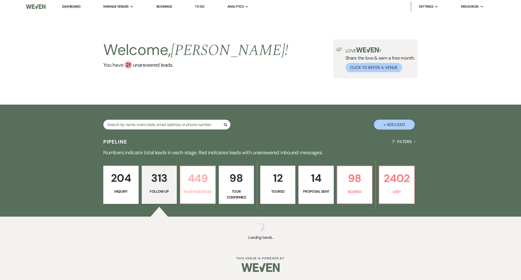
select select "9"
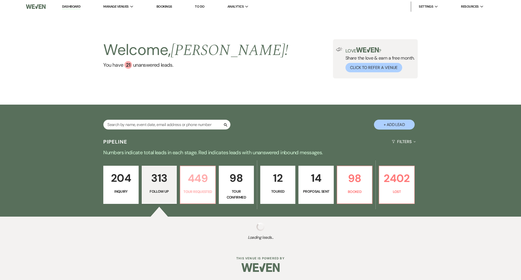
select select "9"
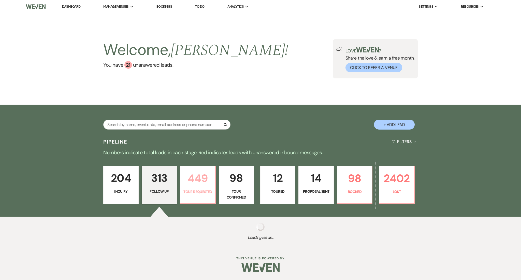
select select "9"
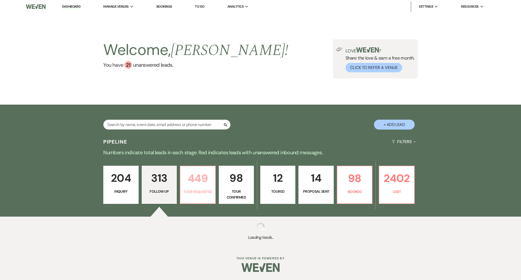
select select "9"
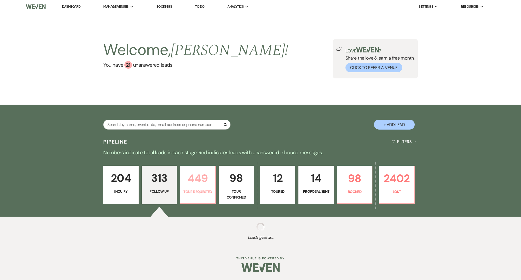
select select "9"
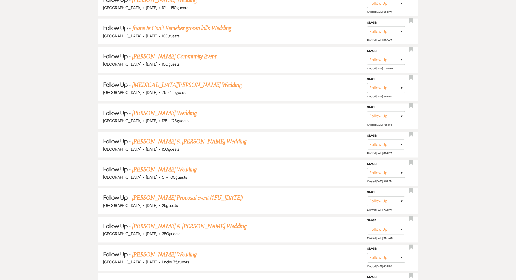
scroll to position [5681, 0]
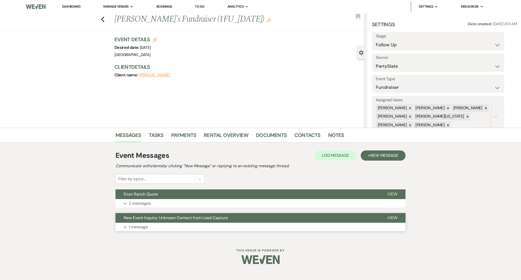
click at [164, 226] on button "Expand 1 message" at bounding box center [260, 227] width 290 height 9
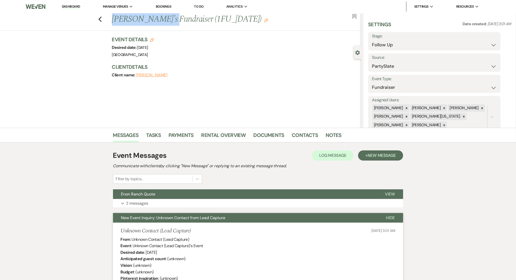
drag, startPoint x: 173, startPoint y: 20, endPoint x: 114, endPoint y: 20, distance: 59.5
click at [114, 20] on div "Previous [PERSON_NAME]'s Fundraiser (1FU_[DATE]) Edit" at bounding box center [235, 19] width 252 height 12
copy h1 "[PERSON_NAME]"
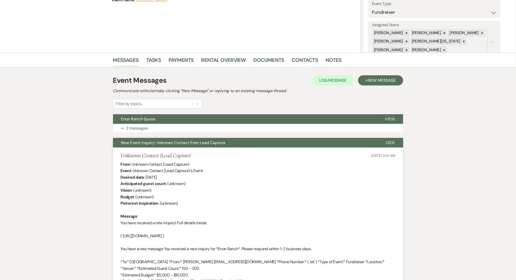
scroll to position [51, 0]
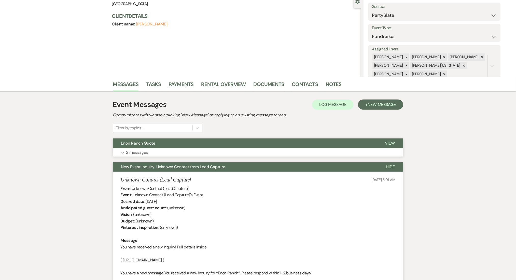
click at [159, 148] on button "Expand 2 messages" at bounding box center [258, 152] width 290 height 9
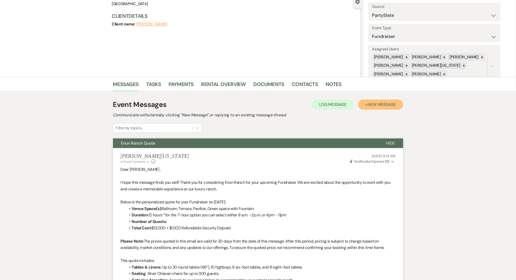
click at [384, 104] on span "New Message" at bounding box center [381, 104] width 28 height 5
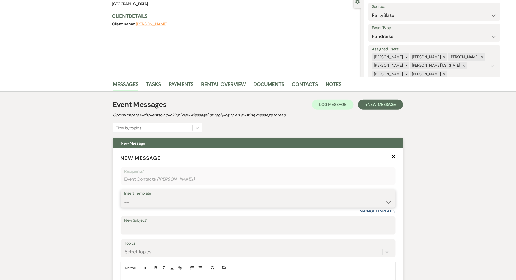
click at [129, 205] on select "-- Inquiry Follow Up Email #2 Contract Sending Template Payment Template Rental…" at bounding box center [257, 202] width 267 height 10
click at [124, 197] on select "-- Inquiry Follow Up Email #2 Contract Sending Template Payment Template Rental…" at bounding box center [257, 202] width 267 height 10
click at [149, 200] on select "-- Inquiry Follow Up Email #2 Contract Sending Template Payment Template Rental…" at bounding box center [257, 202] width 267 height 10
select select "4539"
click at [124, 197] on select "-- Inquiry Follow Up Email #2 Contract Sending Template Payment Template Rental…" at bounding box center [257, 202] width 267 height 10
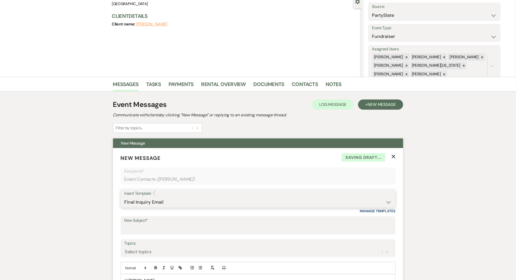
type input "We're Reaching Out One Final Time!"
click at [142, 197] on select "-- Inquiry Follow Up Email #2 Contract Sending Template Payment Template Rental…" at bounding box center [257, 202] width 267 height 10
select select "4603"
click at [124, 197] on select "-- Inquiry Follow Up Email #2 Contract Sending Template Payment Template Rental…" at bounding box center [257, 202] width 267 height 10
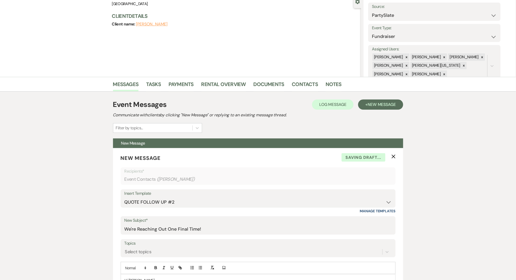
type input "Checking In – Any Assistance Needed for Your Event?"
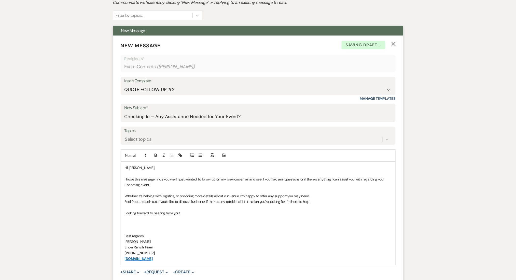
scroll to position [186, 0]
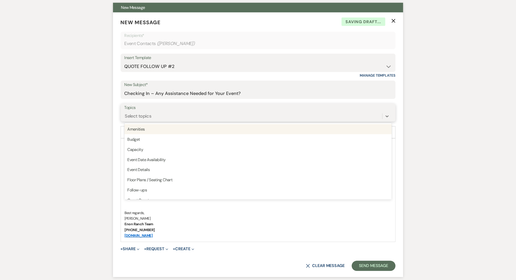
click at [141, 115] on div "Select topics" at bounding box center [138, 116] width 26 height 7
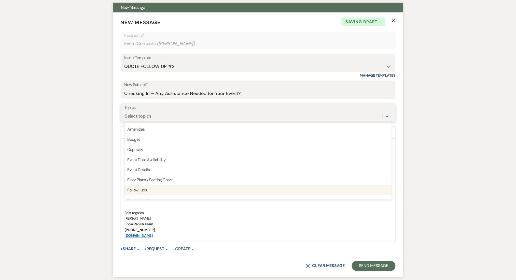
click at [150, 188] on div "Follow-ups" at bounding box center [257, 190] width 267 height 10
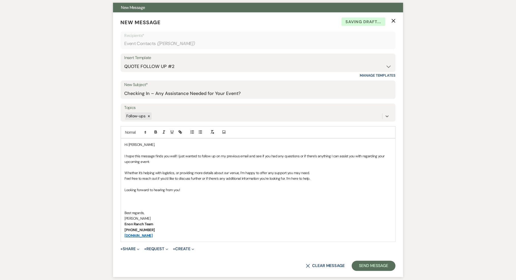
click at [366, 269] on button "Send Message" at bounding box center [373, 266] width 43 height 10
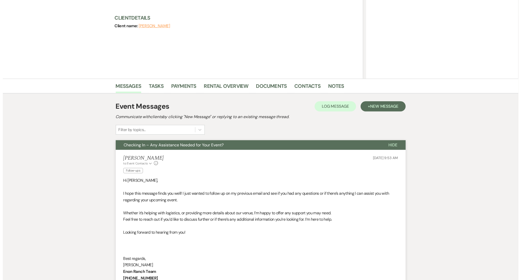
scroll to position [0, 0]
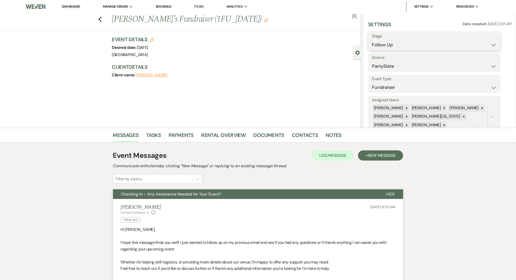
click at [393, 40] on select "Inquiry Follow Up Tour Requested Tour Confirmed Toured Proposal Sent Booked Lost" at bounding box center [434, 45] width 125 height 10
select select "1"
click at [372, 40] on select "Inquiry Follow Up Tour Requested Tour Confirmed Toured Proposal Sent Booked Lost" at bounding box center [434, 45] width 125 height 10
click at [493, 39] on button "Save" at bounding box center [486, 41] width 29 height 10
click at [296, 137] on link "Contacts" at bounding box center [305, 136] width 26 height 11
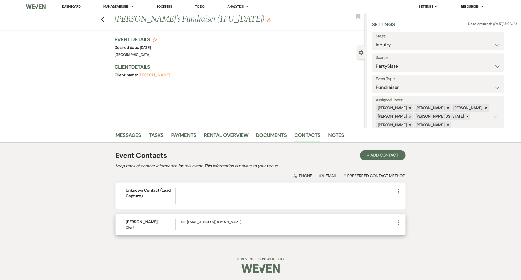
drag, startPoint x: 243, startPoint y: 222, endPoint x: 187, endPoint y: 222, distance: 55.7
click at [187, 222] on p "Envelope [EMAIL_ADDRESS][DOMAIN_NAME]" at bounding box center [288, 222] width 214 height 6
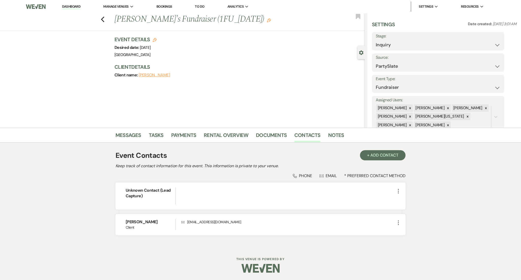
copy p "[EMAIL_ADDRESS][DOMAIN_NAME]"
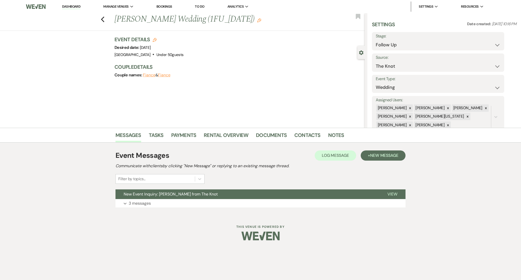
click at [168, 206] on button "Expand 3 messages" at bounding box center [260, 203] width 290 height 9
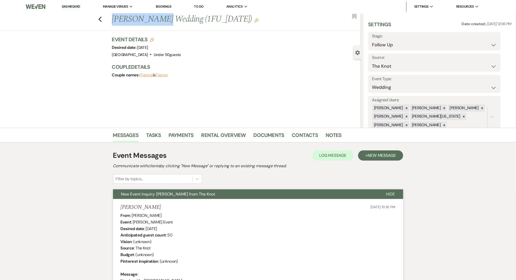
drag, startPoint x: 157, startPoint y: 17, endPoint x: 115, endPoint y: 17, distance: 42.0
click at [115, 17] on h1 "[PERSON_NAME] Wedding (1FU_[DATE]) Edit" at bounding box center [210, 19] width 197 height 12
copy h1 "[PERSON_NAME]"
click at [145, 103] on div "Previous [PERSON_NAME] Wedding (1FU_[DATE]) Edit Bookmark Gear Settings Setting…" at bounding box center [180, 70] width 361 height 114
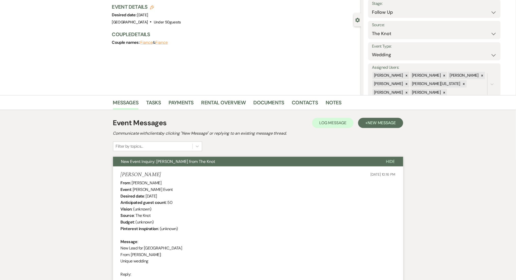
scroll to position [13, 0]
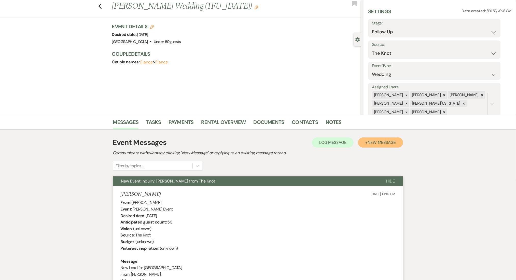
click at [391, 140] on span "New Message" at bounding box center [381, 142] width 28 height 5
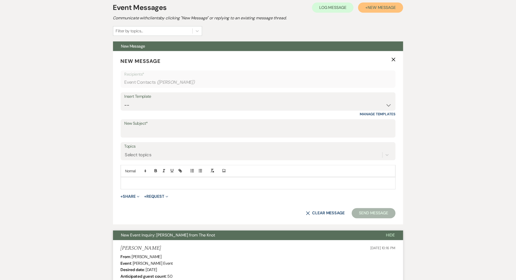
scroll to position [149, 0]
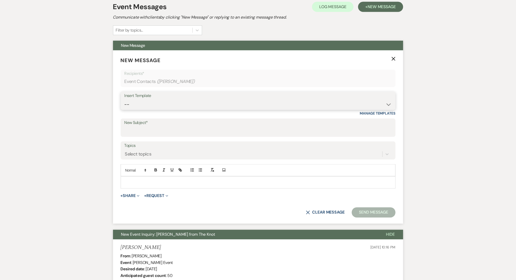
click at [149, 104] on select "-- Inquiry Follow Up Email #2 Contract Sending Template Payment Template Rental…" at bounding box center [257, 104] width 267 height 10
select select "5986"
click at [124, 99] on select "-- Inquiry Follow Up Email #2 Contract Sending Template Payment Template Rental…" at bounding box center [257, 104] width 267 height 10
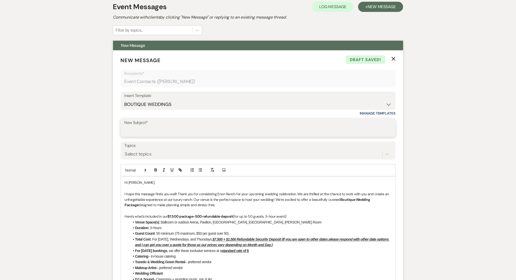
click at [138, 130] on input "New Subject*" at bounding box center [257, 131] width 267 height 10
drag, startPoint x: 384, startPoint y: 200, endPoint x: 339, endPoint y: 200, distance: 45.0
click at [339, 200] on p "I hope this message finds you well! Thank you for considering Enon Ranch for yo…" at bounding box center [258, 200] width 267 height 17
copy p "Boutique Wedding Package"
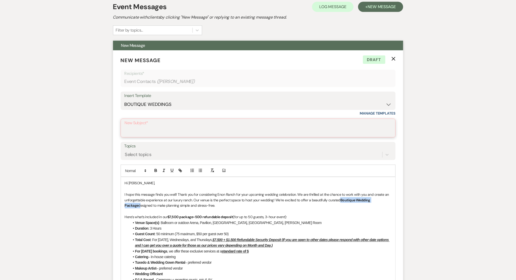
click at [208, 134] on input "New Subject*" at bounding box center [258, 132] width 267 height 10
paste input "Boutique Wedding Package"
type input "Boutique Wedding Package - New Offer Alert!"
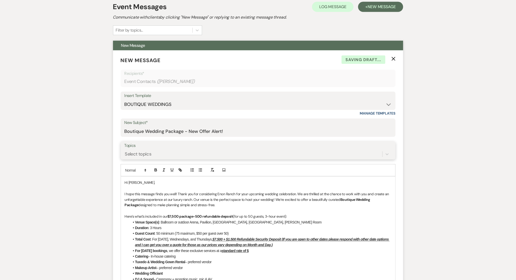
click at [157, 152] on div "Select topics" at bounding box center [253, 154] width 258 height 9
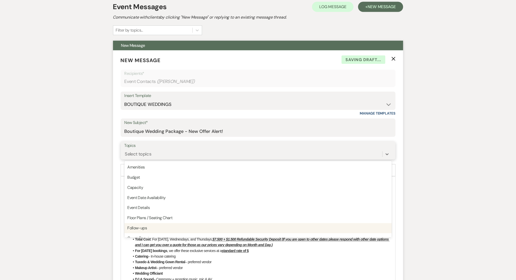
click at [131, 228] on div "Follow-ups" at bounding box center [257, 228] width 267 height 10
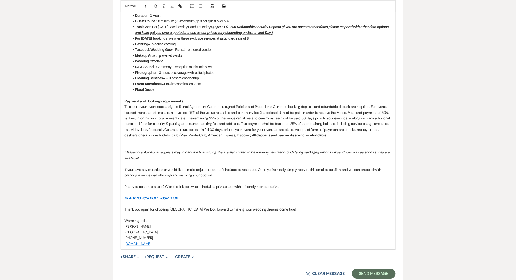
scroll to position [386, 0]
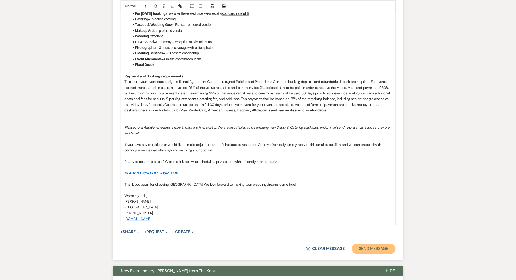
click at [372, 250] on button "Send Message" at bounding box center [373, 248] width 43 height 10
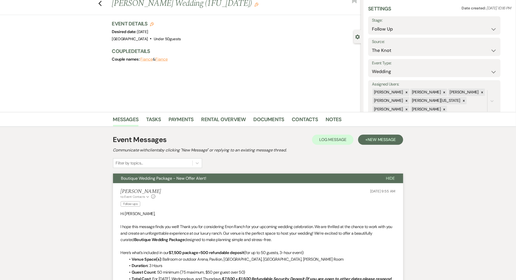
scroll to position [0, 0]
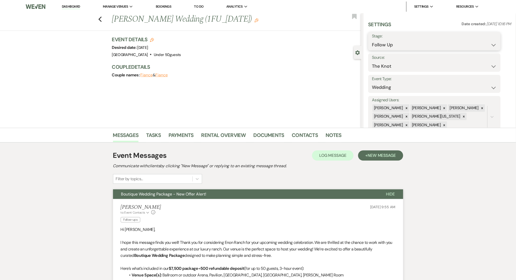
click at [396, 41] on select "Inquiry Follow Up Tour Requested Tour Confirmed Toured Proposal Sent Booked Lost" at bounding box center [434, 45] width 125 height 10
select select "1"
click at [372, 40] on select "Inquiry Follow Up Tour Requested Tour Confirmed Toured Proposal Sent Booked Lost" at bounding box center [434, 45] width 125 height 10
click at [486, 43] on button "Save" at bounding box center [486, 41] width 29 height 10
click at [297, 133] on link "Contacts" at bounding box center [305, 136] width 26 height 11
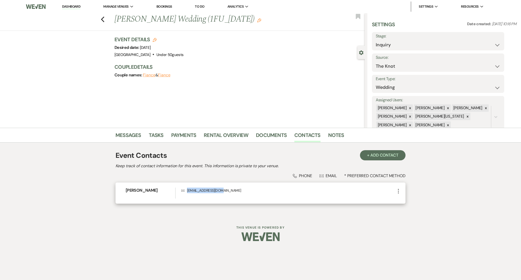
drag, startPoint x: 228, startPoint y: 189, endPoint x: 184, endPoint y: 189, distance: 44.0
click at [184, 189] on p "Envelope [EMAIL_ADDRESS][DOMAIN_NAME]" at bounding box center [288, 190] width 214 height 6
copy p "[EMAIL_ADDRESS][DOMAIN_NAME]"
drag, startPoint x: 124, startPoint y: 126, endPoint x: 124, endPoint y: 136, distance: 9.9
click at [124, 133] on main "Previous [PERSON_NAME] Wedding (1FU_[DATE]) Edit Bookmark Gear Settings Setting…" at bounding box center [260, 114] width 521 height 202
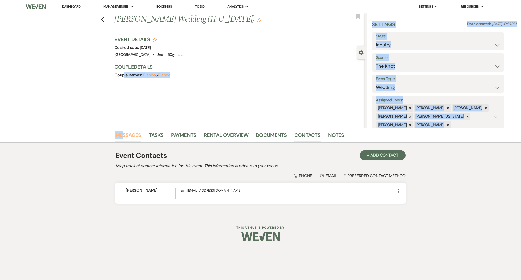
click at [124, 136] on link "Messages" at bounding box center [128, 136] width 26 height 11
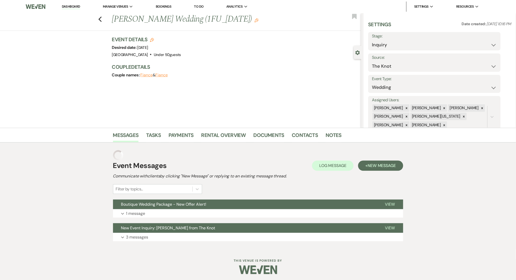
click at [51, 146] on div "Messages Tasks Payments Rental Overview Documents Contacts Notes Event Messages…" at bounding box center [258, 188] width 516 height 121
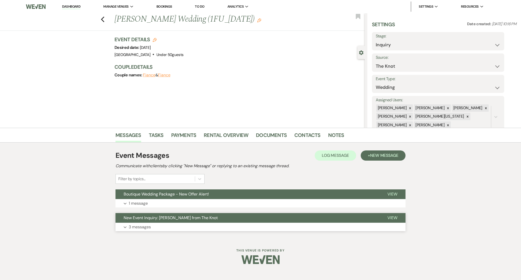
click at [133, 222] on button "New Event Inquiry: [PERSON_NAME] from The Knot" at bounding box center [247, 218] width 264 height 10
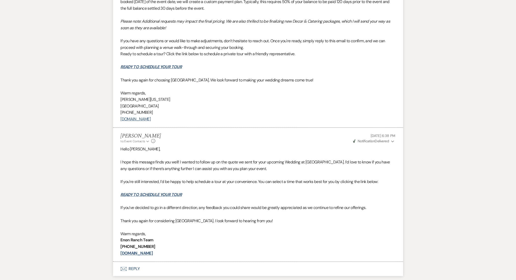
scroll to position [848, 0]
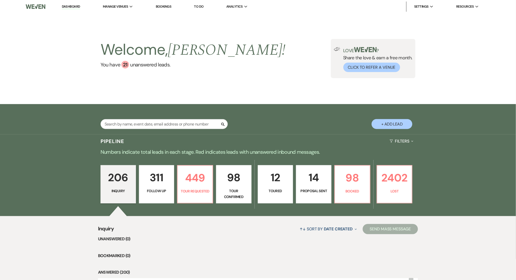
click at [155, 189] on p "Follow Up" at bounding box center [156, 191] width 29 height 6
select select "9"
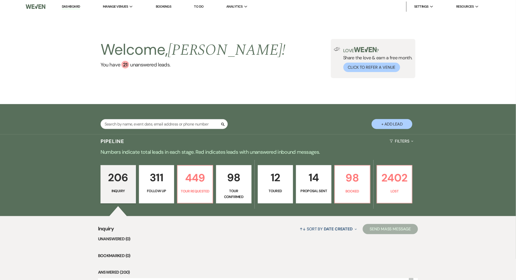
select select "9"
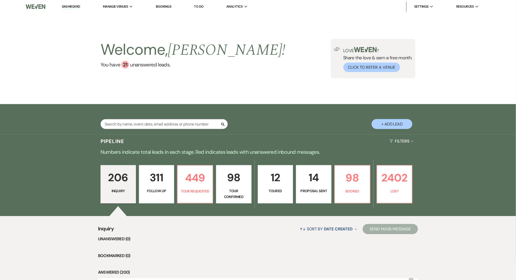
select select "9"
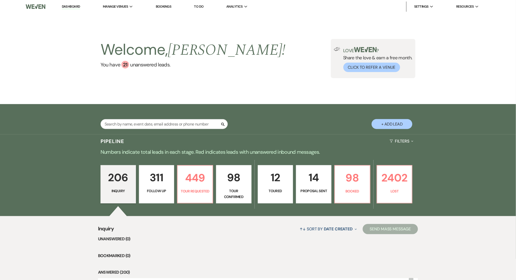
select select "9"
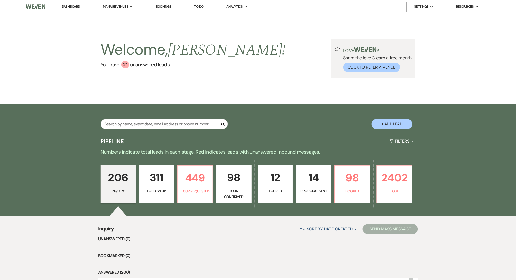
select select "9"
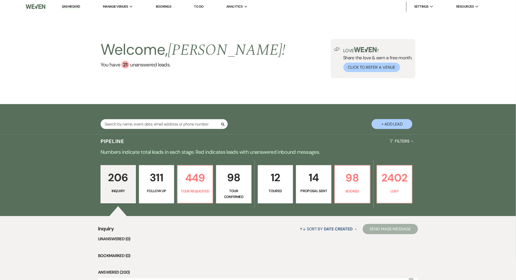
select select "9"
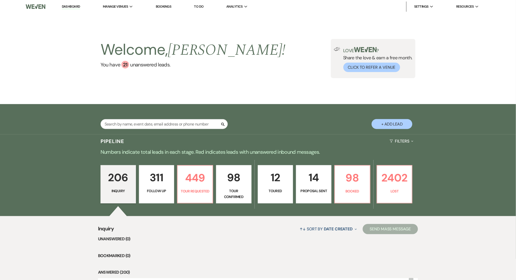
select select "9"
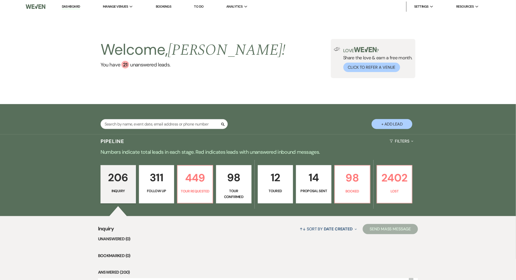
select select "9"
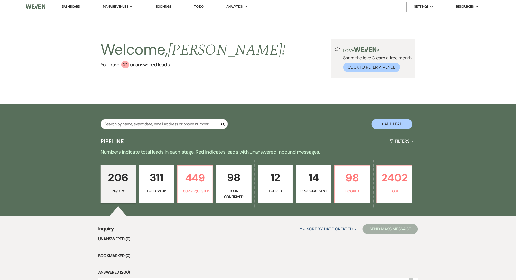
select select "9"
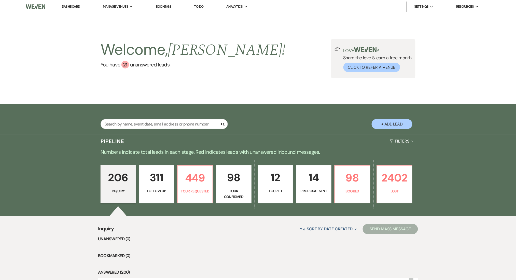
select select "9"
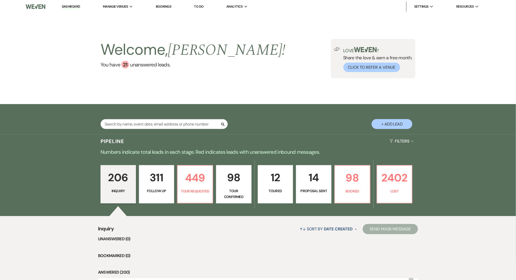
select select "9"
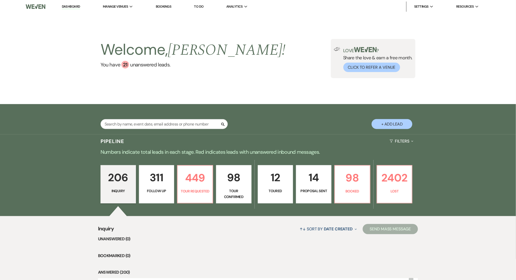
select select "9"
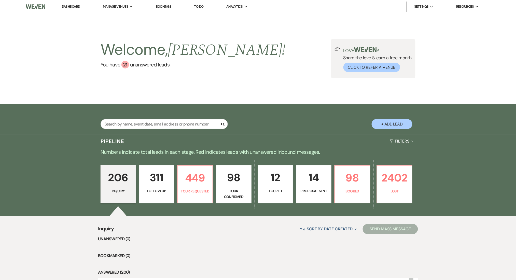
select select "9"
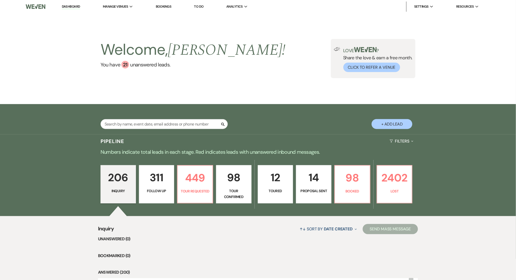
select select "9"
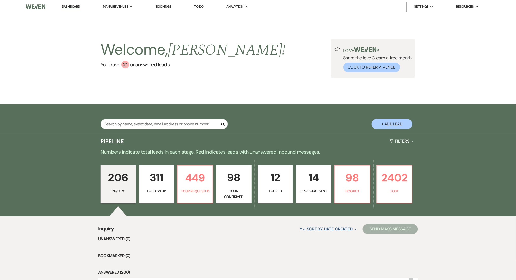
select select "9"
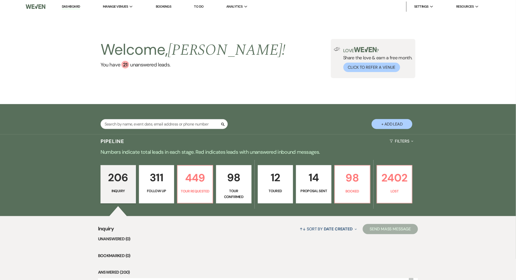
select select "9"
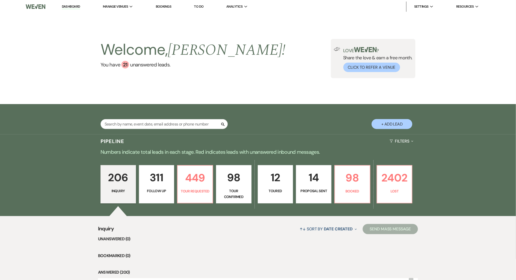
select select "9"
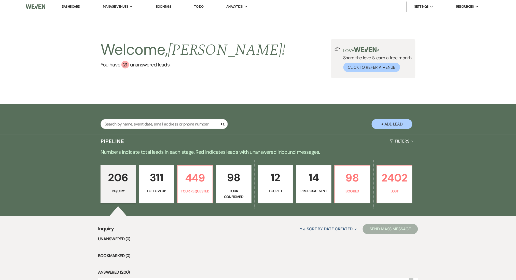
select select "9"
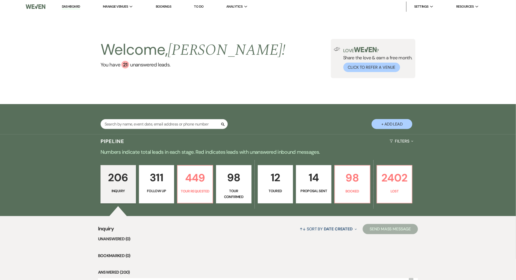
select select "9"
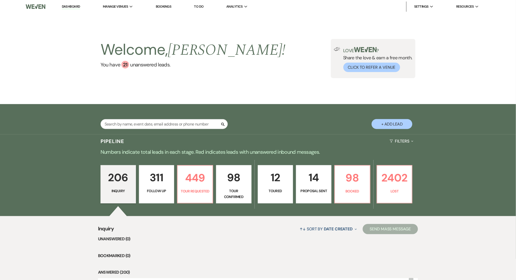
select select "9"
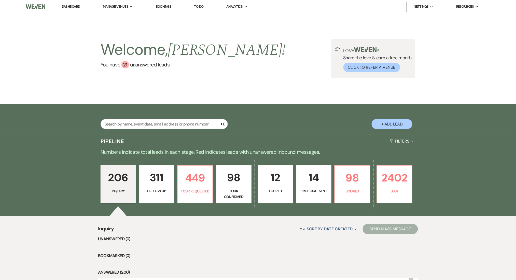
select select "9"
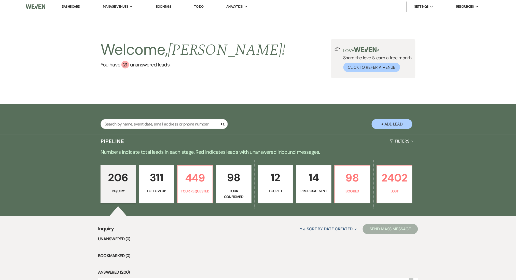
select select "9"
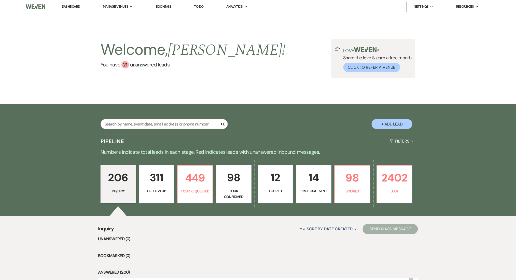
select select "9"
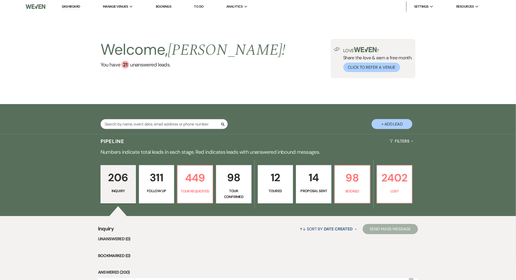
select select "9"
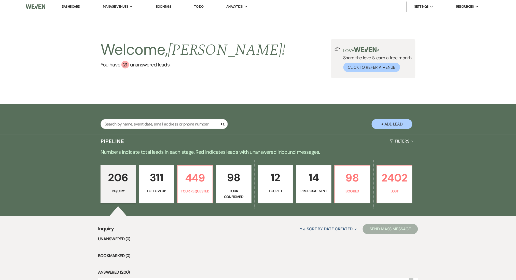
select select "9"
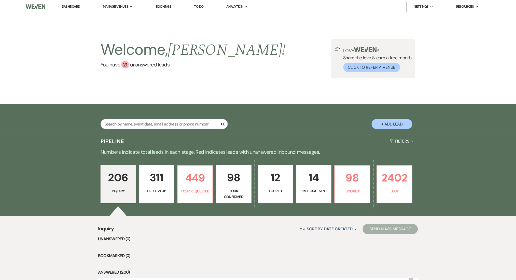
select select "9"
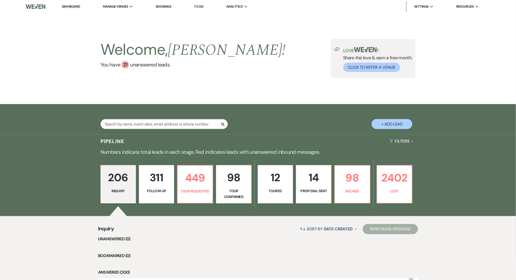
select select "9"
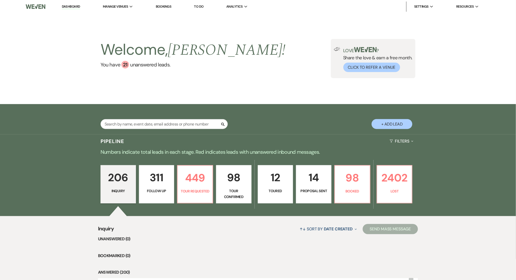
select select "9"
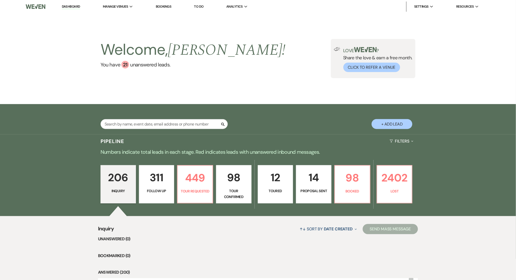
select select "9"
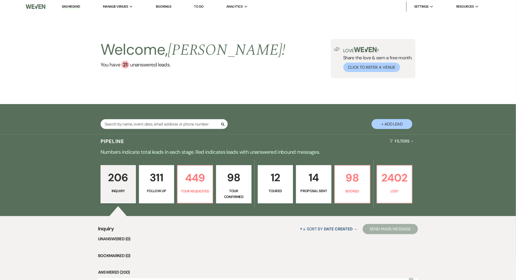
select select "9"
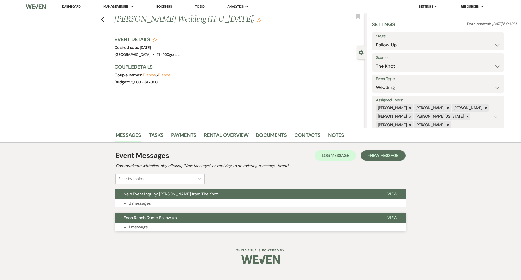
click at [155, 229] on button "Expand 1 message" at bounding box center [260, 227] width 290 height 9
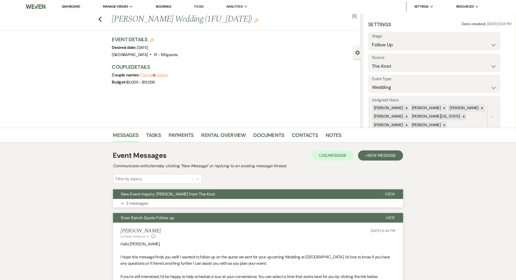
click at [172, 204] on button "Expand 3 messages" at bounding box center [258, 203] width 290 height 9
